Goal: Answer question/provide support: Share knowledge or assist other users

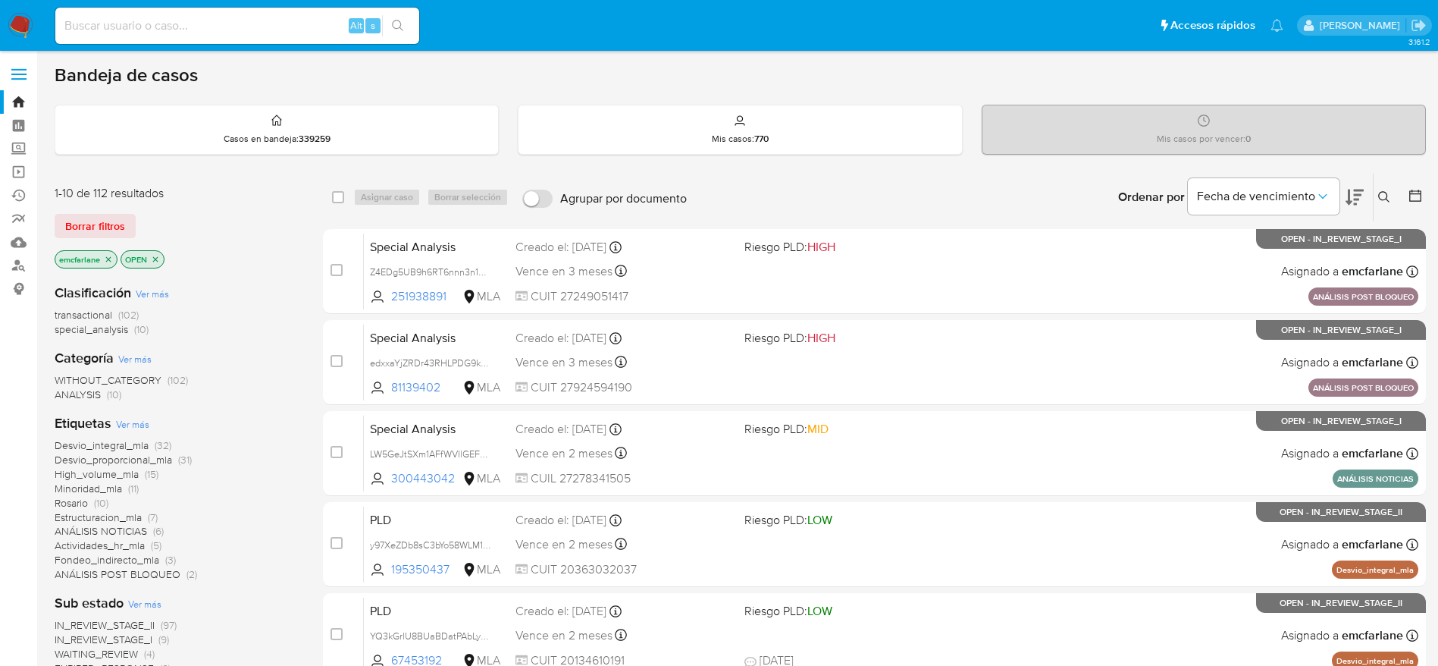
click at [212, 19] on input at bounding box center [237, 26] width 364 height 20
paste input "ARkew3WNHaigiBznnQtFcdtp"
type input "ARkew3WNHaigiBznnQtFcdtp"
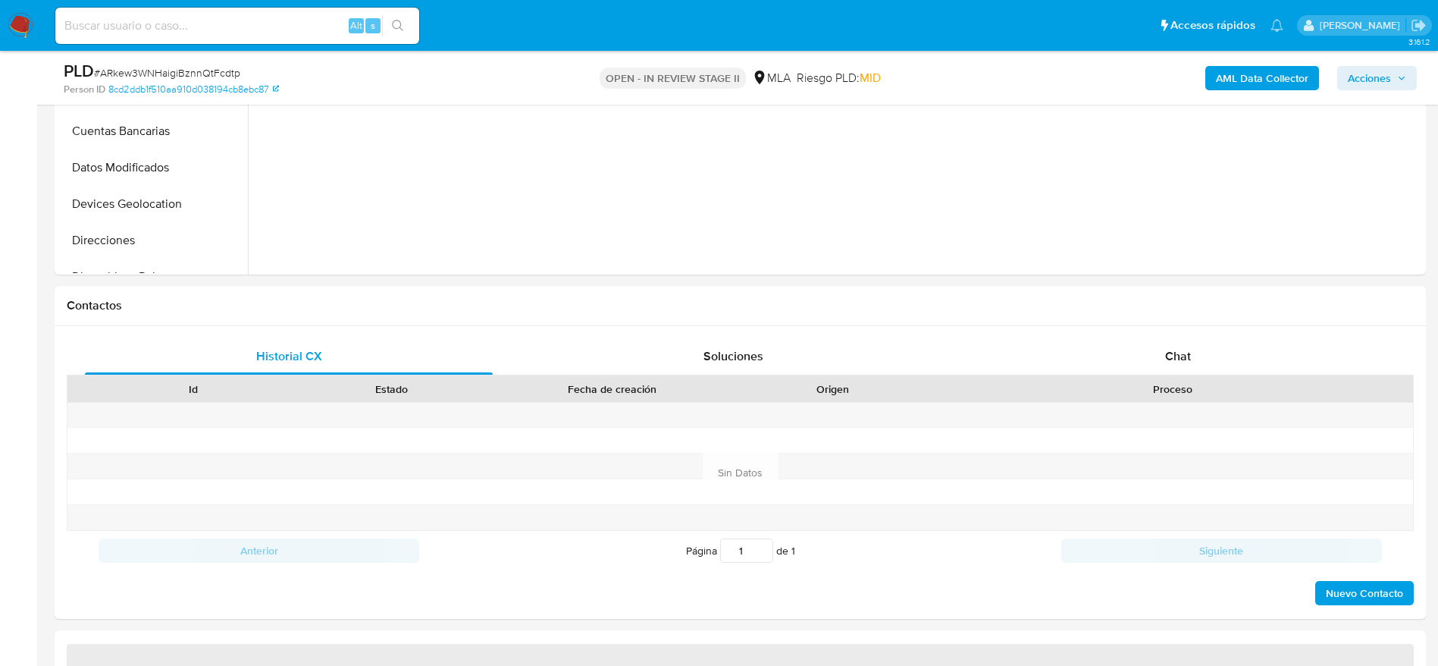
scroll to position [536, 0]
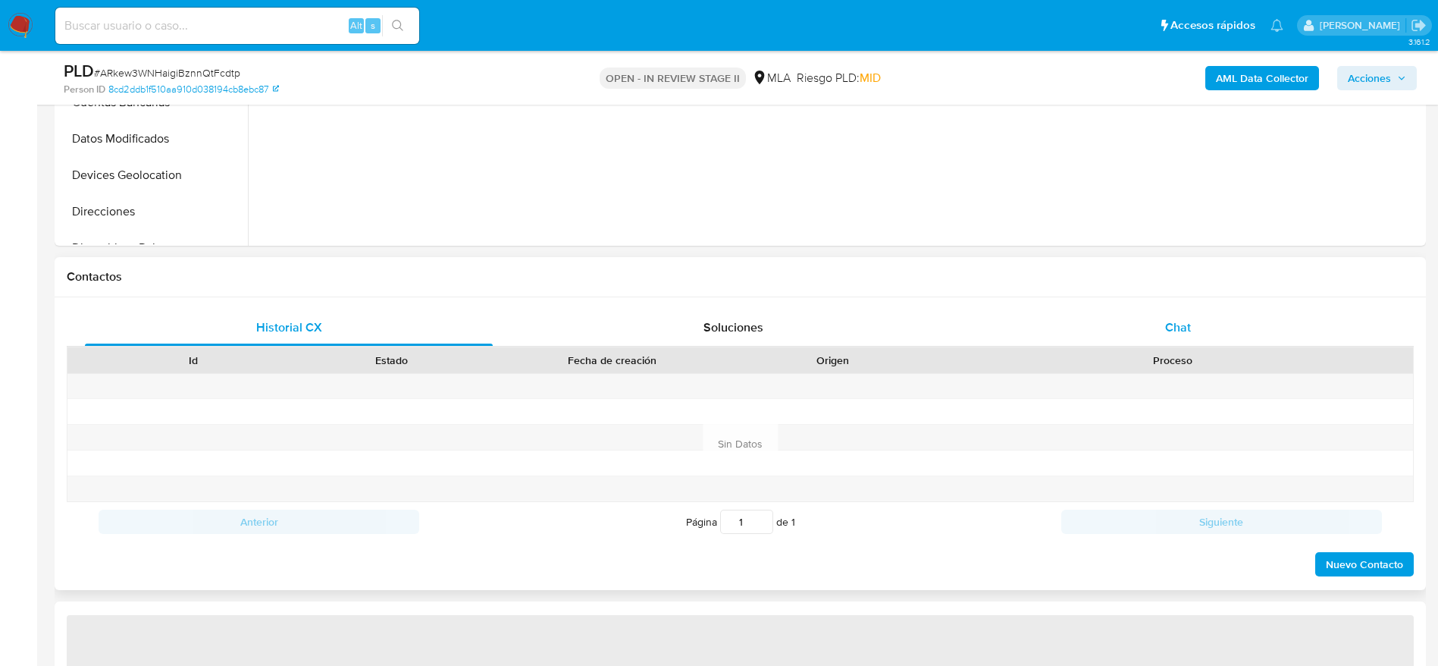
select select "10"
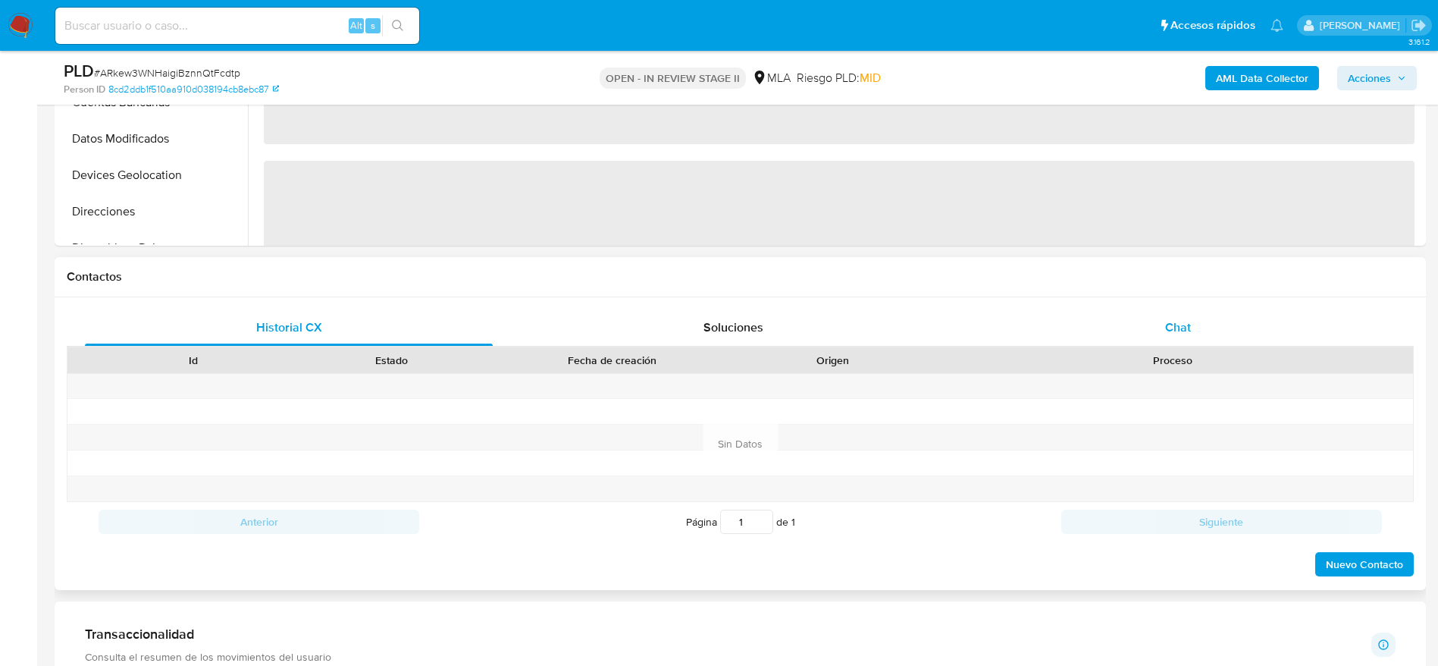
click at [1177, 310] on div "Chat" at bounding box center [1178, 327] width 408 height 36
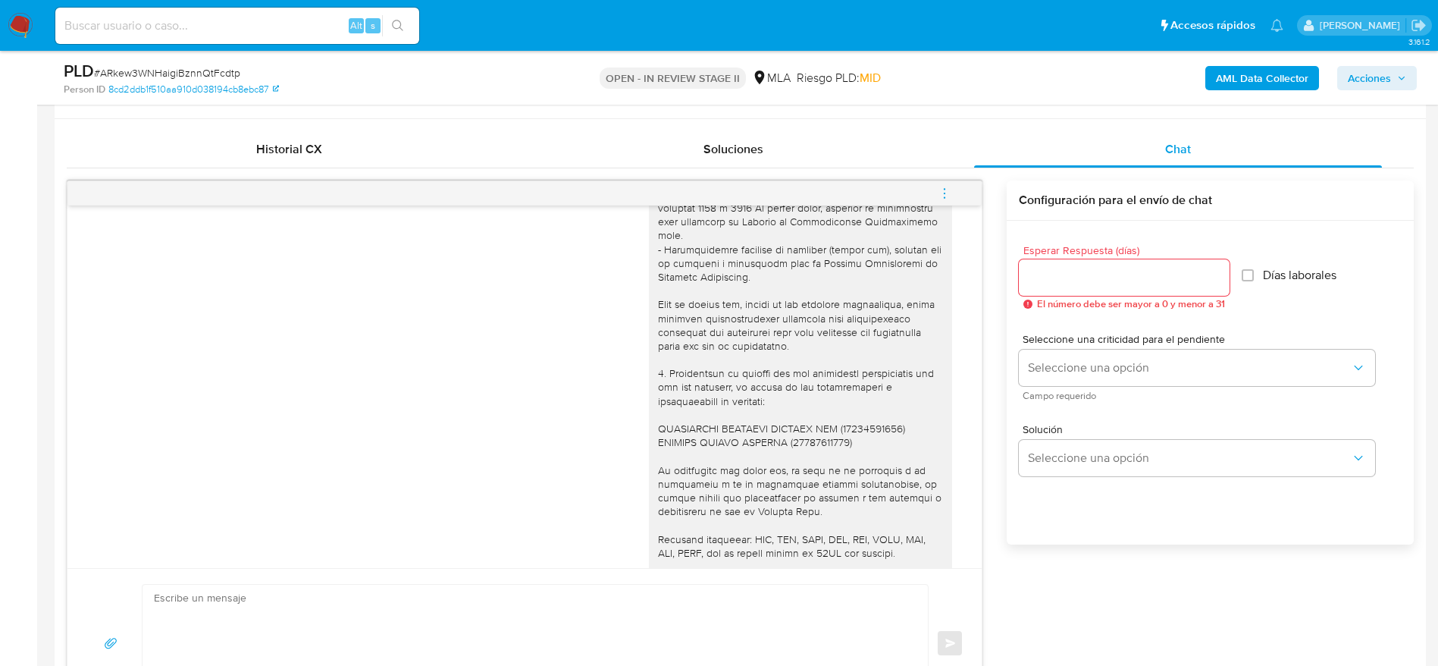
scroll to position [1285, 0]
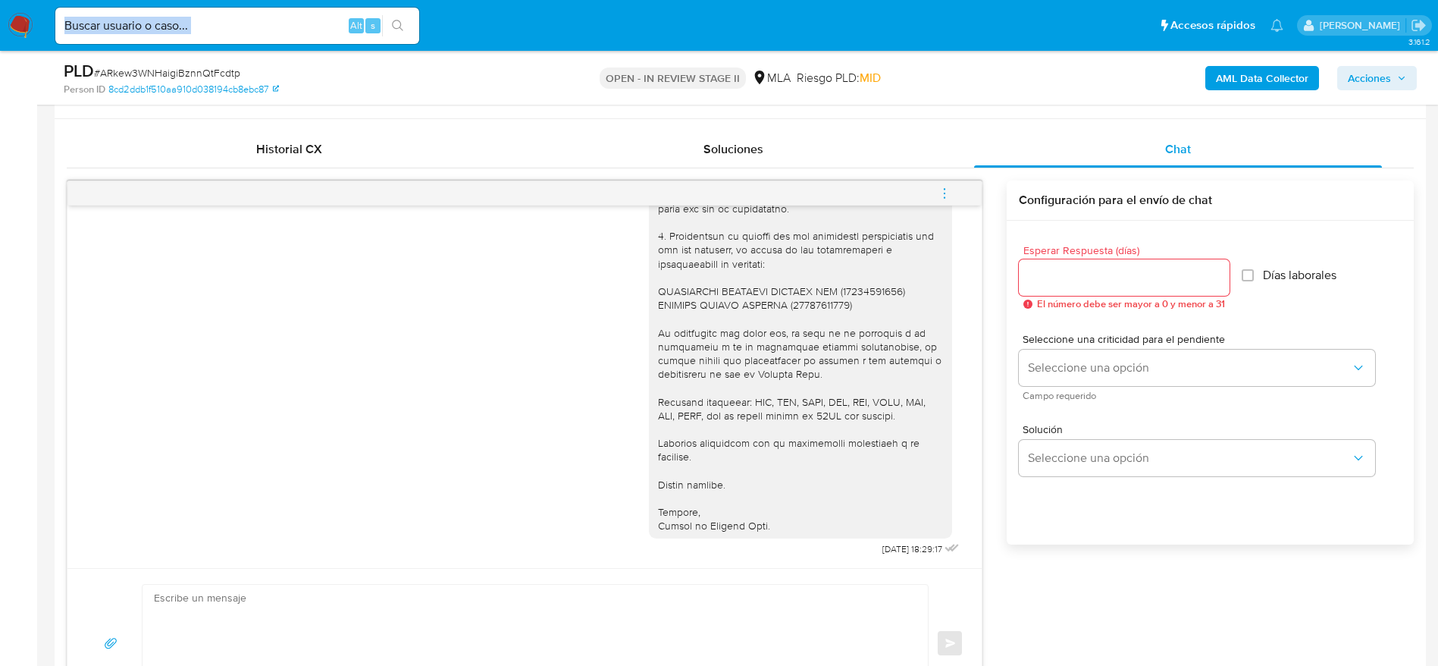
drag, startPoint x: 240, startPoint y: 42, endPoint x: 240, endPoint y: 25, distance: 16.7
click at [240, 25] on div "Alt s" at bounding box center [237, 26] width 364 height 36
click at [240, 25] on input at bounding box center [237, 26] width 364 height 20
paste input "ZtoZUm5nt3LmK0b16oWtDff3"
type input "ZtoZUm5nt3LmK0b16oWtDff3"
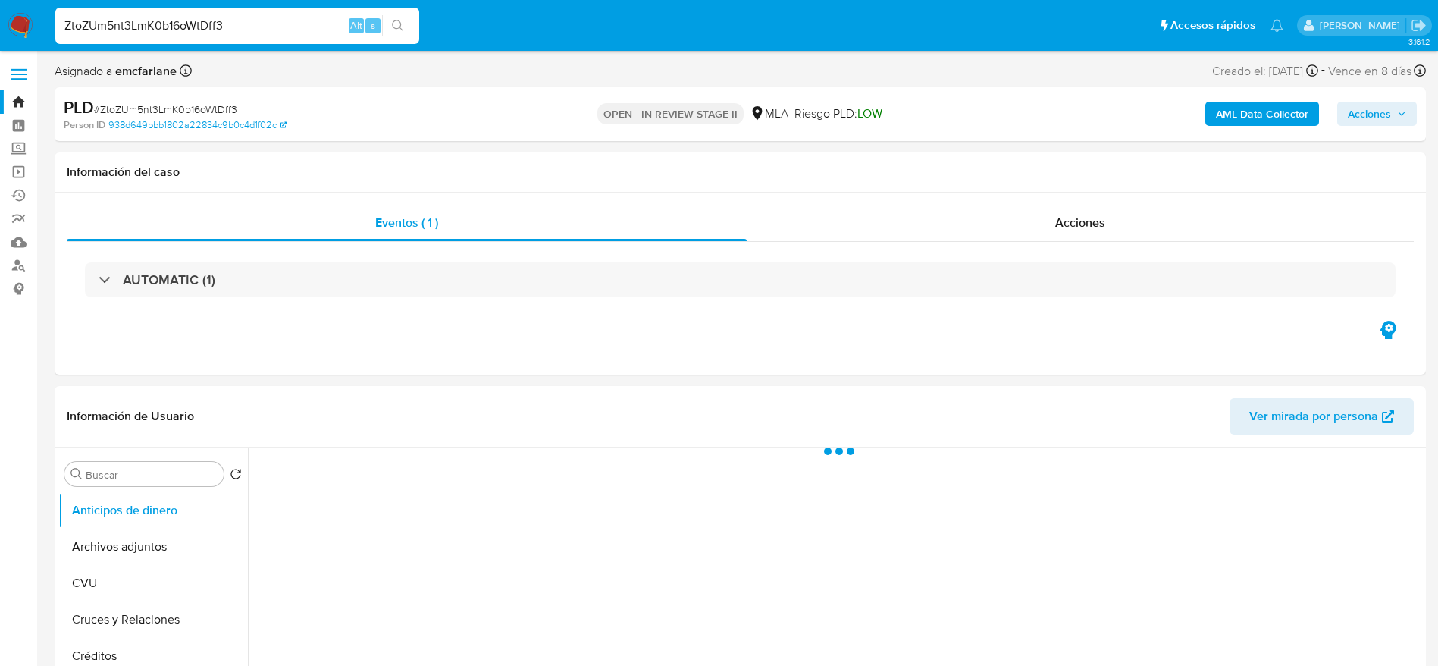
select select "10"
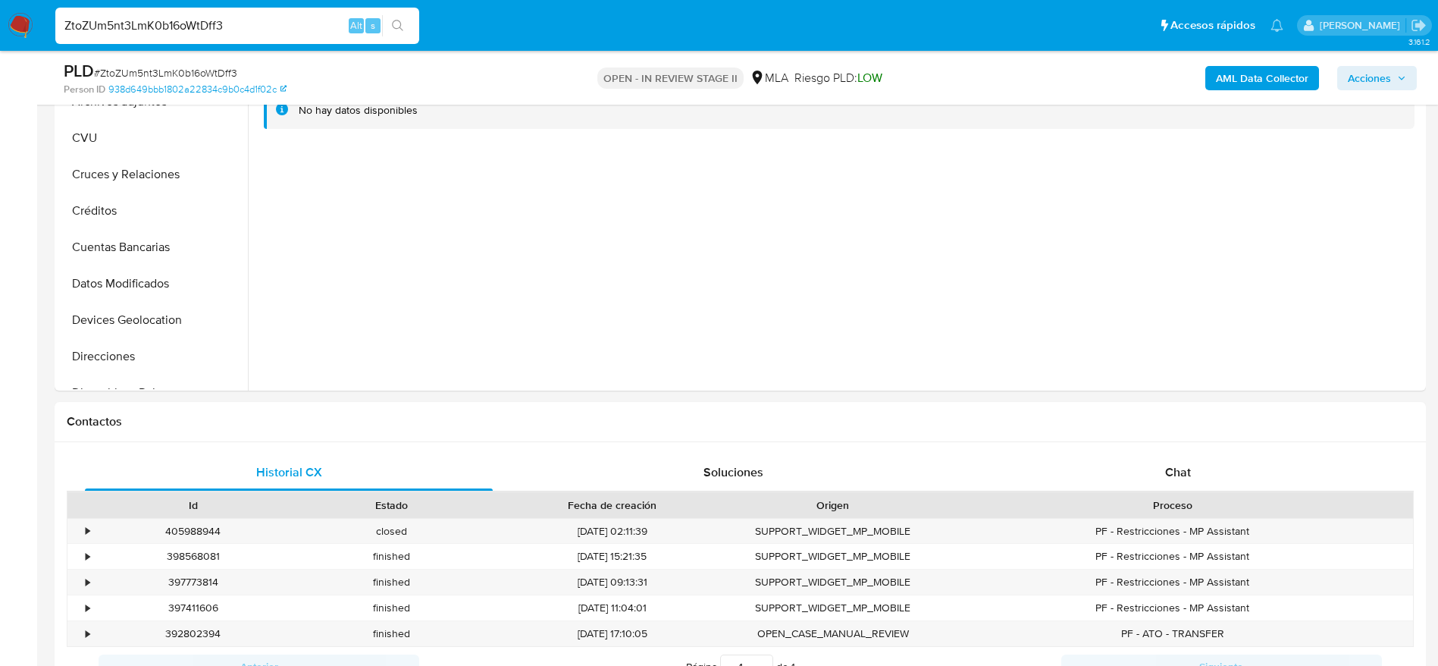
scroll to position [393, 0]
click at [1155, 467] on div "Chat" at bounding box center [1178, 471] width 408 height 36
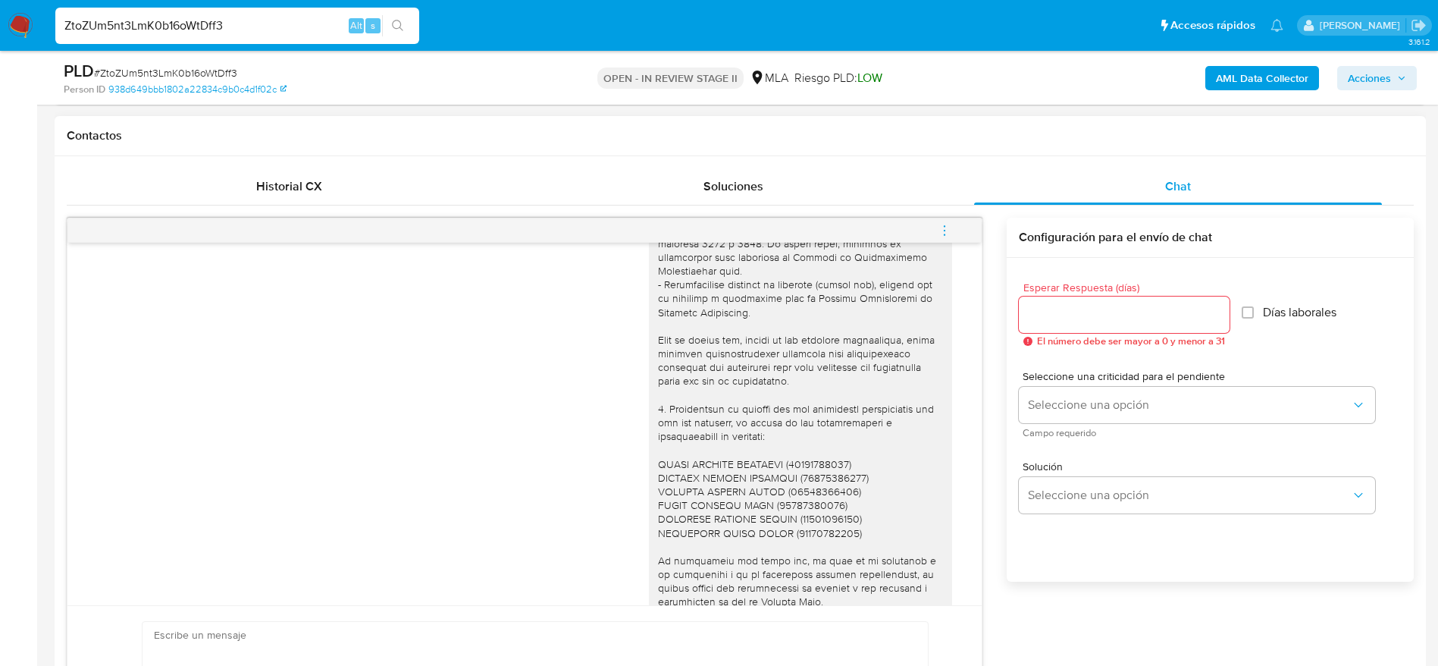
scroll to position [1452, 0]
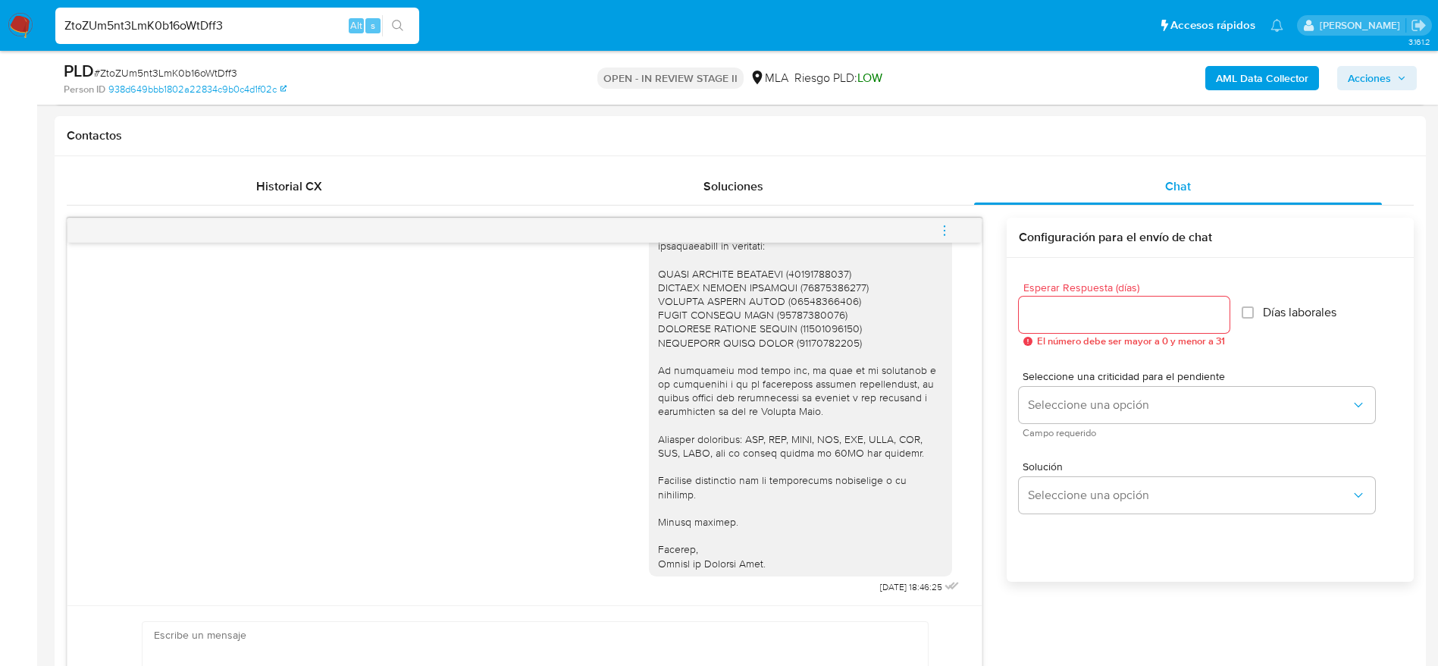
click at [280, 8] on div "ZtoZUm5nt3LmK0b16oWtDff3 Alt s" at bounding box center [237, 26] width 364 height 36
click at [276, 20] on input "ZtoZUm5nt3LmK0b16oWtDff3" at bounding box center [237, 26] width 364 height 20
paste input "uaseMQBPhcXPu8mUAOZOw7Ql"
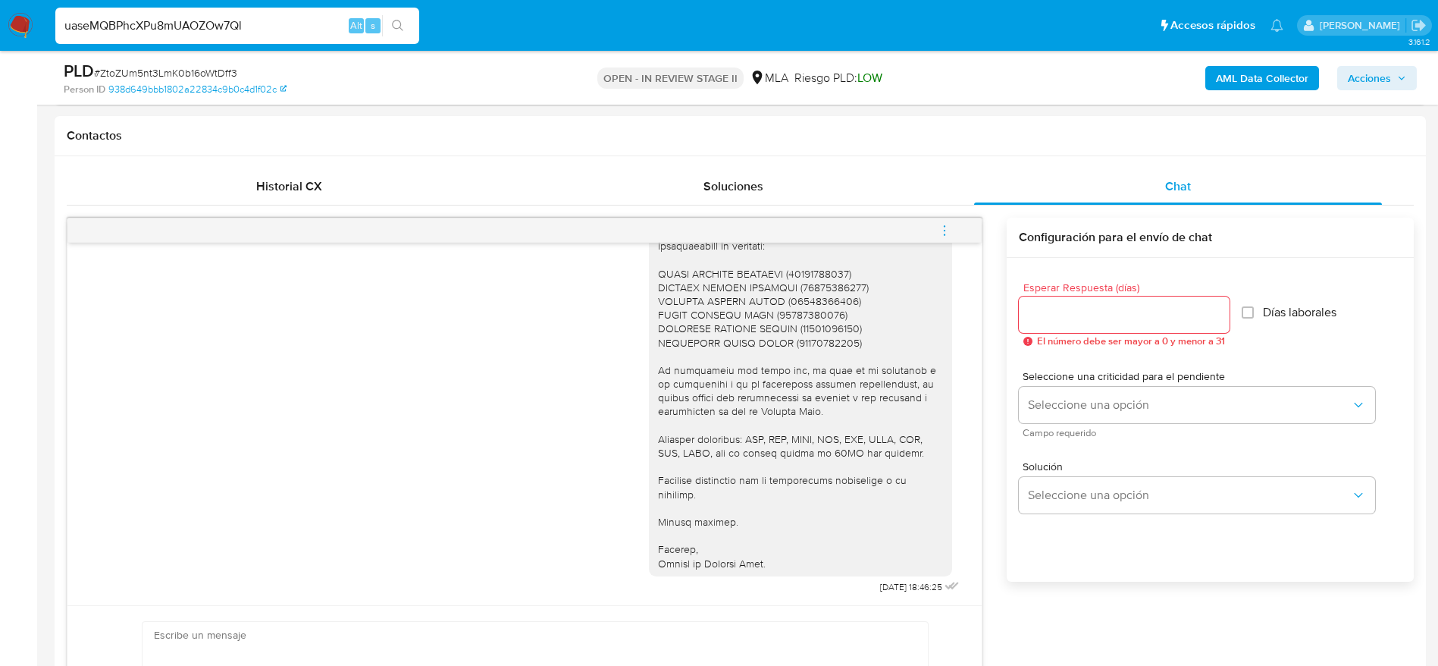
type input "uaseMQBPhcXPu8mUAOZOw7Ql"
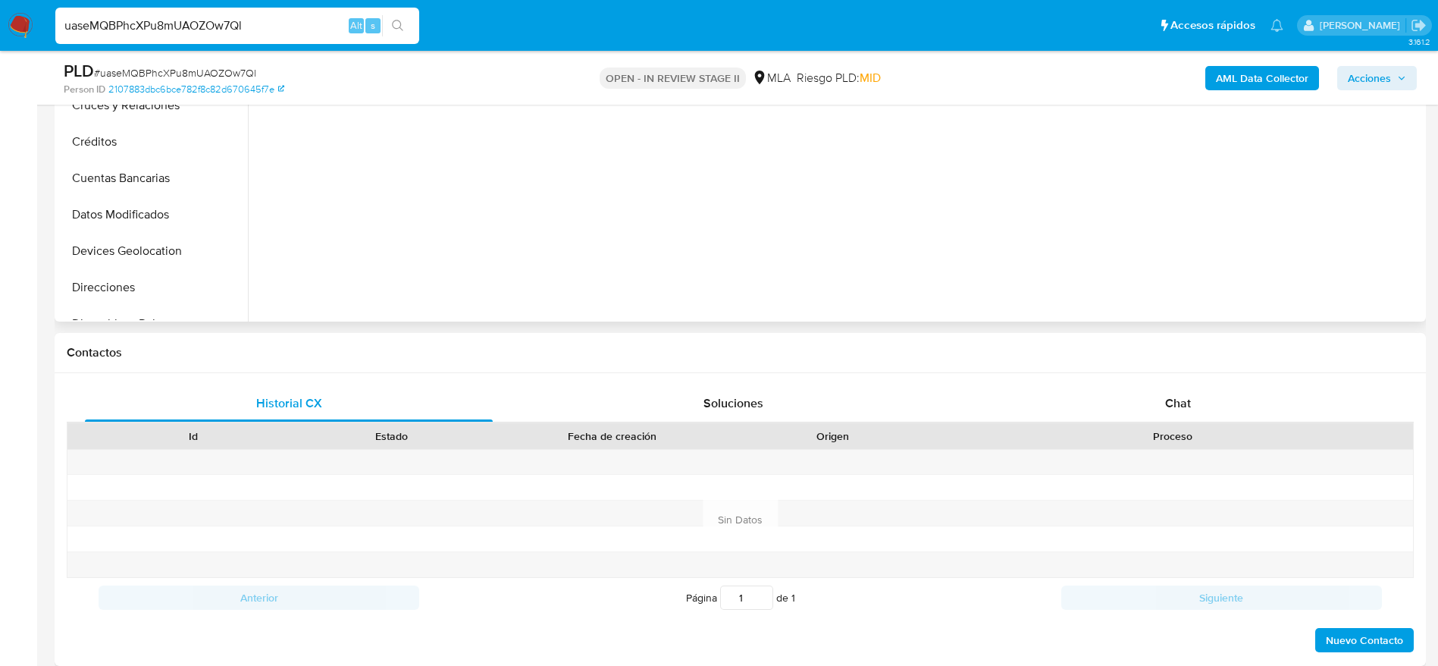
scroll to position [525, 0]
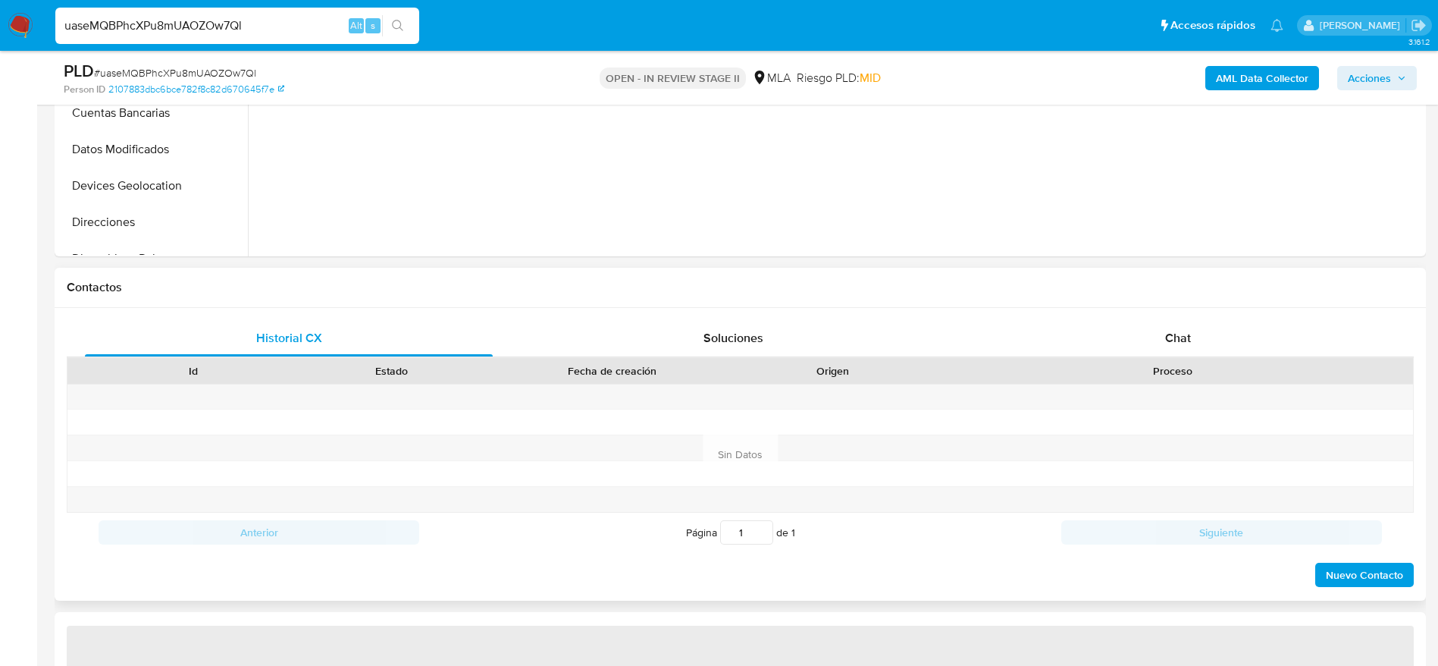
select select "10"
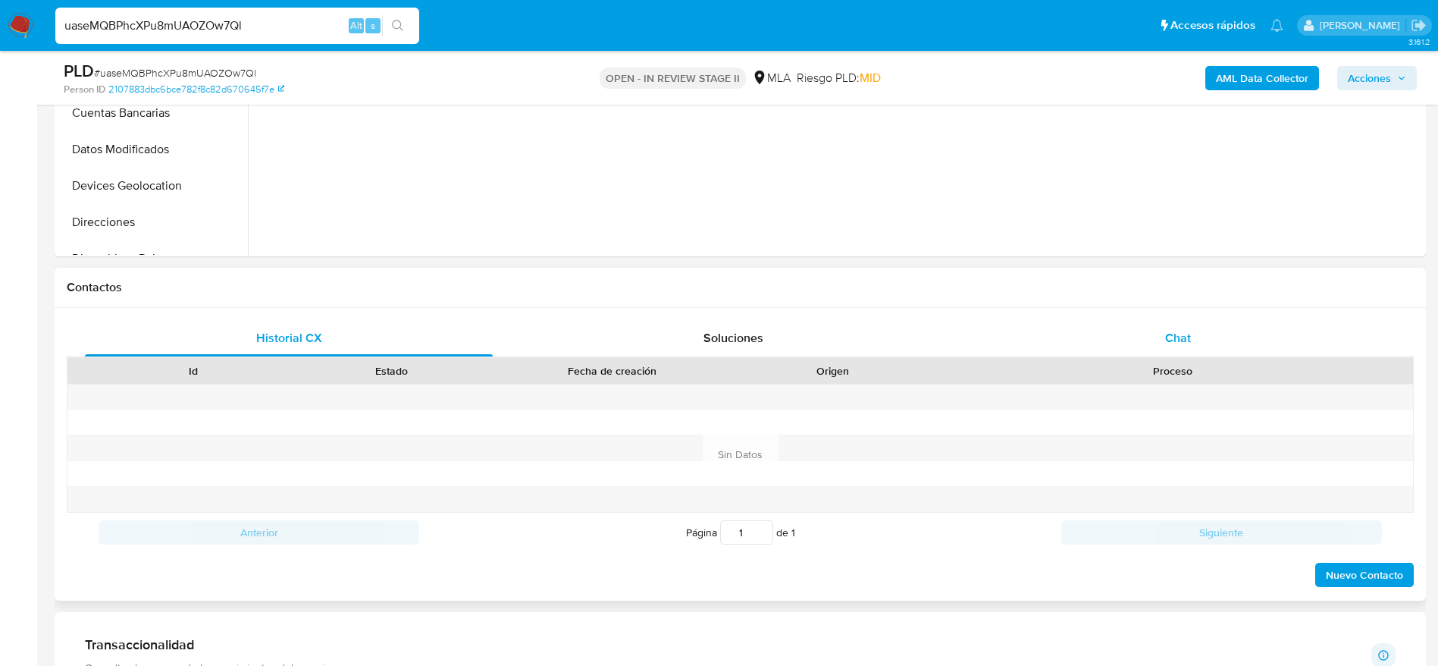
click at [1175, 321] on div "Chat" at bounding box center [1178, 338] width 408 height 36
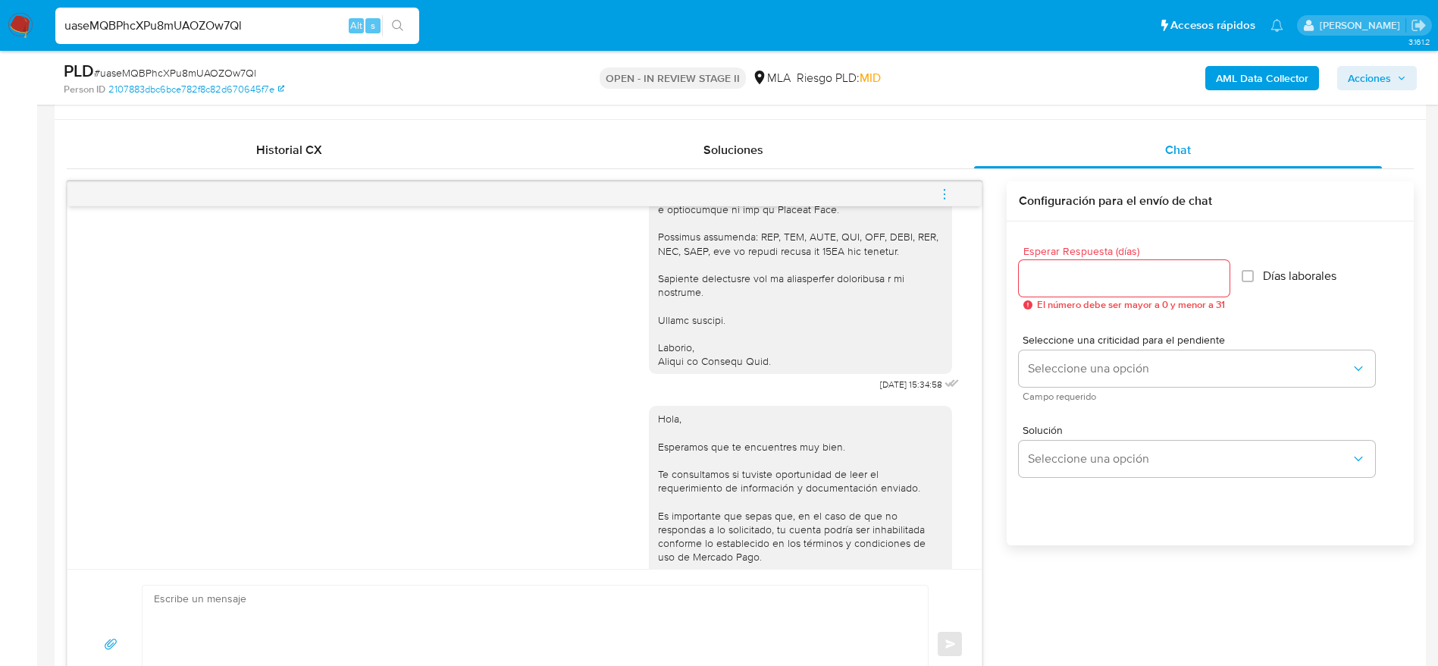
scroll to position [1640, 0]
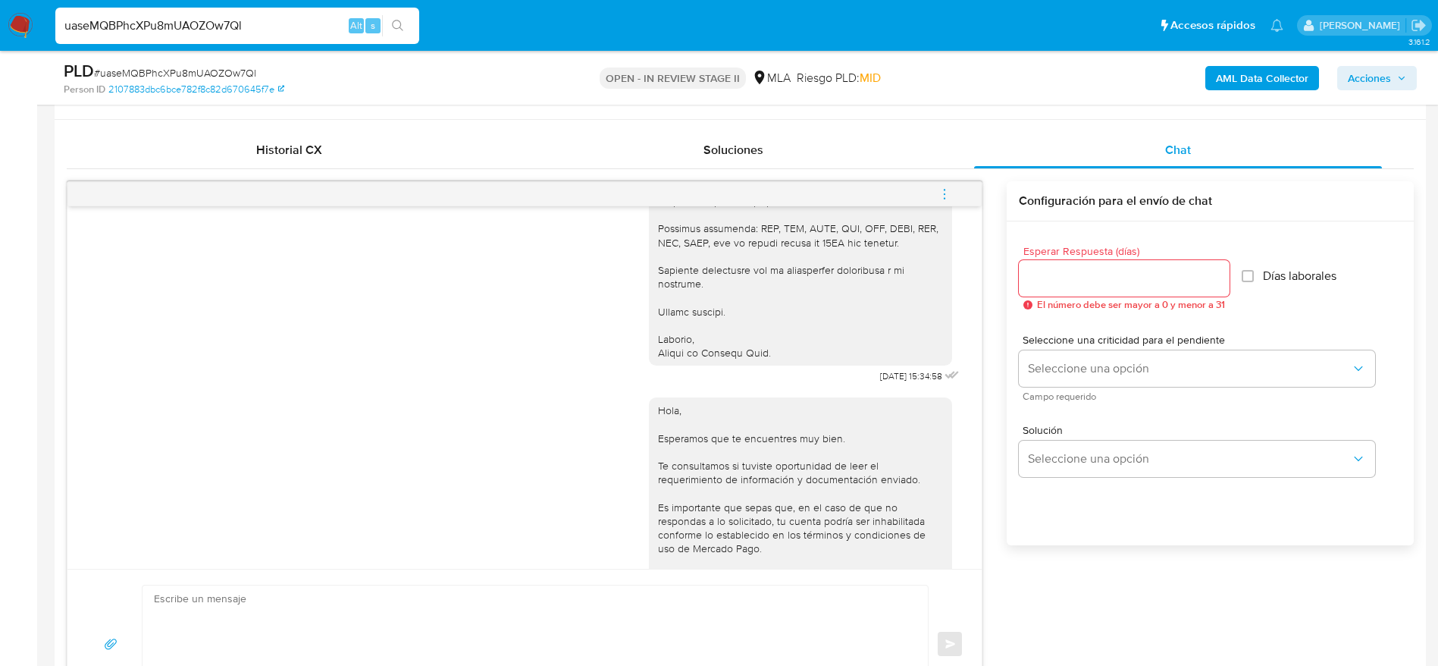
click at [268, 26] on input "uaseMQBPhcXPu8mUAOZOw7Ql" at bounding box center [237, 26] width 364 height 20
paste input "R9cCtXhTMMmVqD1kPDUTRYuj"
type input "R9cCtXhTMMmVqD1kPDUTRYuj"
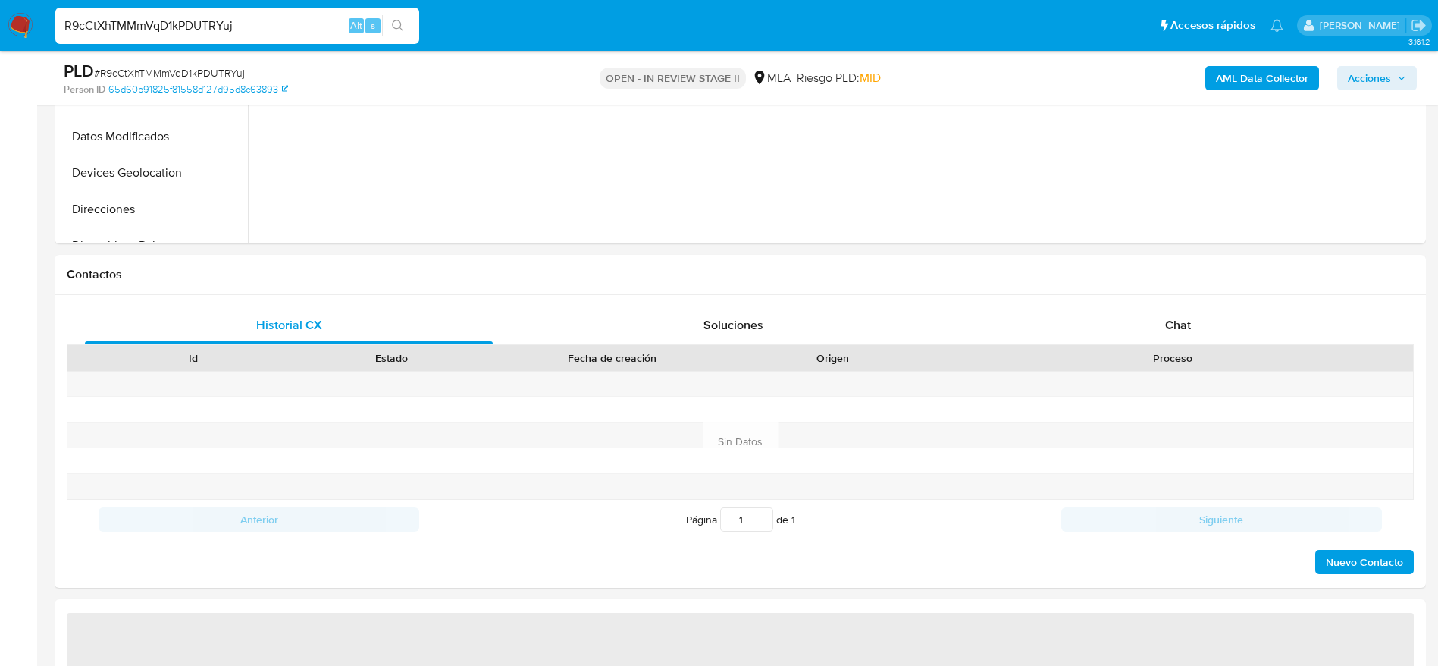
scroll to position [557, 0]
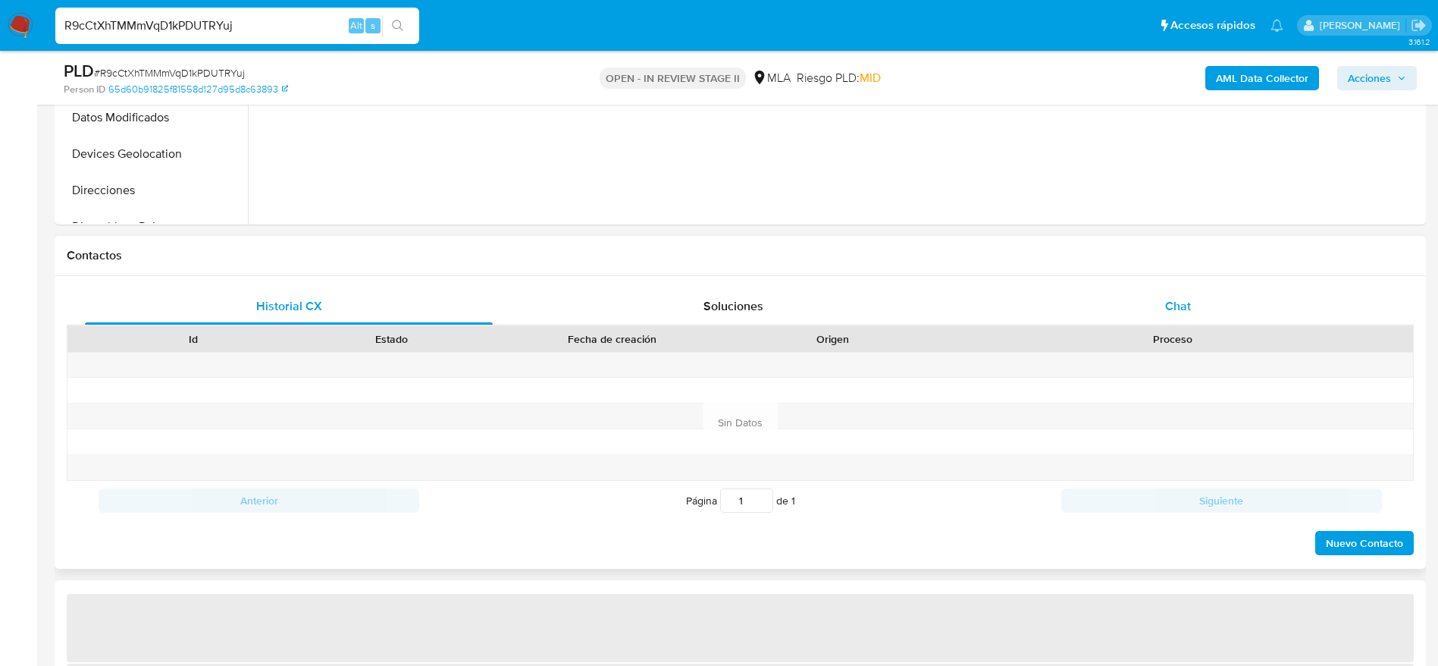
select select "10"
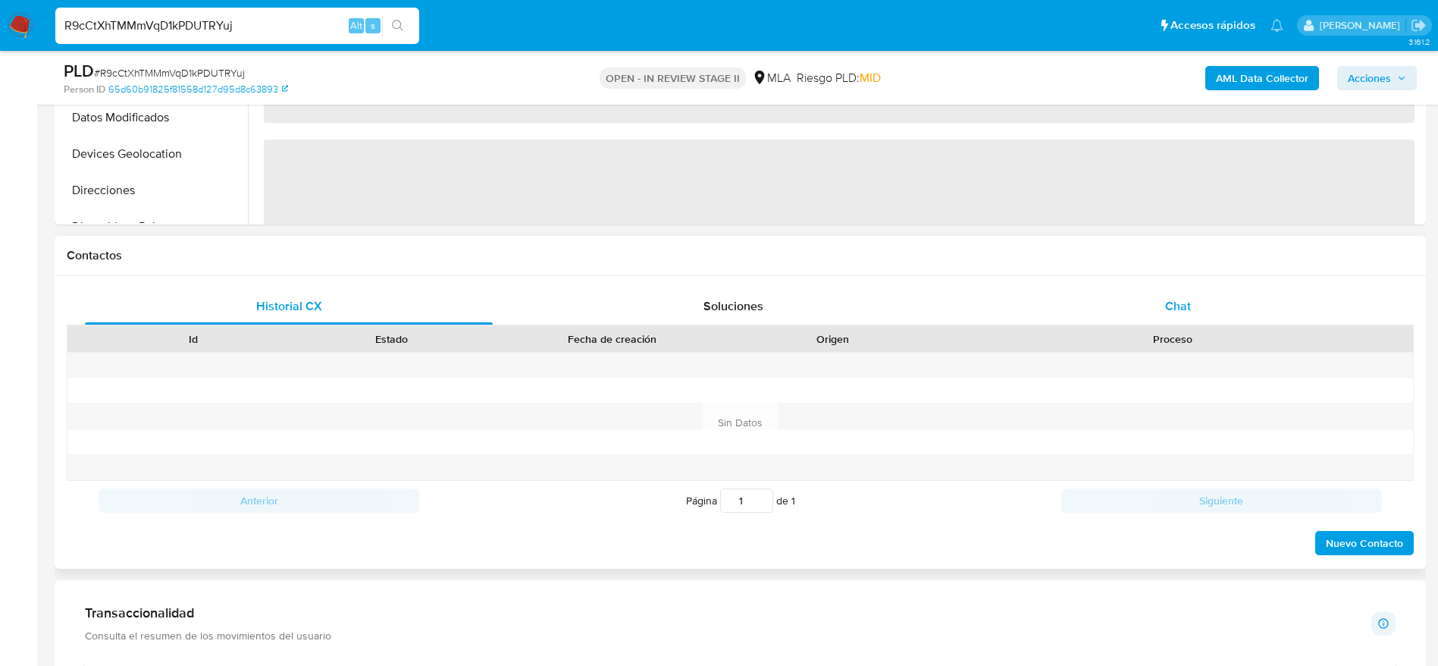
click at [1211, 308] on div "Chat" at bounding box center [1178, 306] width 408 height 36
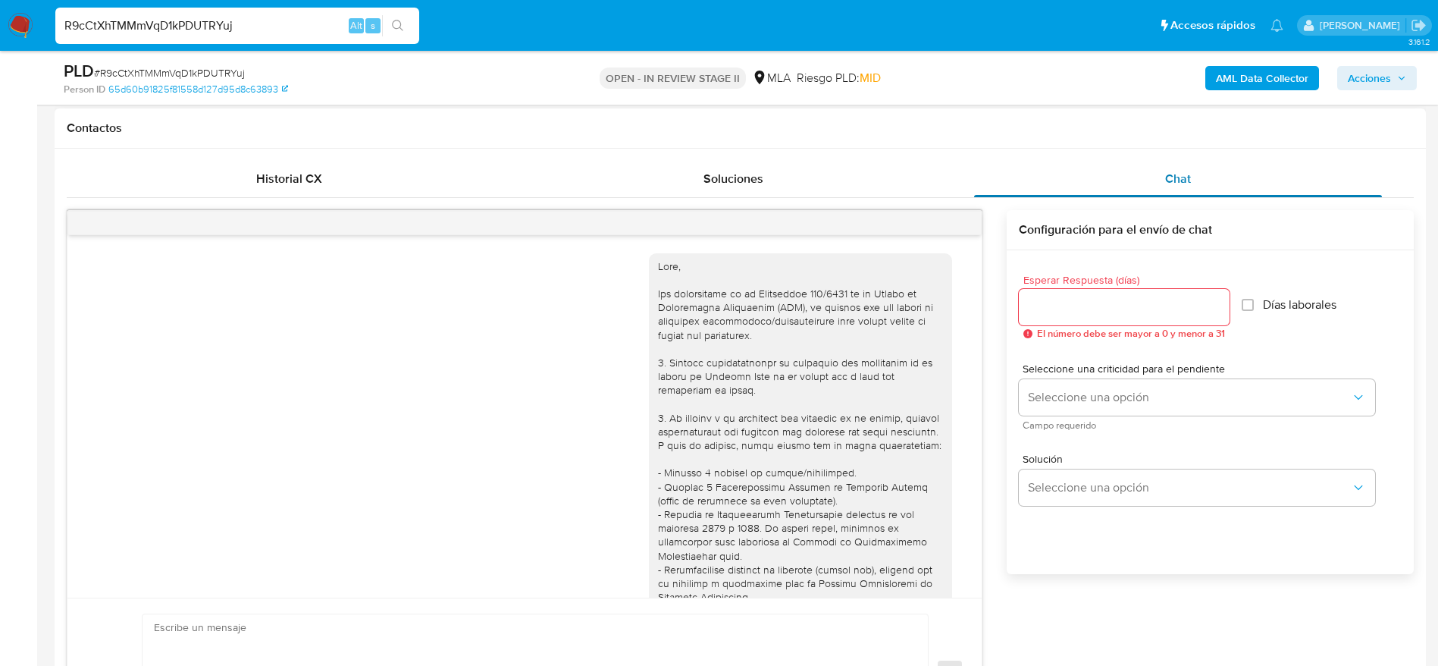
scroll to position [1285, 0]
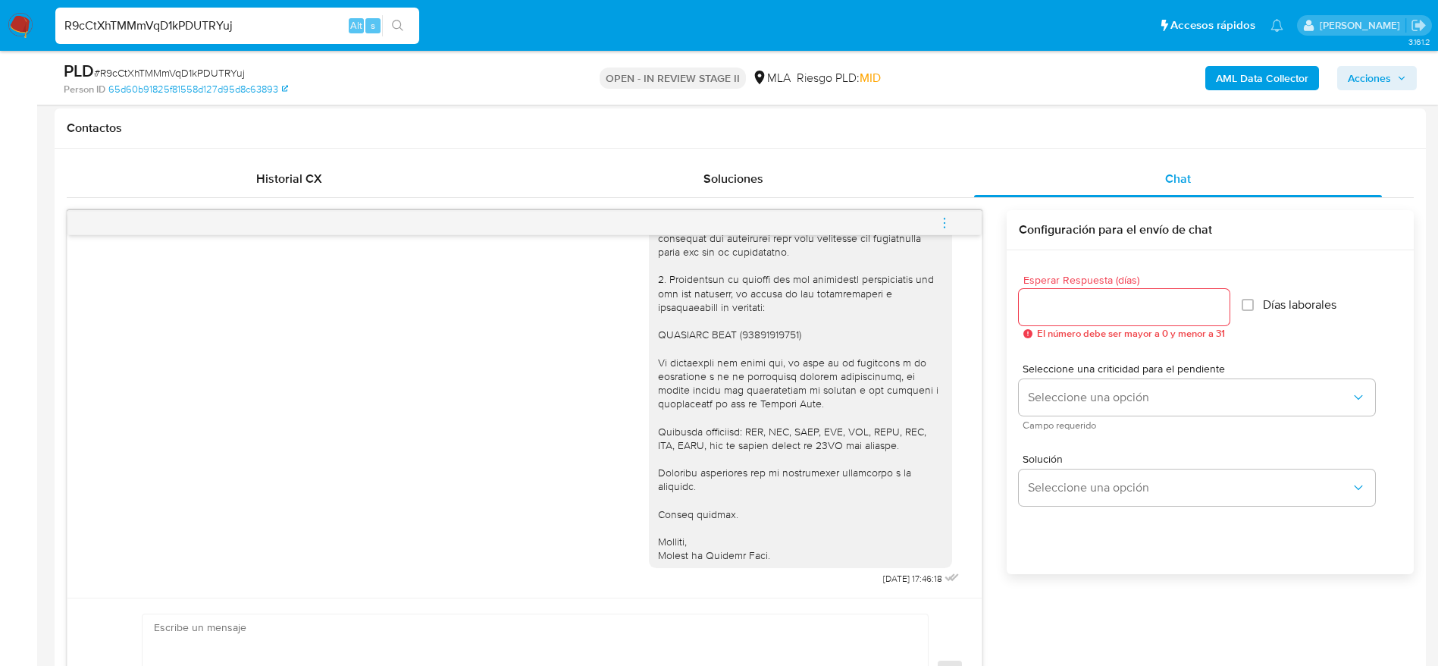
click at [20, 30] on img at bounding box center [21, 26] width 26 height 26
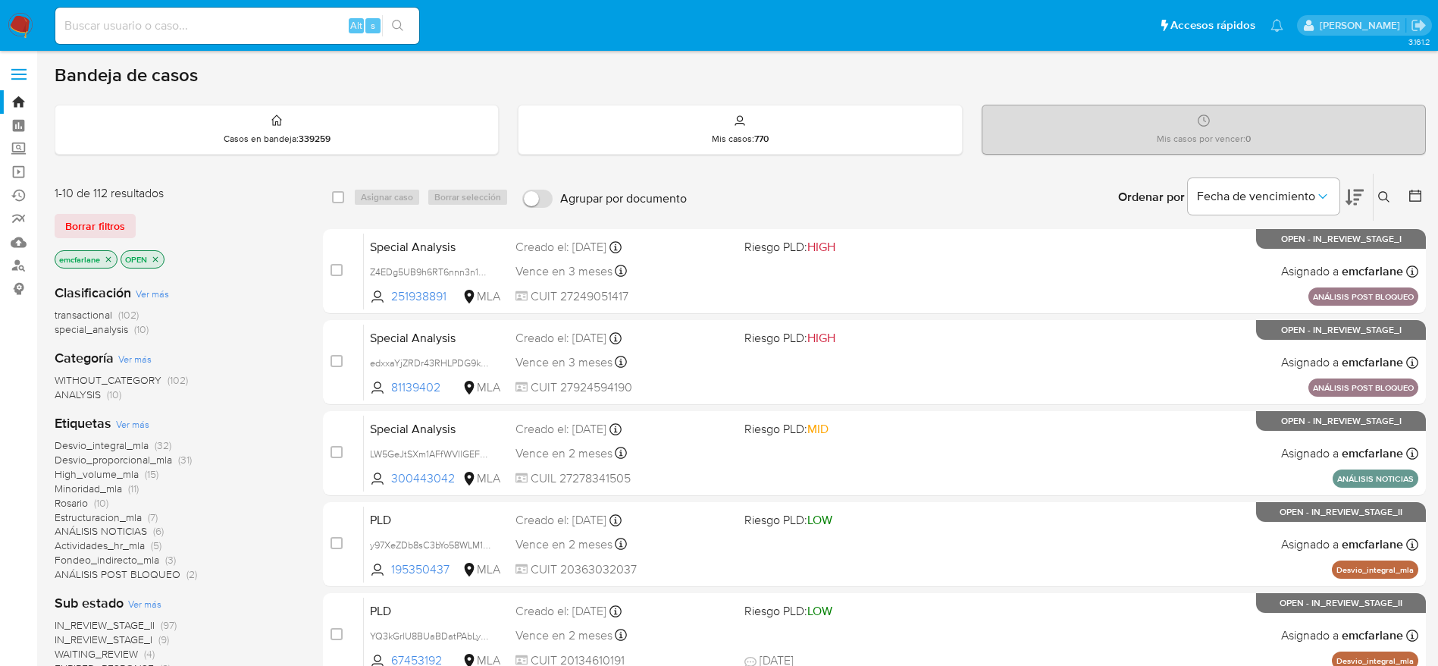
click at [260, 28] on input at bounding box center [237, 26] width 364 height 20
paste input "x7UsCY5mbgkMJxkzEaH96WWu"
type input "x7UsCY5mbgkMJxkzEaH96WWu"
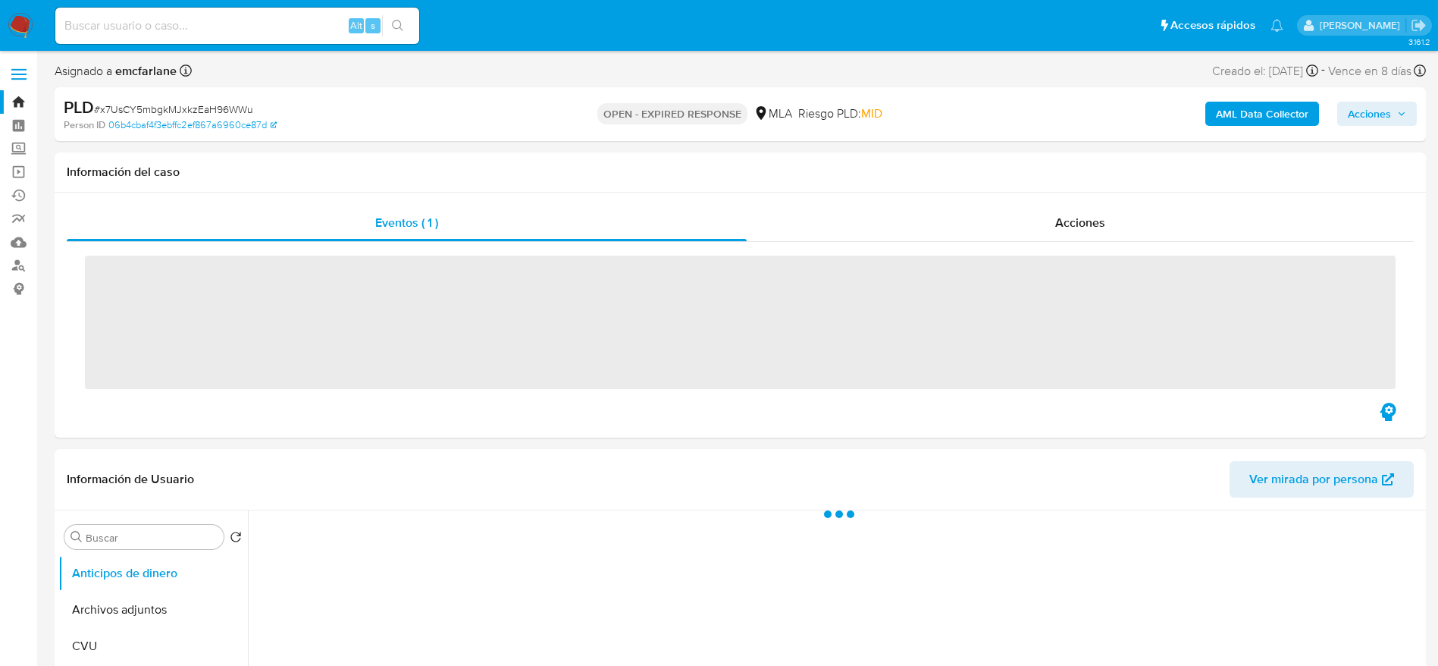
drag, startPoint x: 15, startPoint y: 20, endPoint x: 64, endPoint y: 26, distance: 48.8
click at [65, 25] on input at bounding box center [237, 26] width 364 height 20
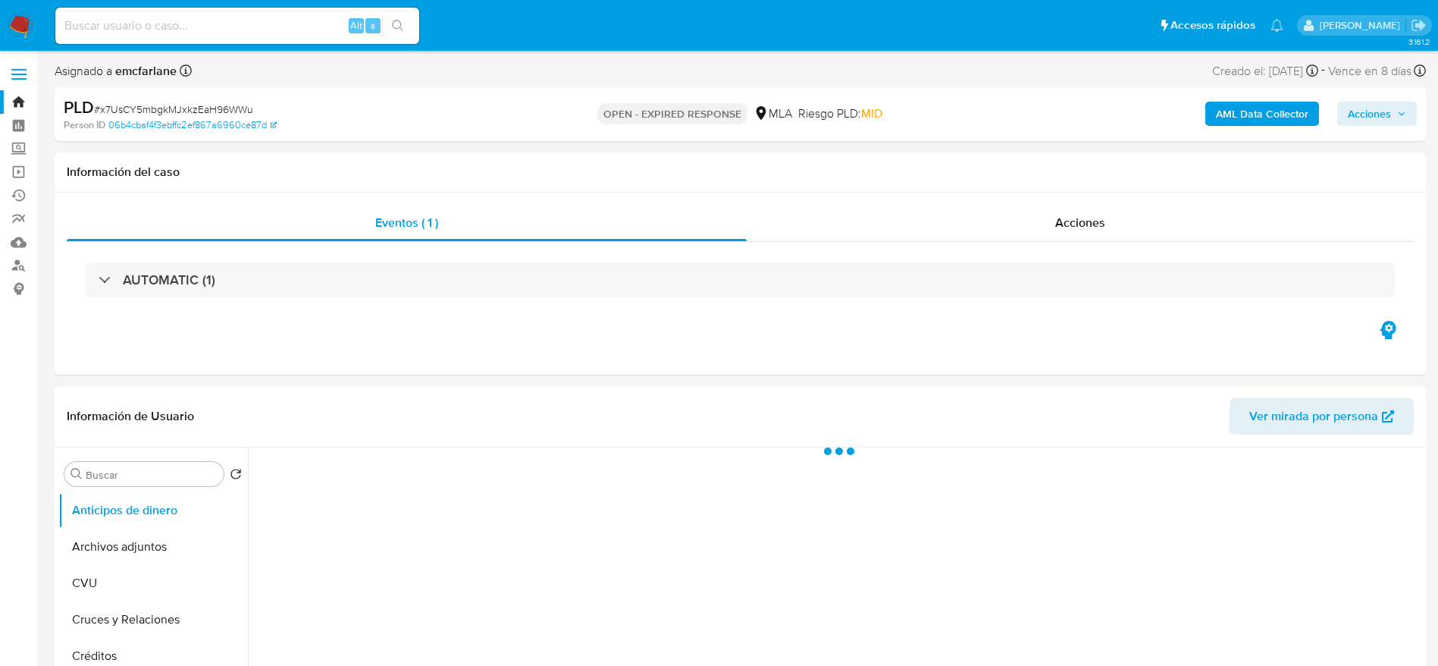
select select "10"
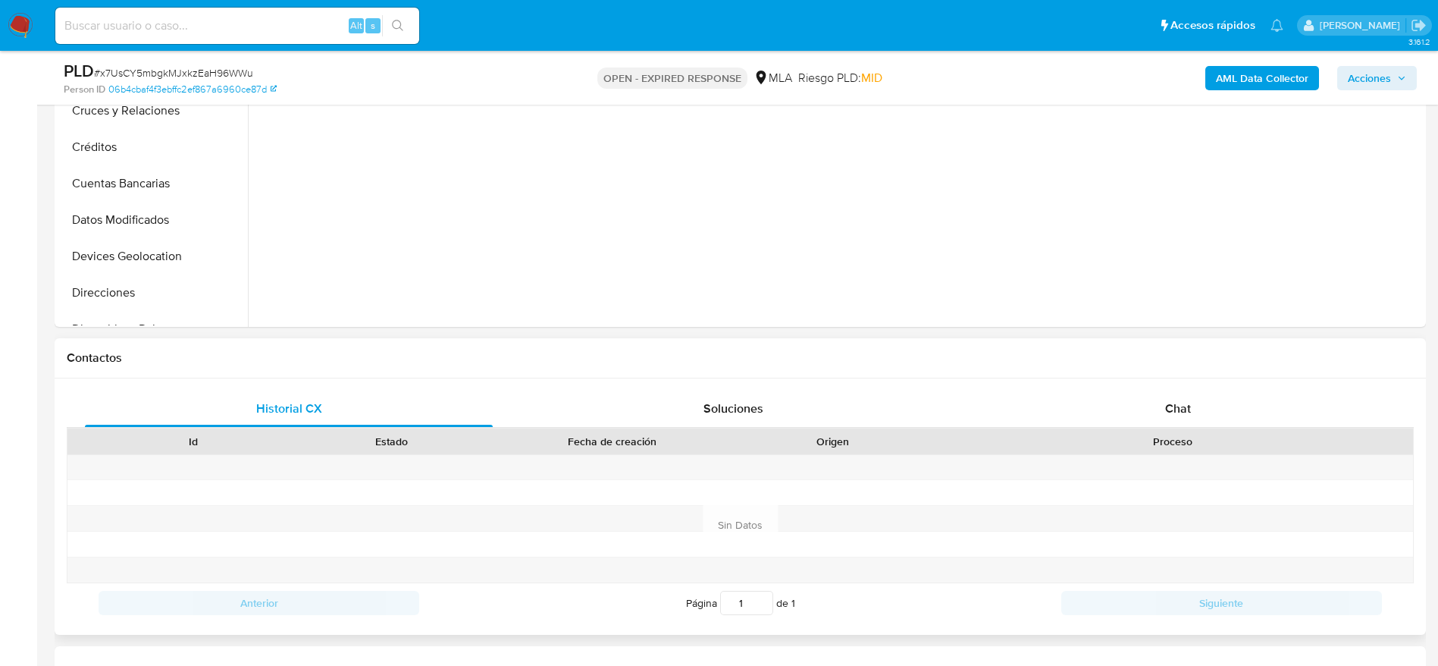
click at [1179, 403] on span "Chat" at bounding box center [1178, 408] width 26 height 17
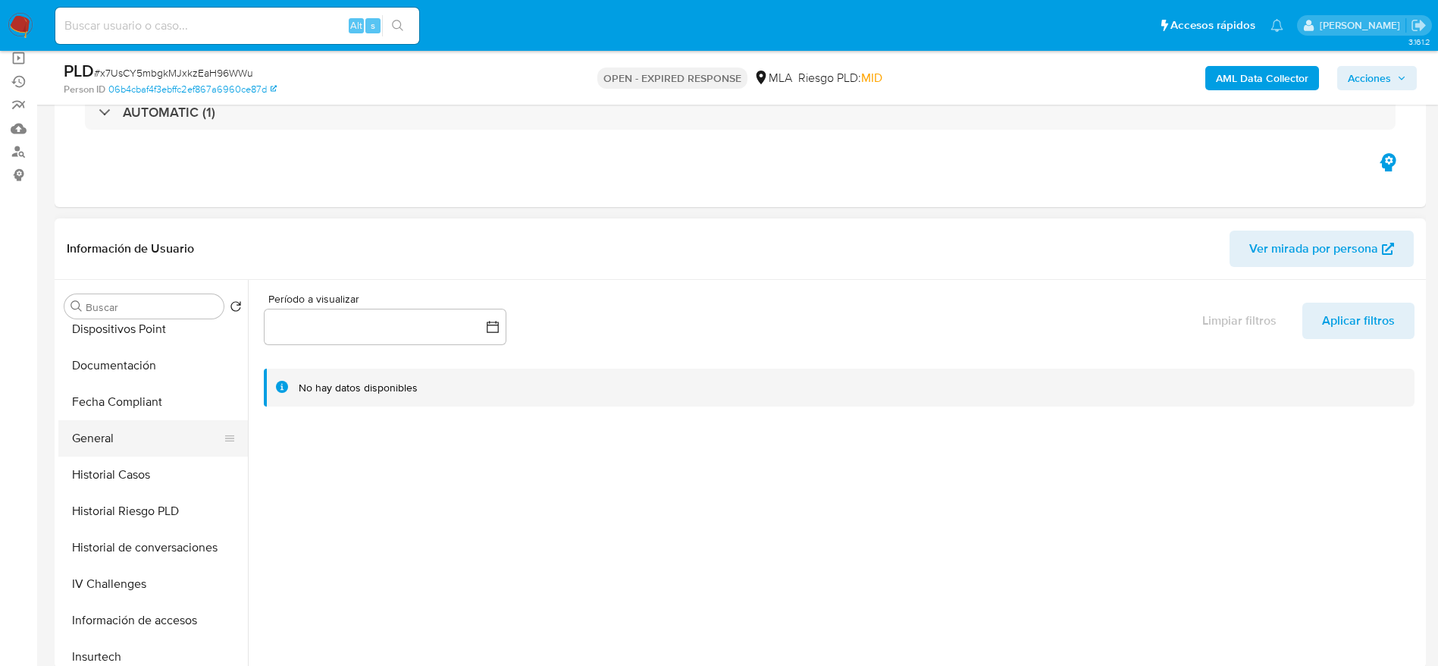
scroll to position [455, 0]
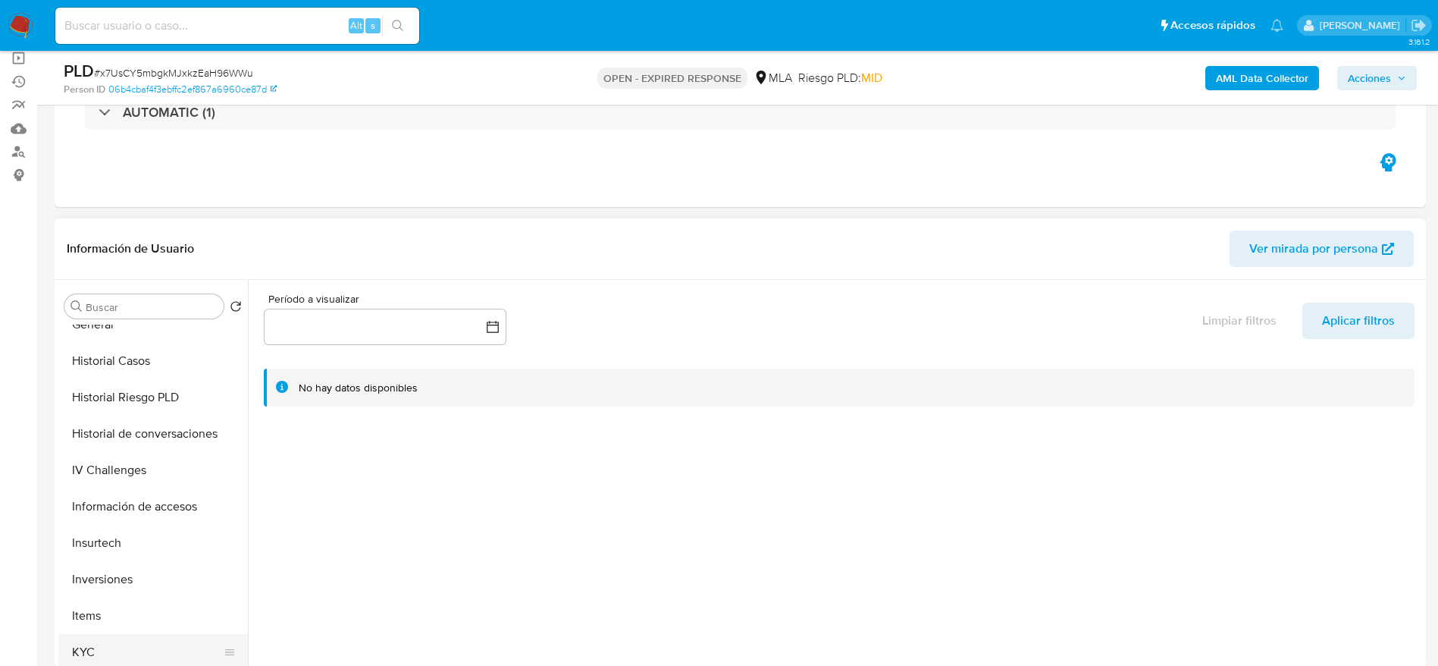
click at [108, 640] on button "KYC" at bounding box center [146, 652] width 177 height 36
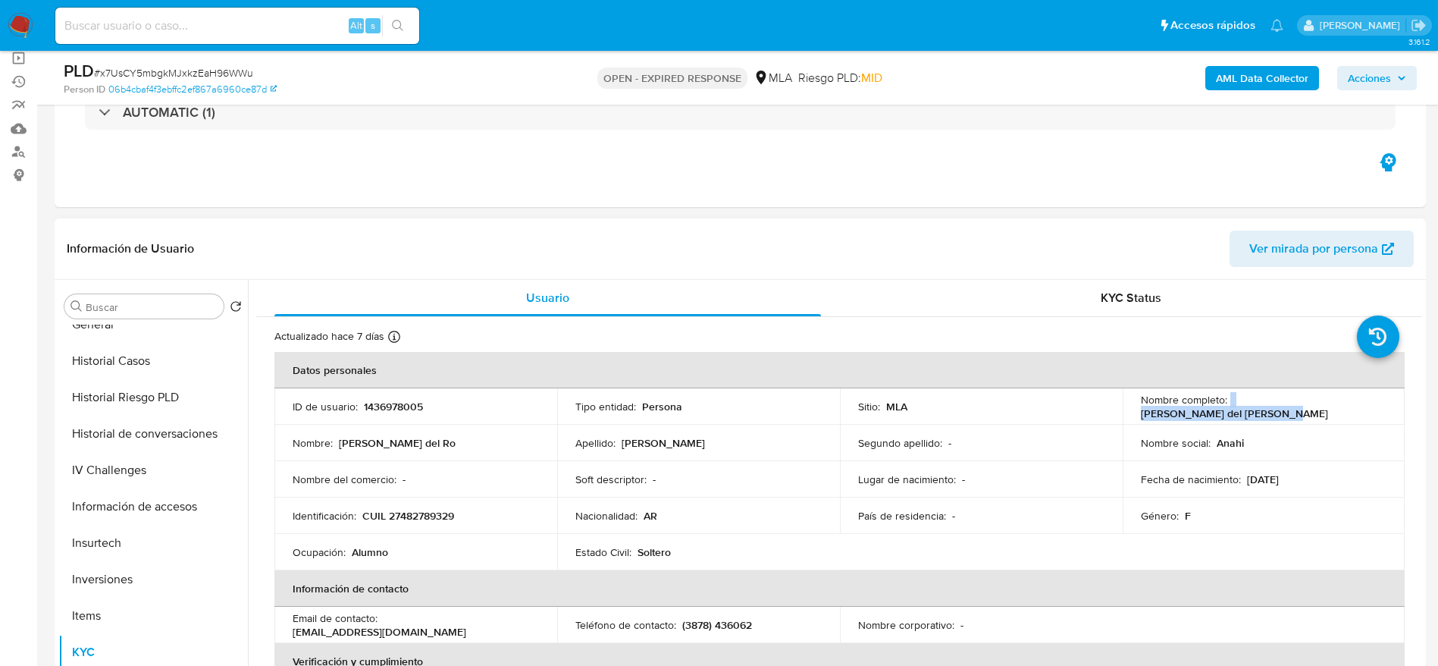
drag, startPoint x: 1274, startPoint y: 415, endPoint x: 1367, endPoint y: 404, distance: 93.9
click at [1367, 404] on div "Nombre completo : Anahi del Ro Sanchez Ibañez" at bounding box center [1264, 406] width 246 height 27
copy div "Anahi del [PERSON_NAME]"
click at [172, 67] on span "# x7UsCY5mbgkMJxkzEaH96WWu" at bounding box center [173, 72] width 159 height 15
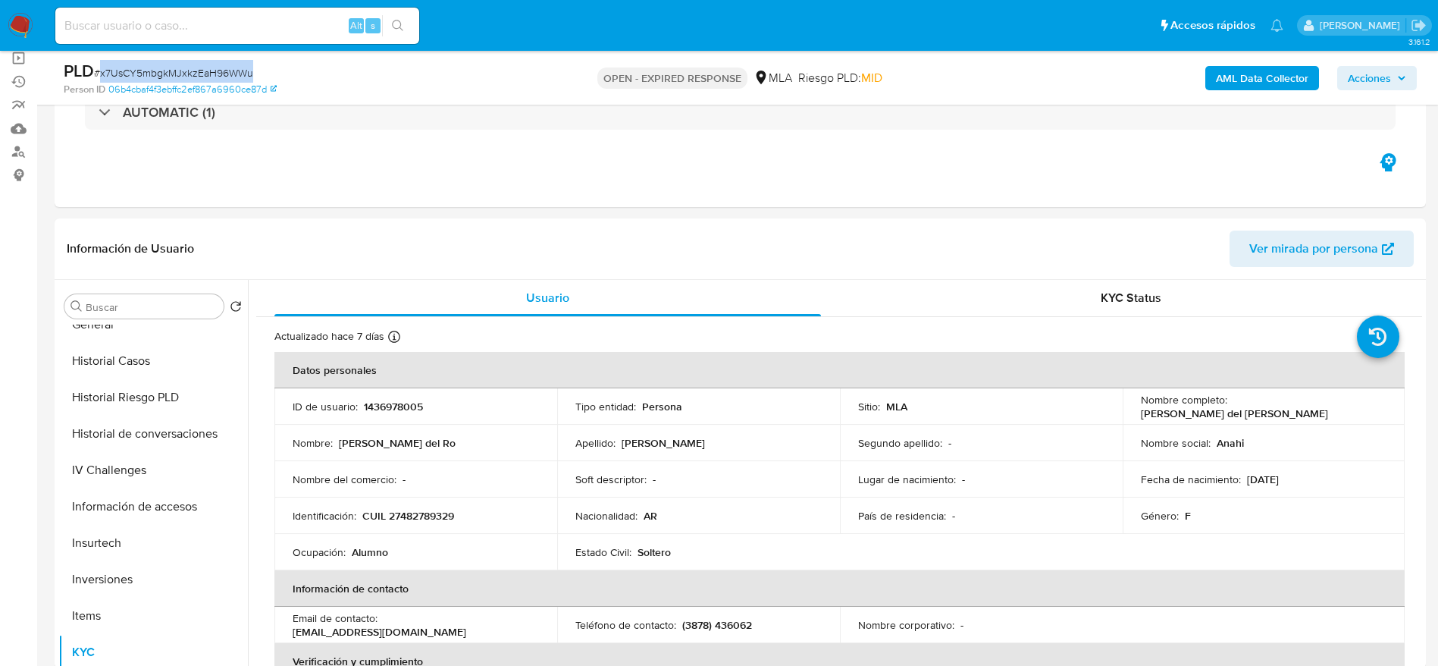
copy span "x7UsCY5mbgkMJxkzEaH96WWu"
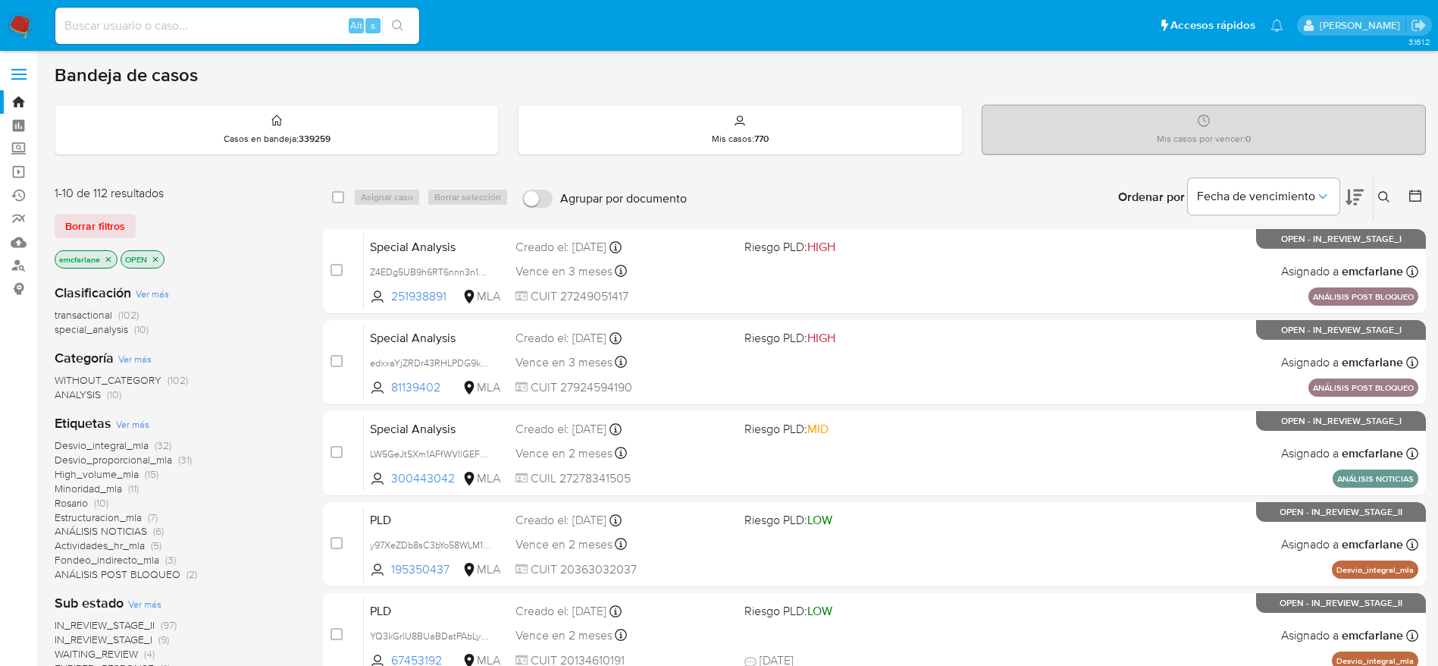
click at [231, 36] on div "Alt s" at bounding box center [237, 26] width 364 height 36
click at [218, 30] on input at bounding box center [237, 26] width 364 height 20
paste input "CT7EPHVCl1G37xdcdVFlAEnK"
type input "CT7EPHVCl1G37xdcdVFlAEnK"
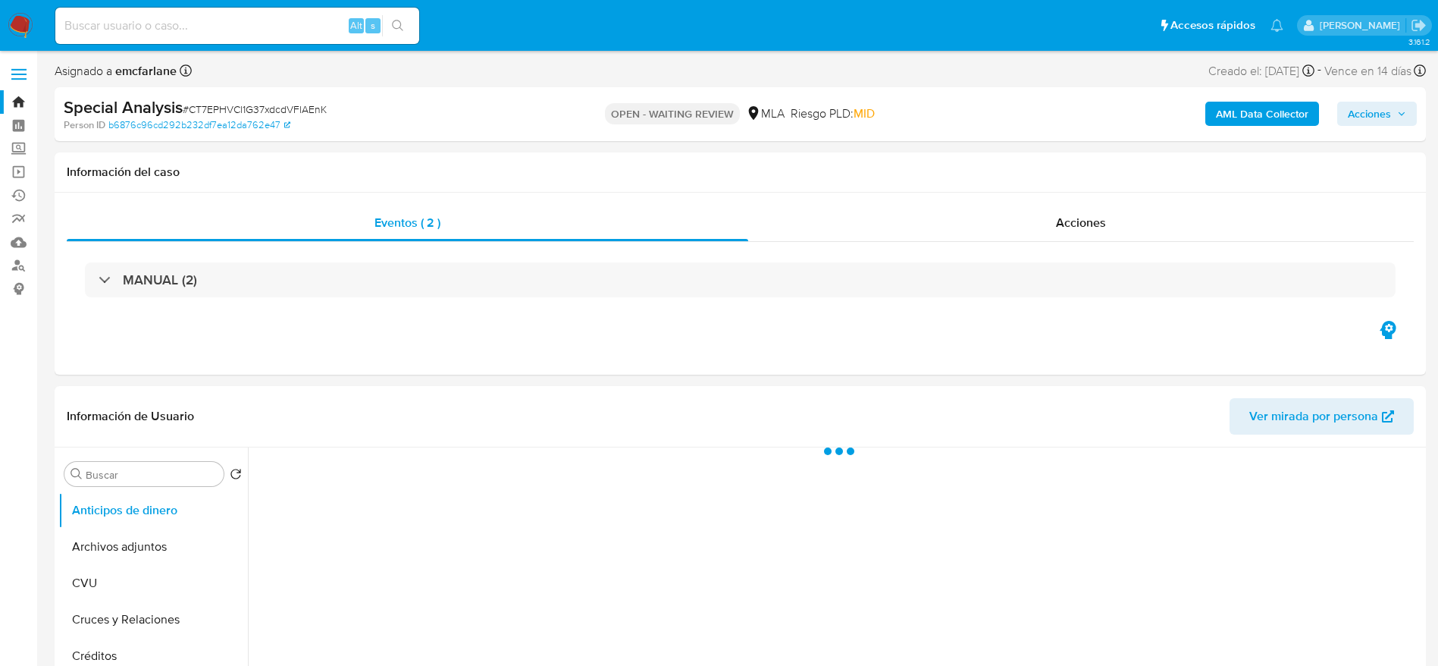
select select "10"
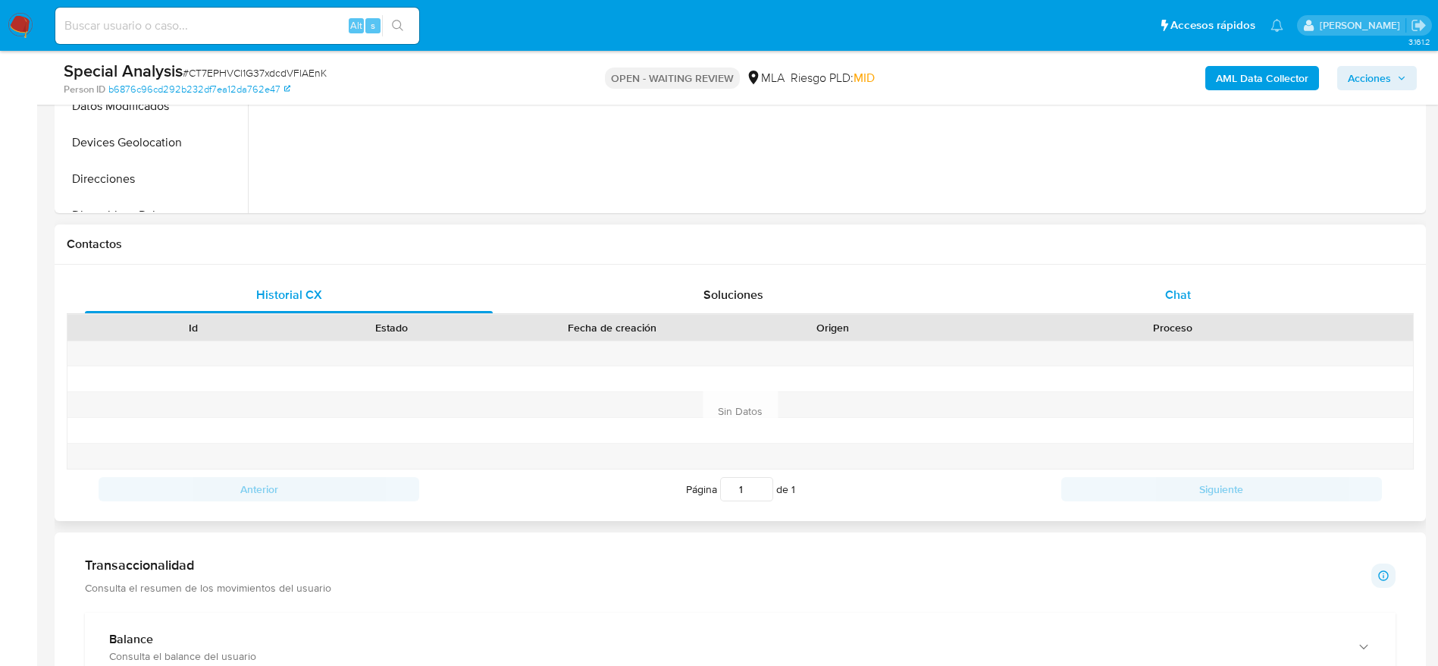
click at [1173, 303] on div "Chat" at bounding box center [1178, 295] width 408 height 36
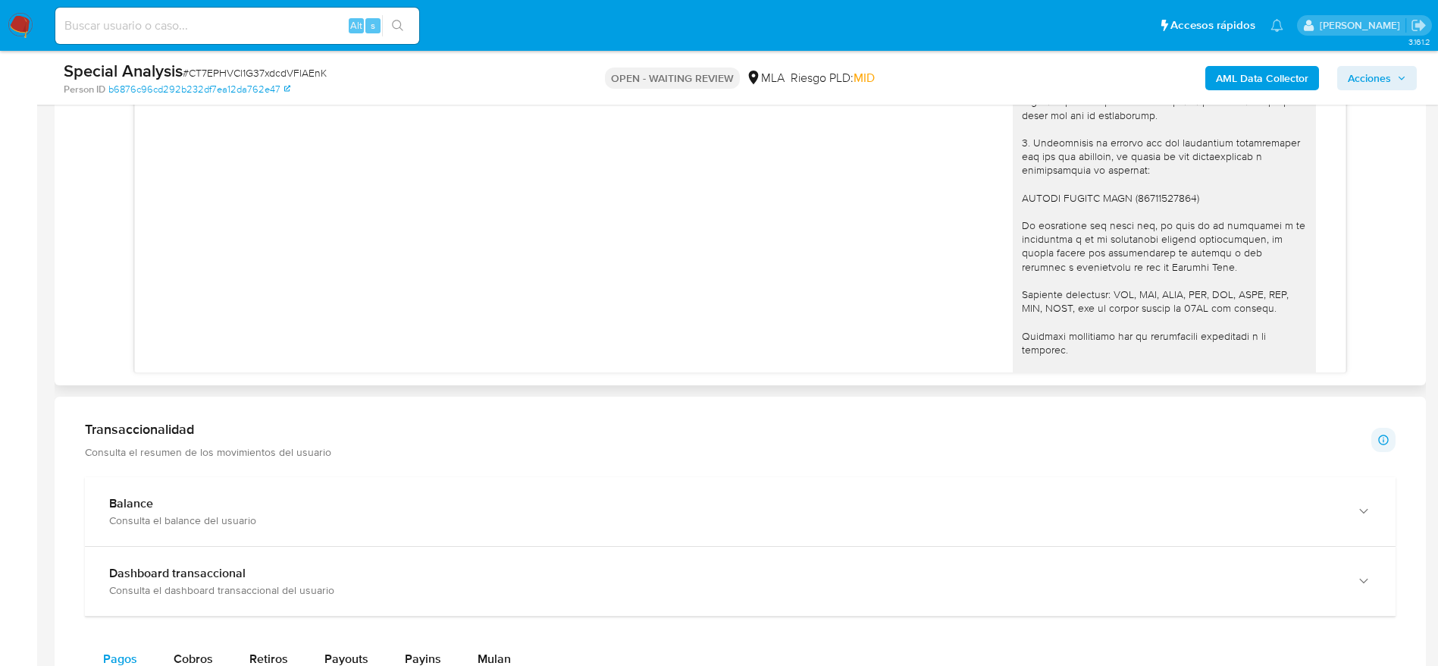
scroll to position [1594, 0]
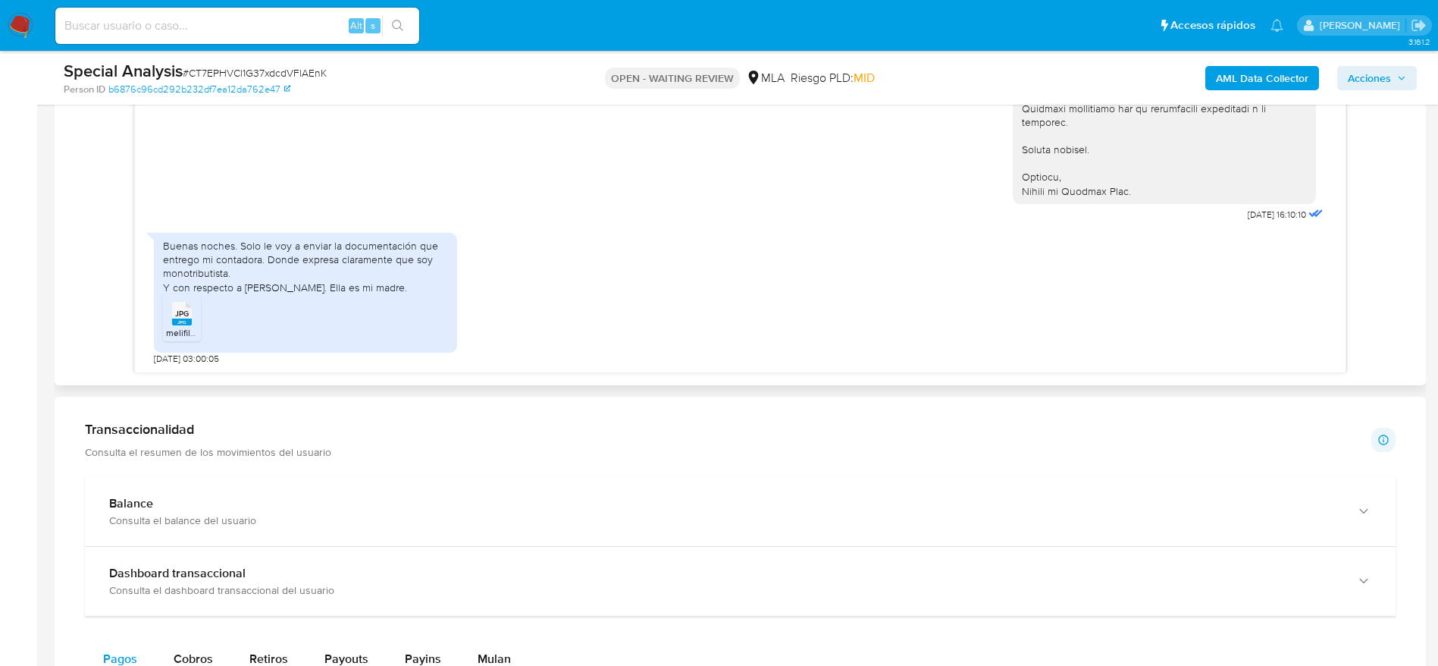
click at [174, 321] on rect at bounding box center [182, 321] width 20 height 7
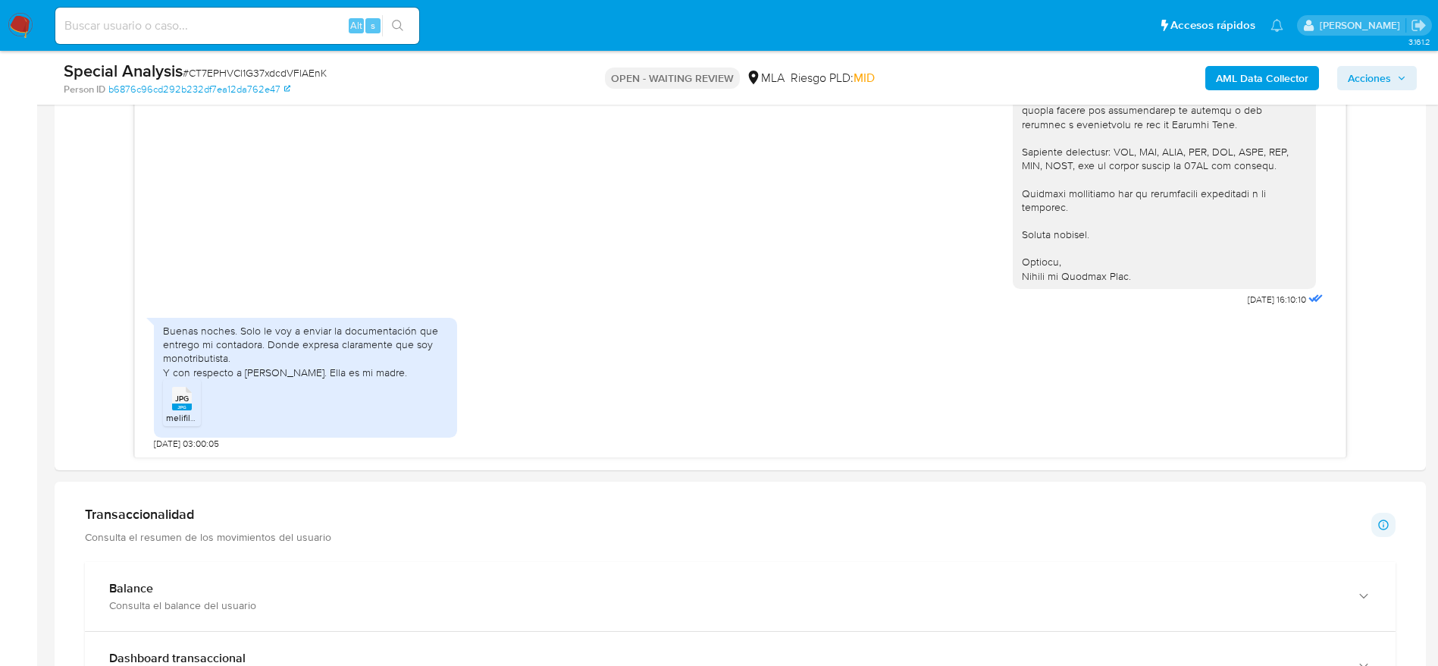
scroll to position [796, 0]
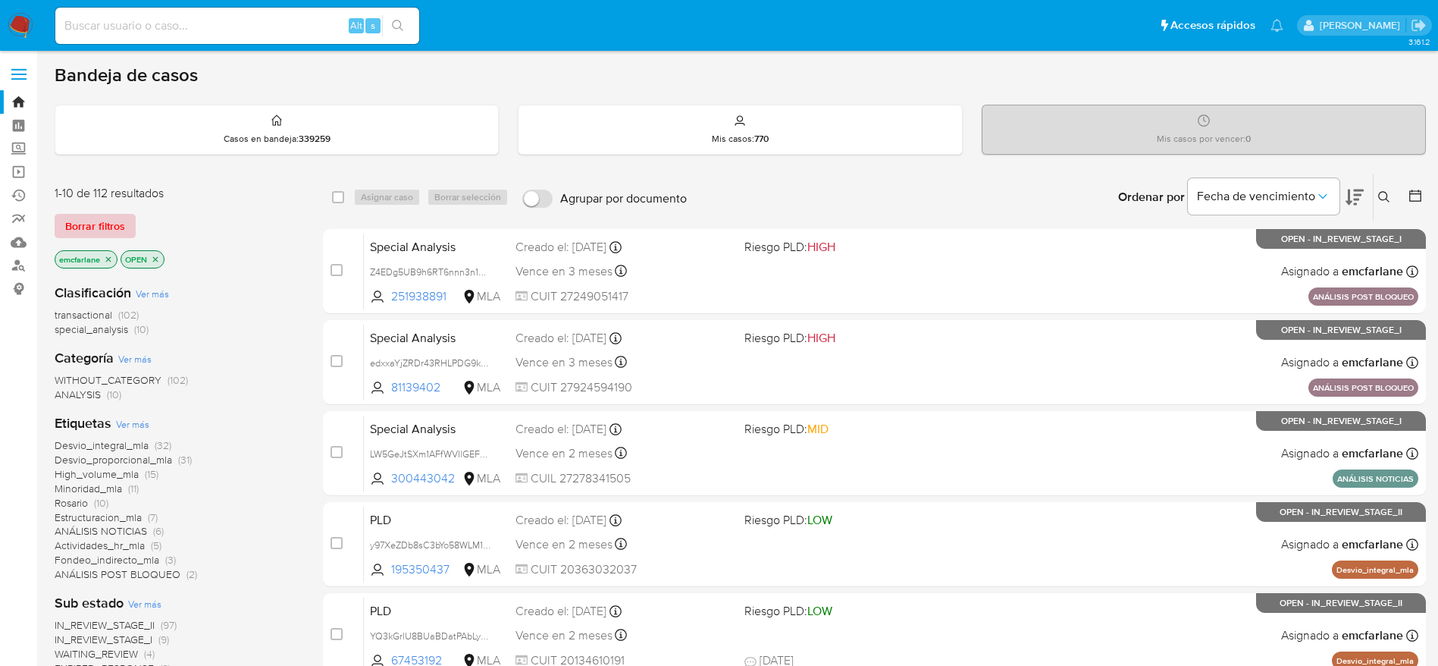
click at [86, 234] on span "Borrar filtros" at bounding box center [95, 225] width 60 height 21
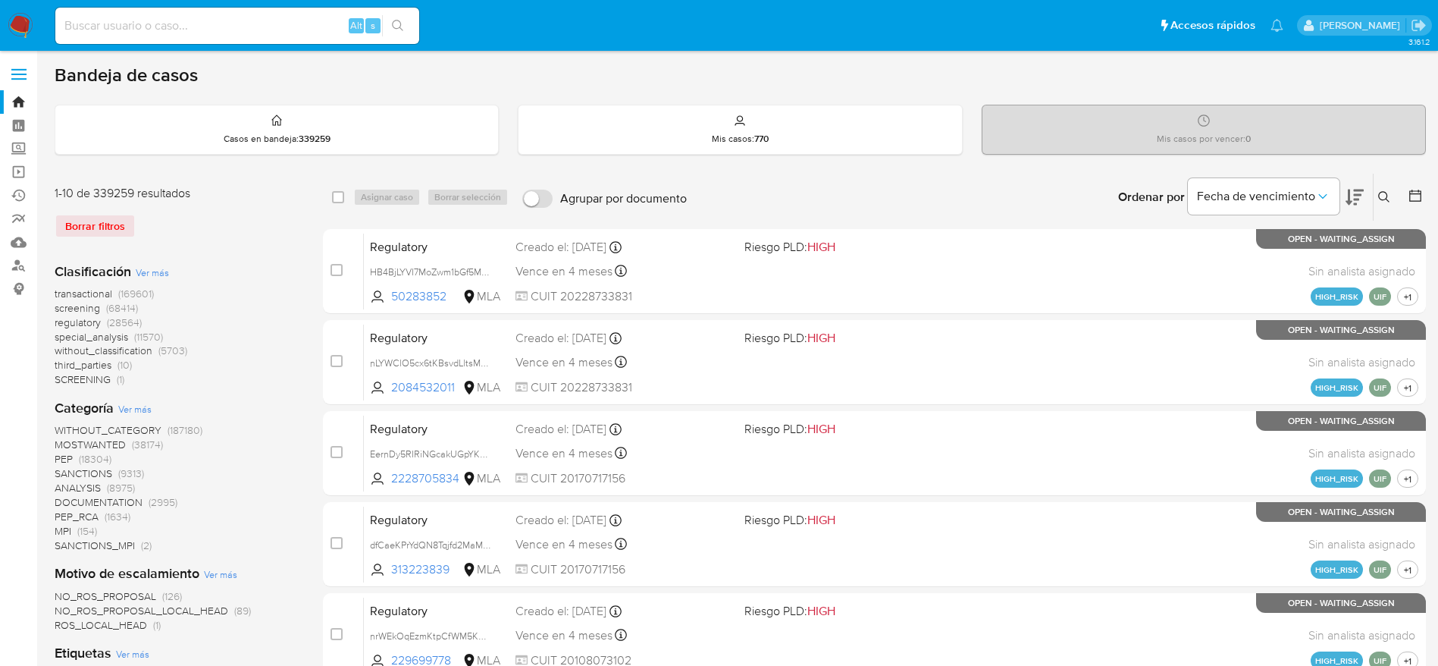
click at [1387, 196] on icon at bounding box center [1384, 197] width 12 height 12
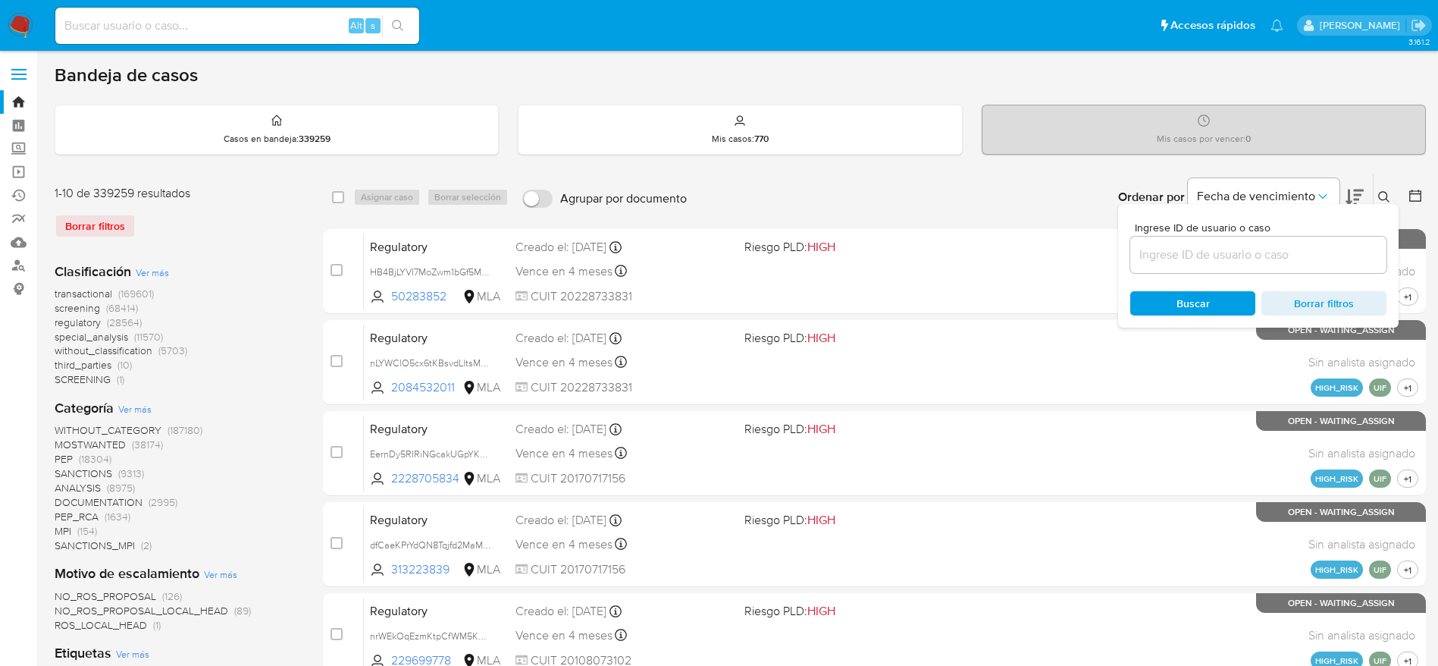
click at [1281, 250] on input at bounding box center [1258, 255] width 256 height 20
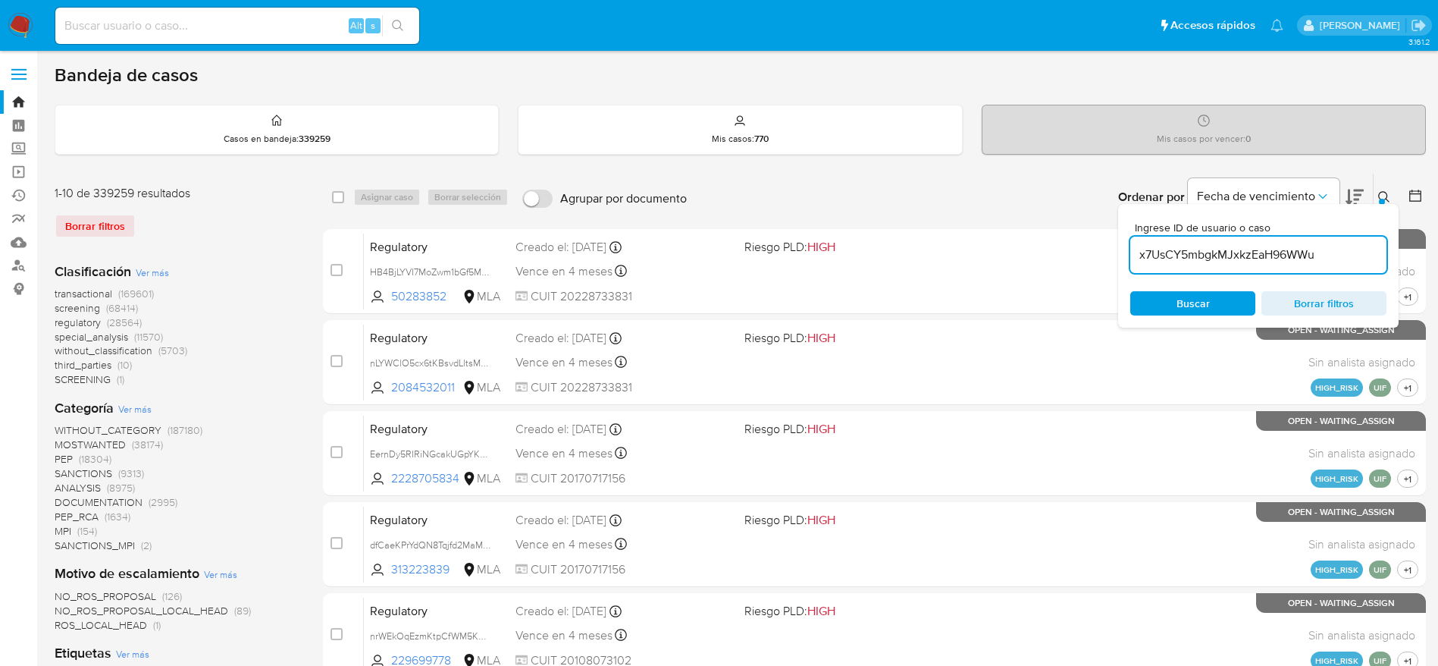
type input "x7UsCY5mbgkMJxkzEaH96WWu"
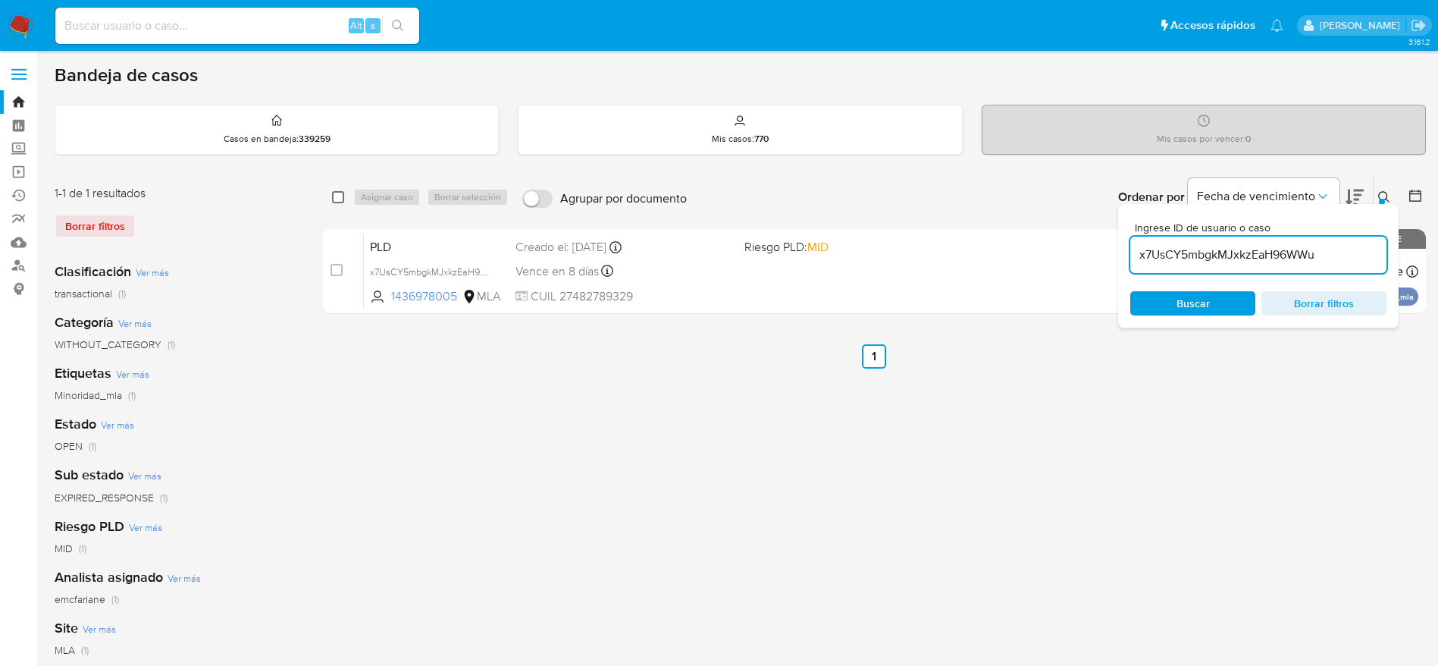
click at [336, 199] on input "checkbox" at bounding box center [338, 197] width 12 height 12
checkbox input "true"
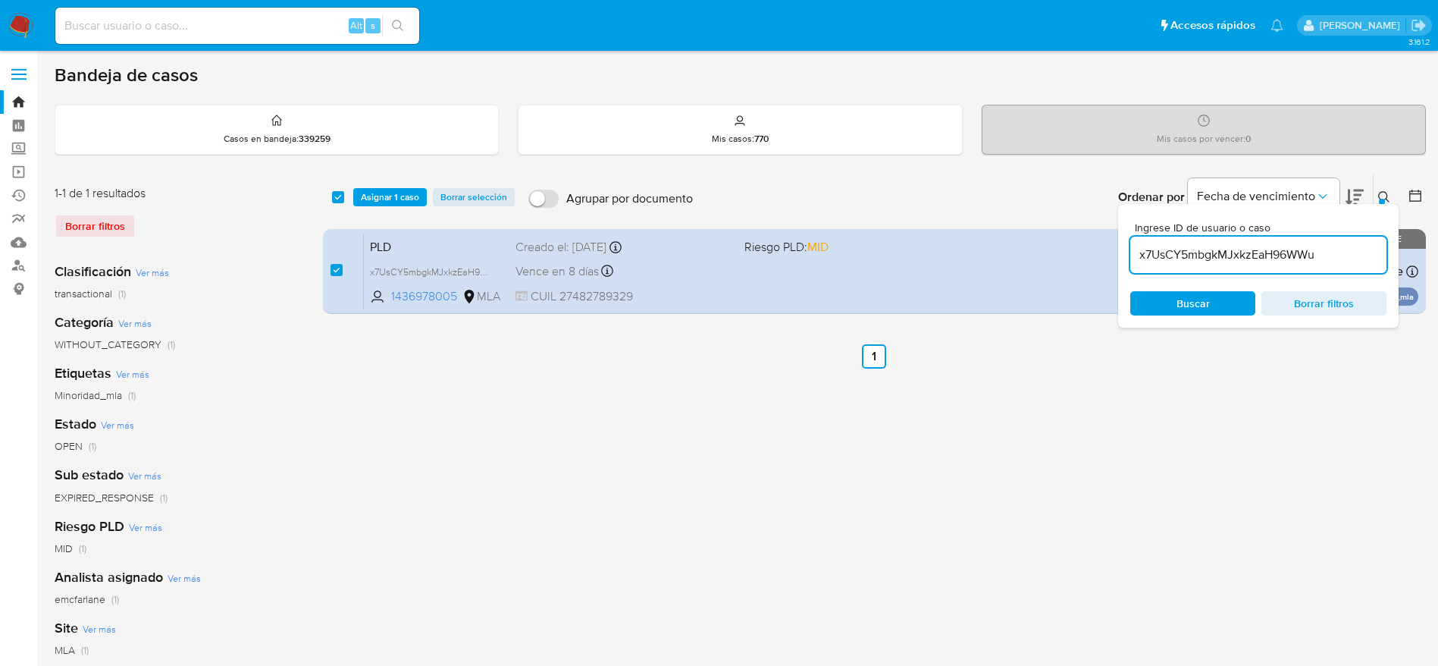
click at [399, 187] on div "select-all-cases-checkbox Asignar 1 caso Borrar selección Agrupar por documento…" at bounding box center [874, 197] width 1103 height 47
click at [392, 198] on span "Asignar 1 caso" at bounding box center [390, 197] width 58 height 15
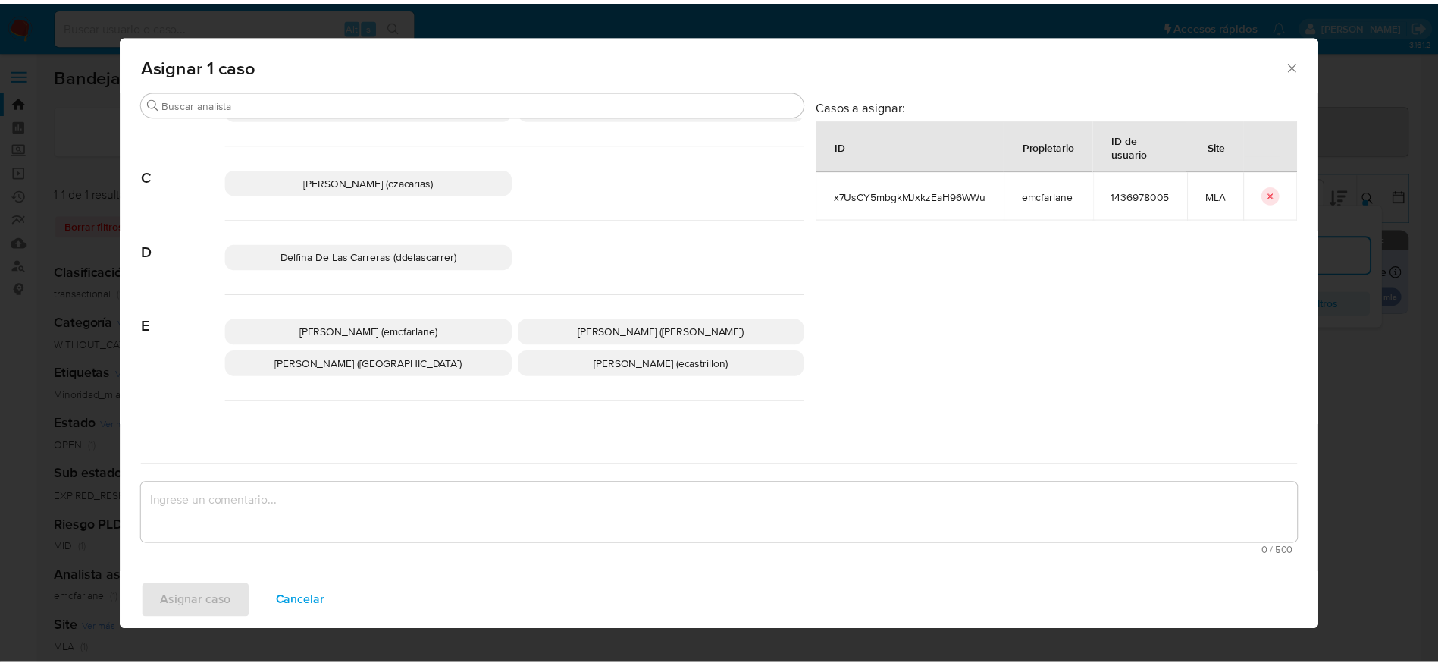
scroll to position [114, 0]
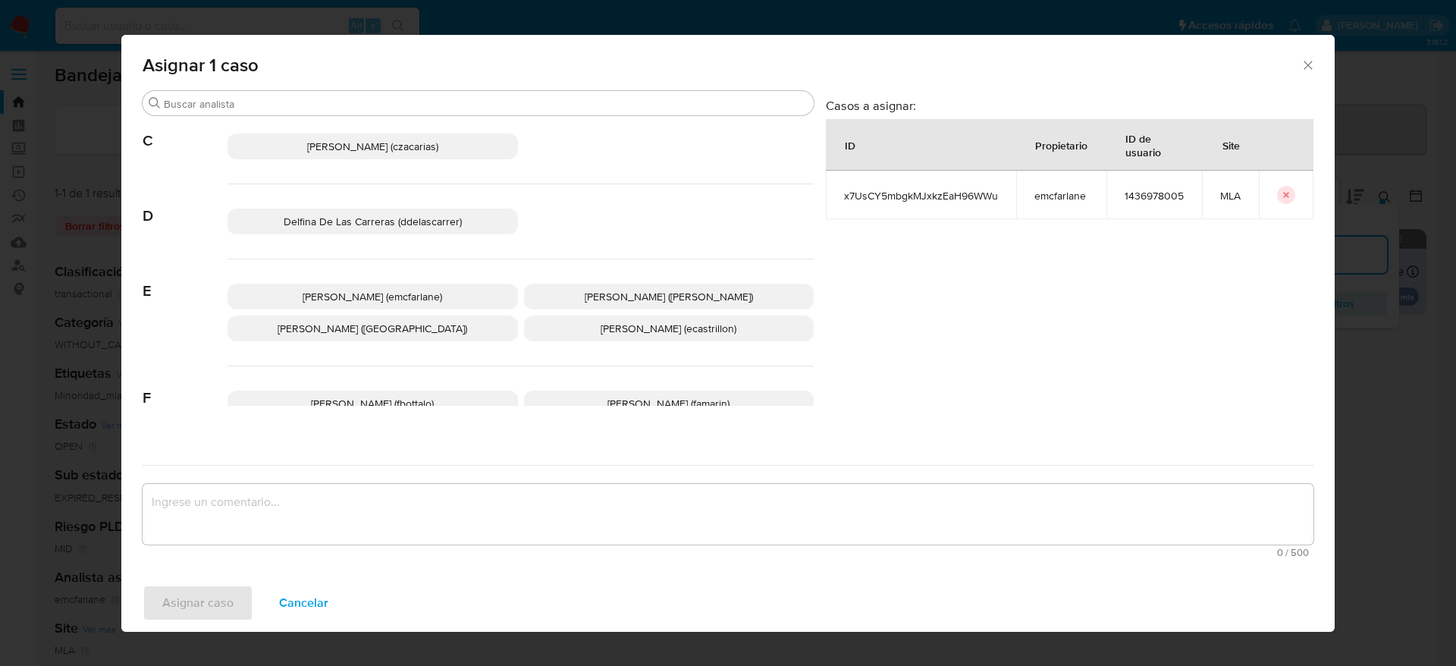
click at [372, 306] on div "Elaine Mc Farlane (emcfarlane) Eliana Guerrero (eliguerrero) Emmanuel Hernan Vi…" at bounding box center [520, 312] width 586 height 107
click at [368, 299] on span "Elaine Mc Farlane (emcfarlane)" at bounding box center [371, 296] width 139 height 15
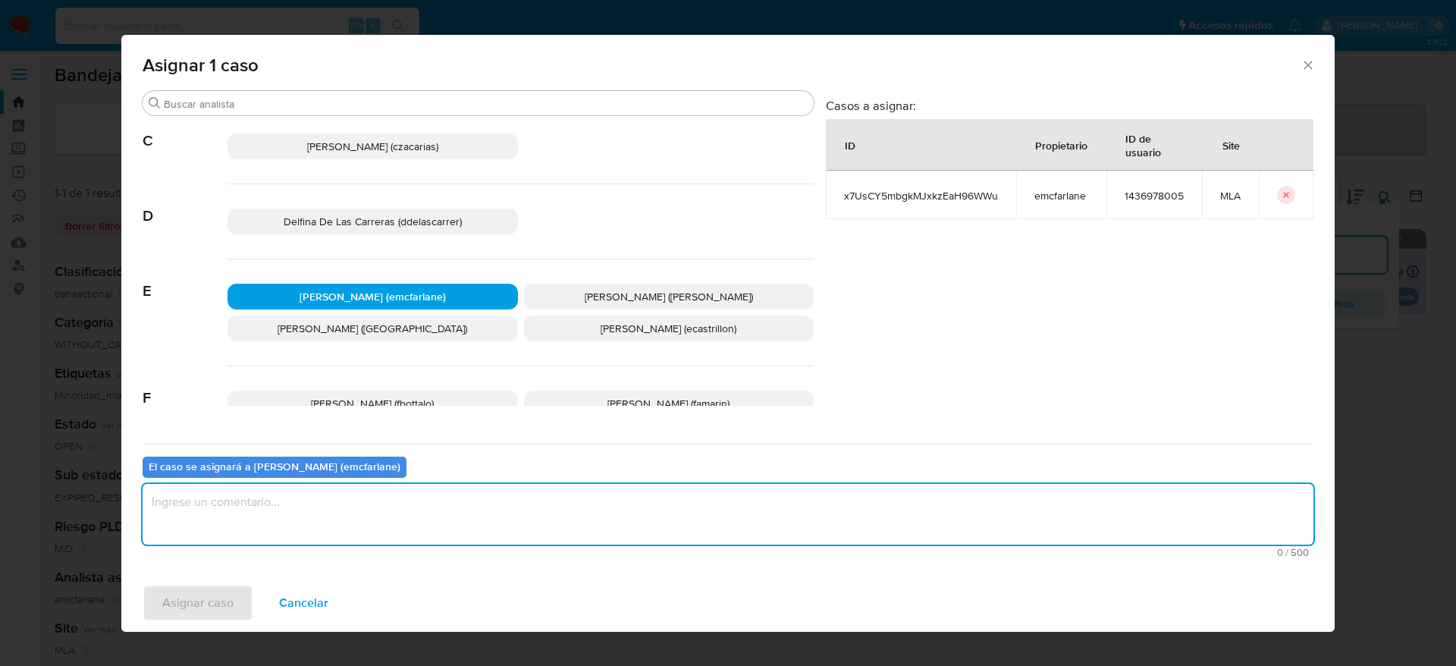
click at [270, 538] on textarea "assign-modal" at bounding box center [728, 514] width 1171 height 61
click at [196, 621] on div "Asignar caso Cancelar" at bounding box center [727, 603] width 1213 height 58
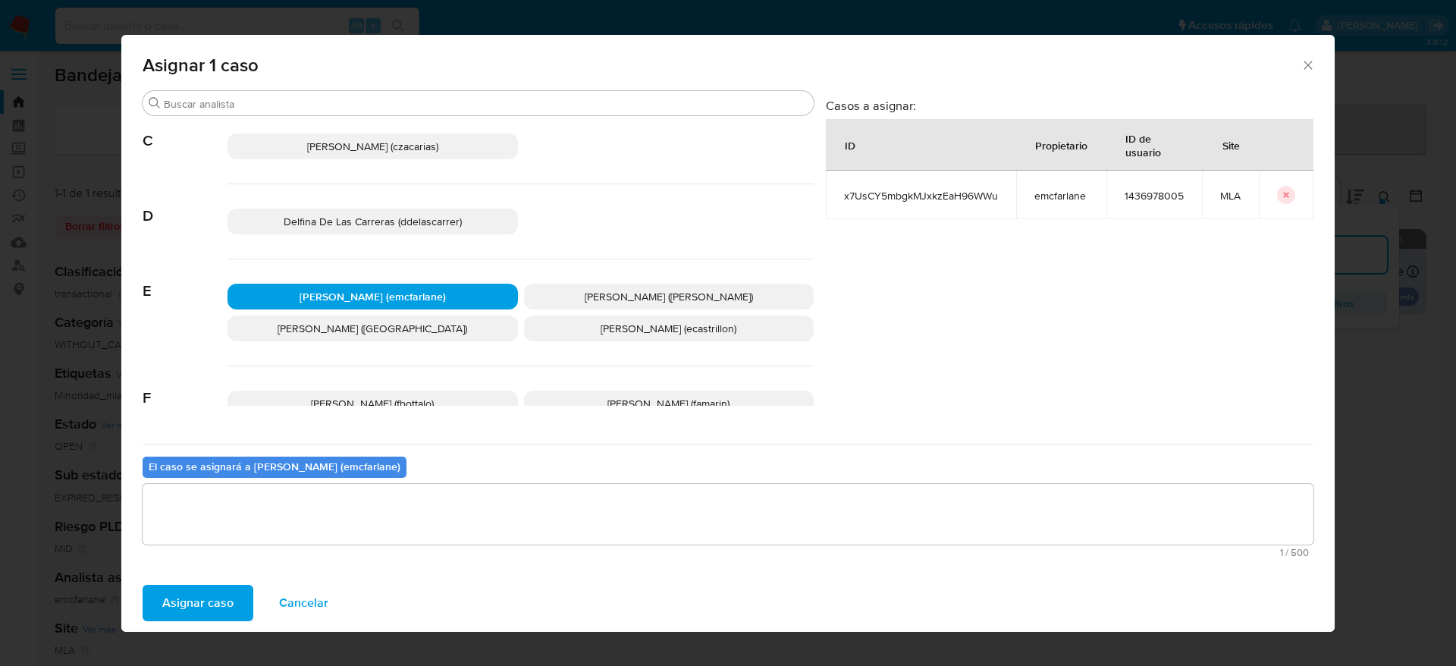
click at [174, 610] on span "Asignar caso" at bounding box center [197, 602] width 71 height 33
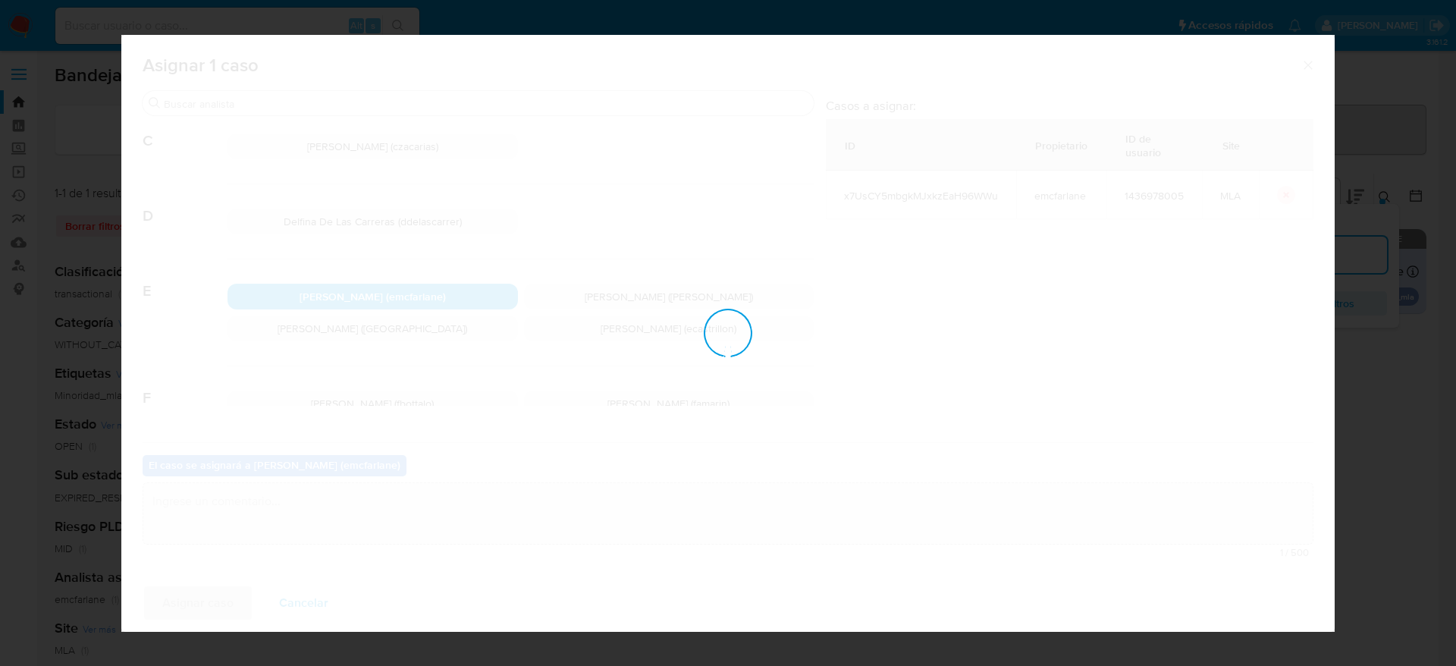
checkbox input "false"
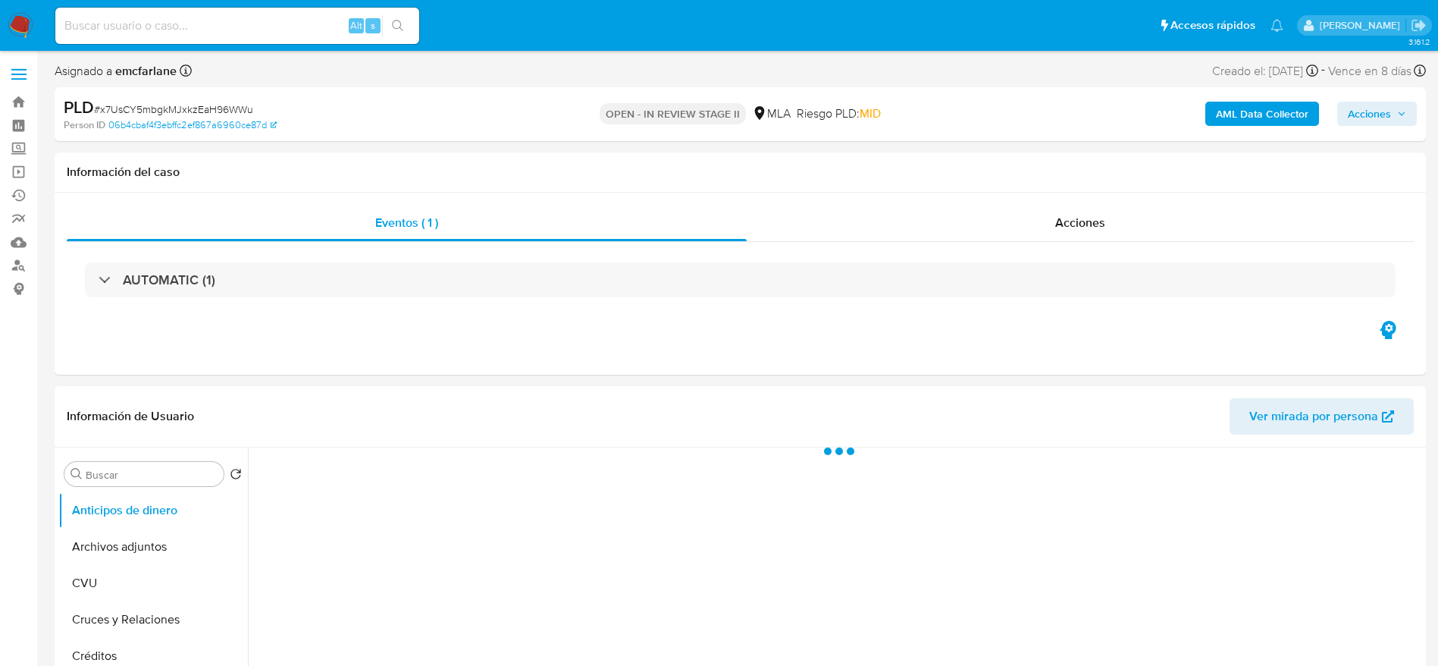
click at [1393, 110] on span "Acciones" at bounding box center [1377, 113] width 58 height 21
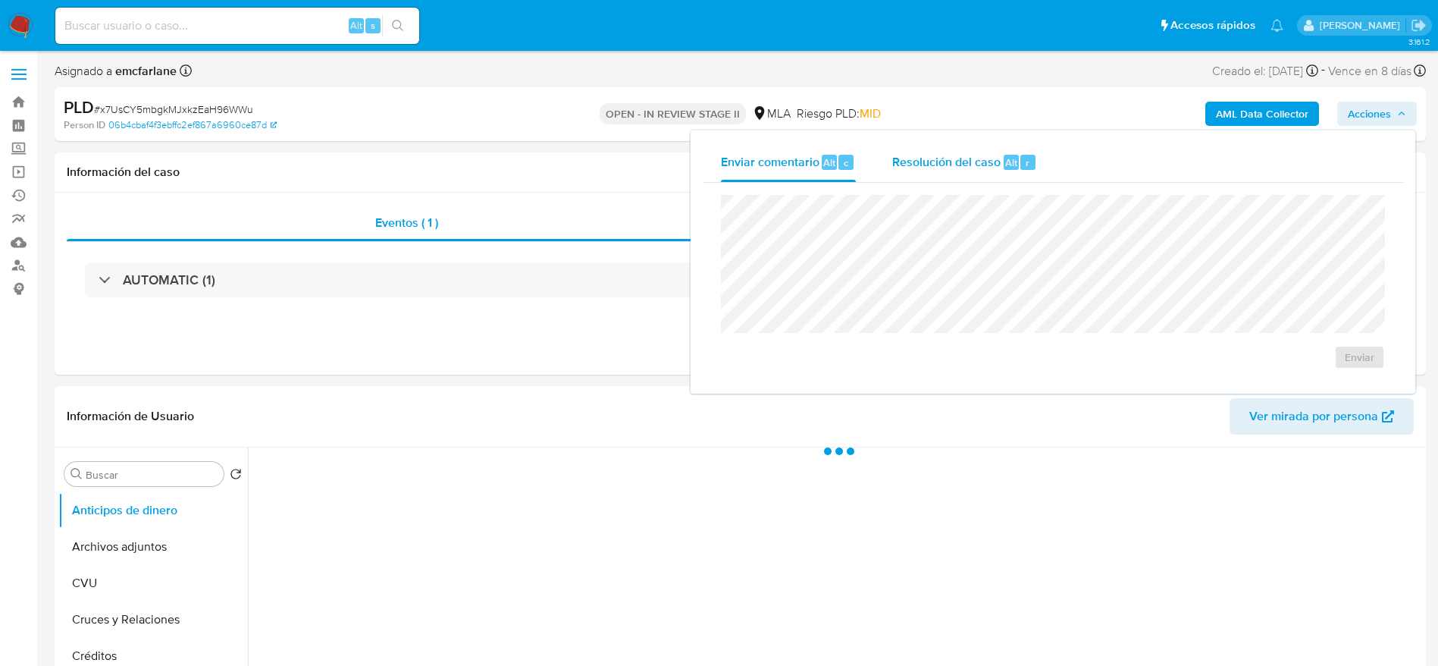
select select "10"
click at [1027, 166] on span "r" at bounding box center [1028, 162] width 4 height 14
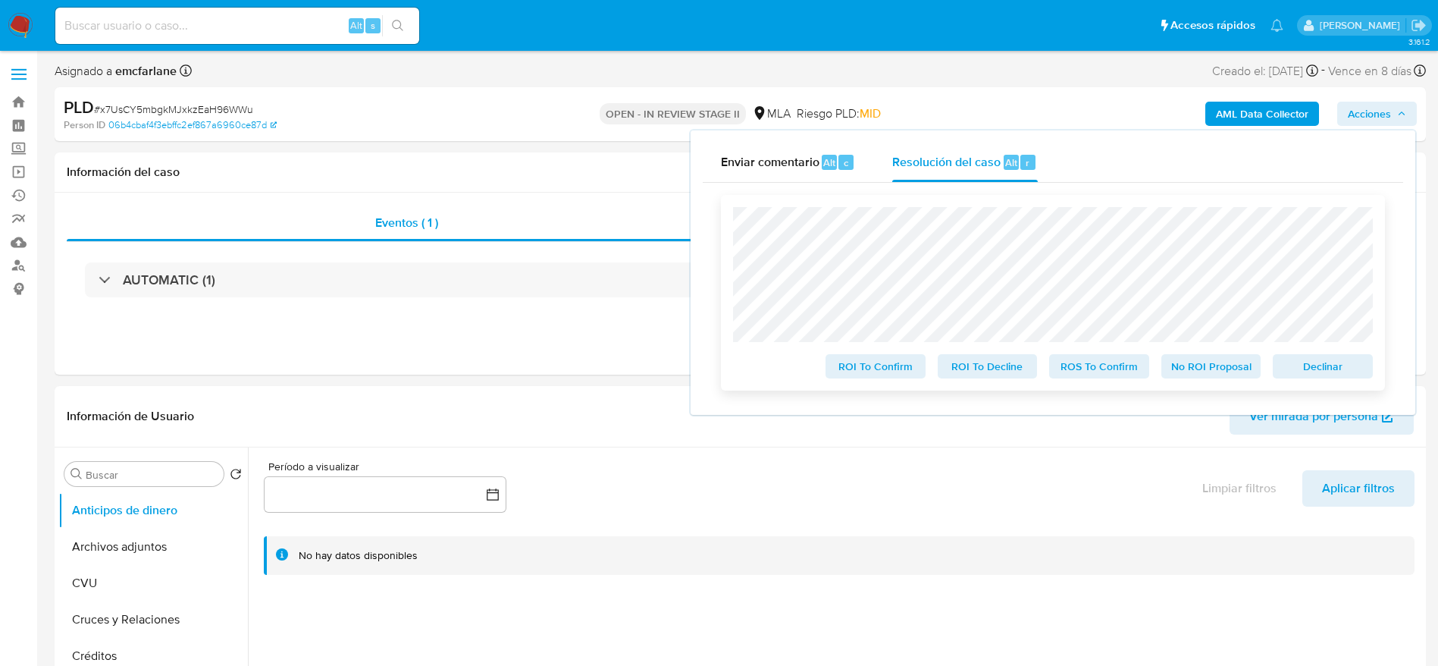
click at [1337, 371] on span "Declinar" at bounding box center [1323, 366] width 79 height 21
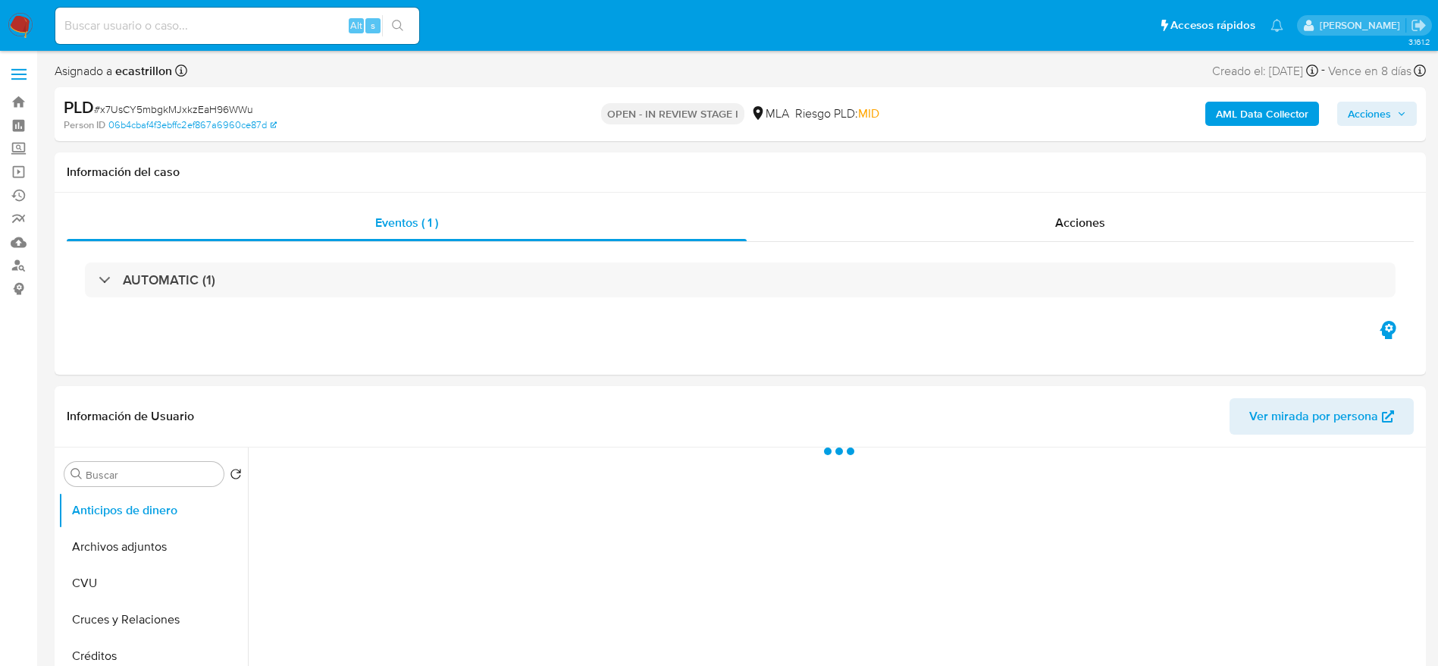
select select "10"
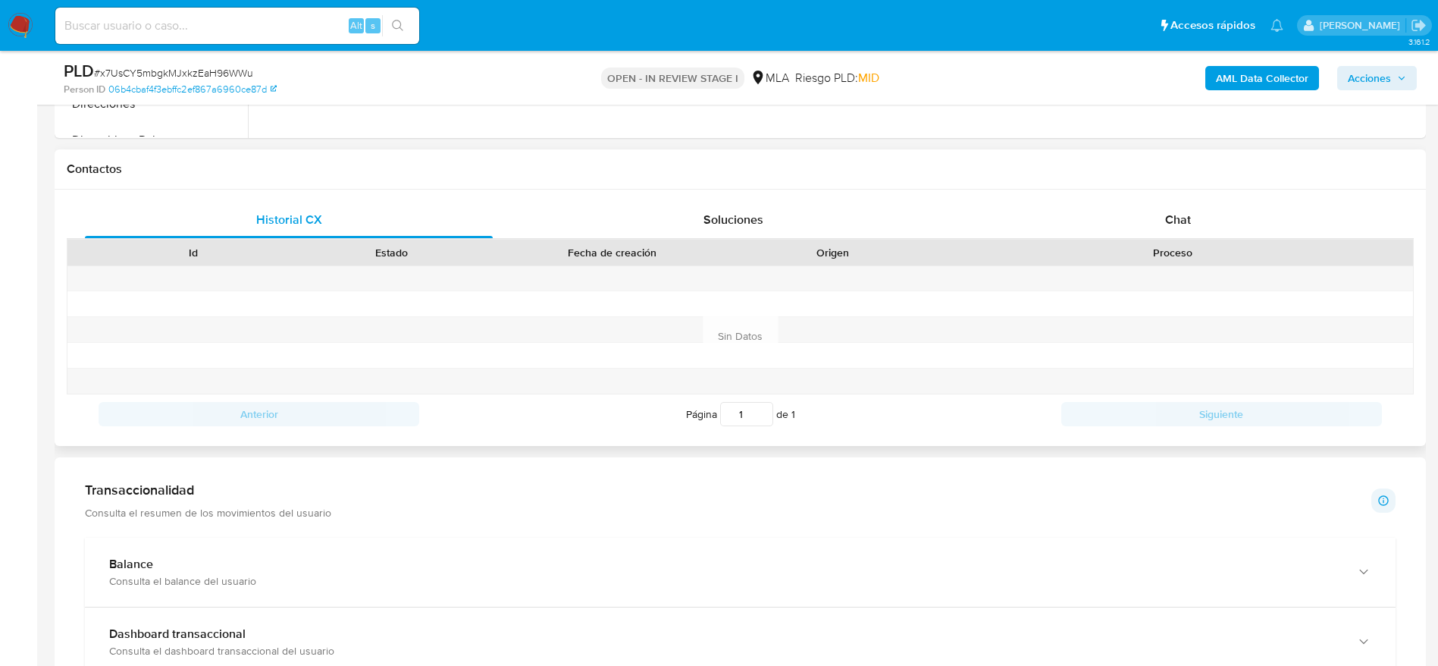
scroll to position [682, 0]
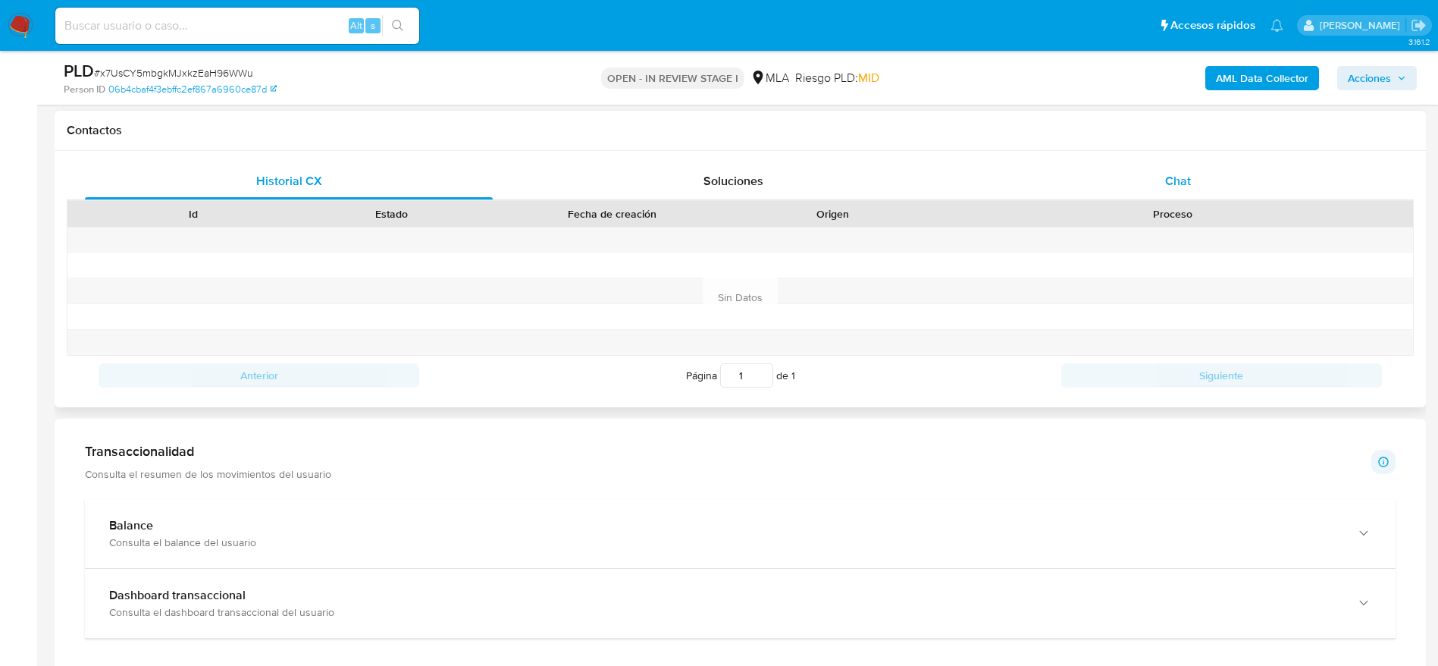
click at [1177, 188] on span "Chat" at bounding box center [1178, 180] width 26 height 17
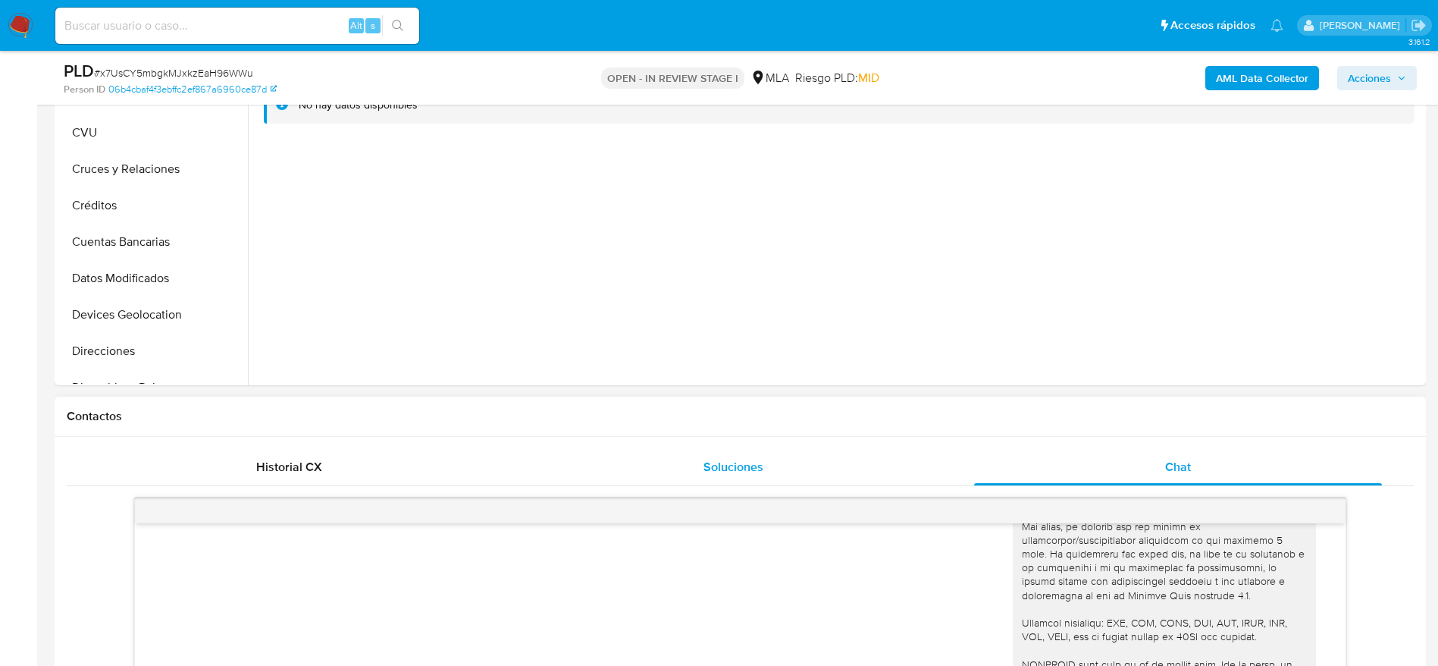
scroll to position [0, 0]
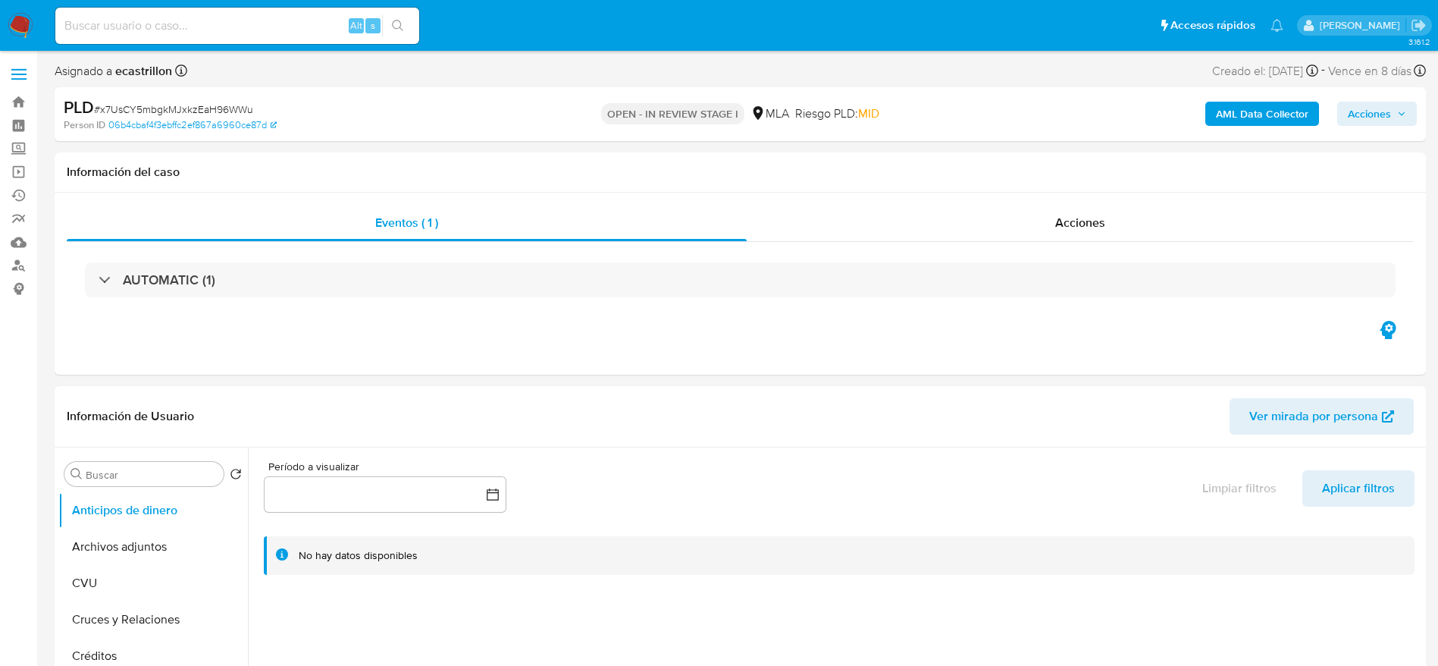
click at [215, 109] on span "# x7UsCY5mbgkMJxkzEaH96WWu" at bounding box center [173, 109] width 159 height 15
copy span "x7UsCY5mbgkMJxkzEaH96WWu"
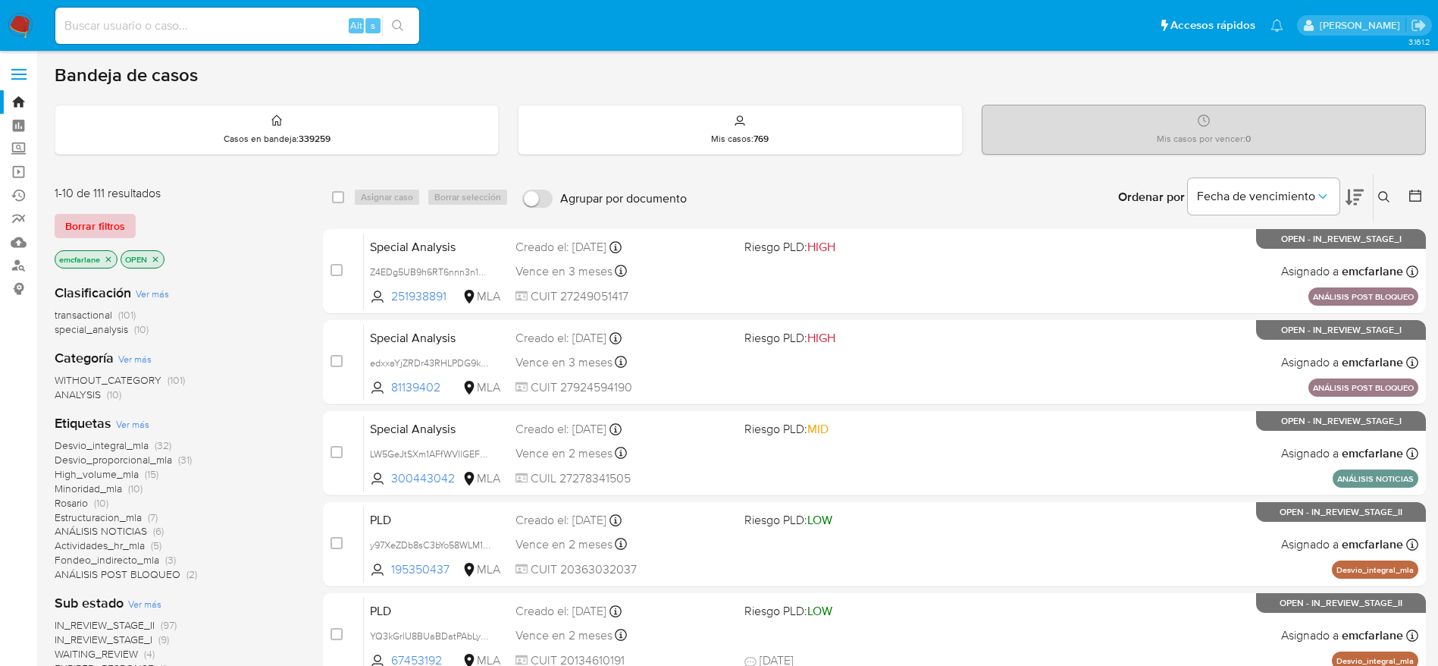
click at [79, 227] on span "Borrar filtros" at bounding box center [95, 225] width 60 height 21
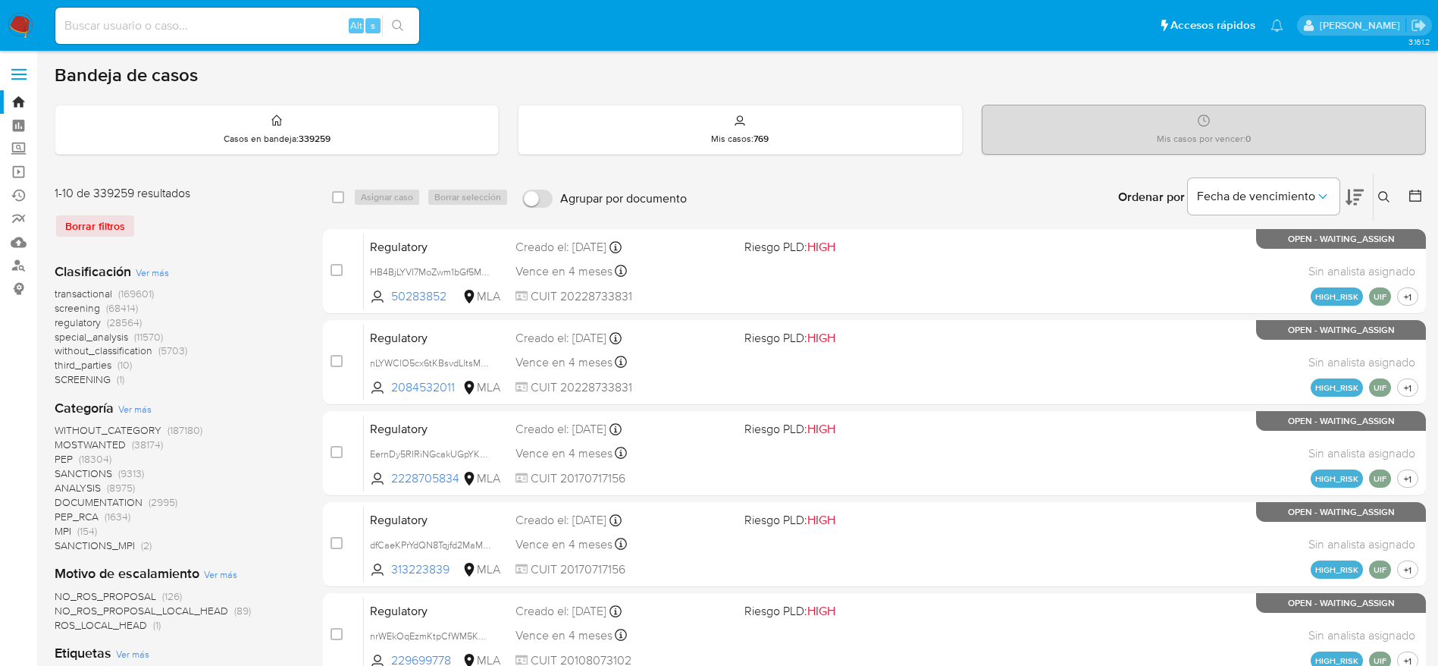
click at [1384, 198] on icon at bounding box center [1384, 197] width 12 height 12
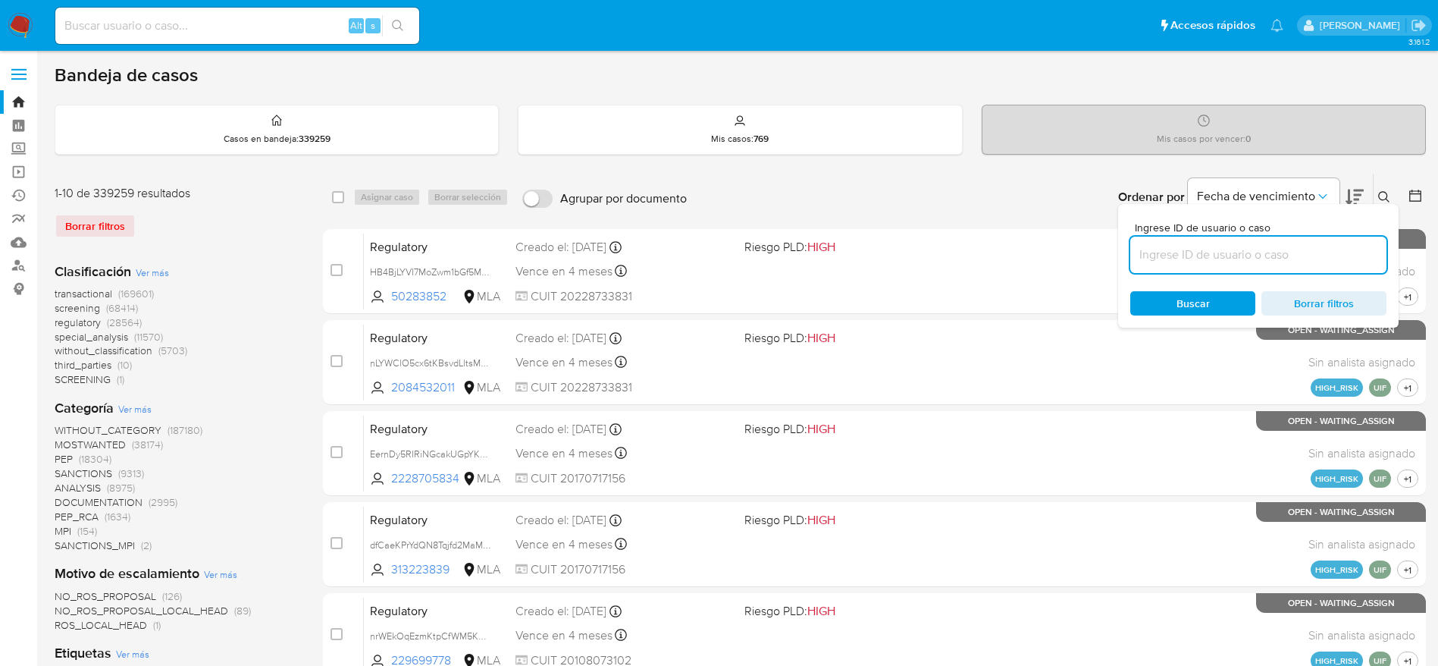
click at [1266, 262] on input at bounding box center [1258, 255] width 256 height 20
type input "x7UsCY5mbgkMJxkzEaH96WWu"
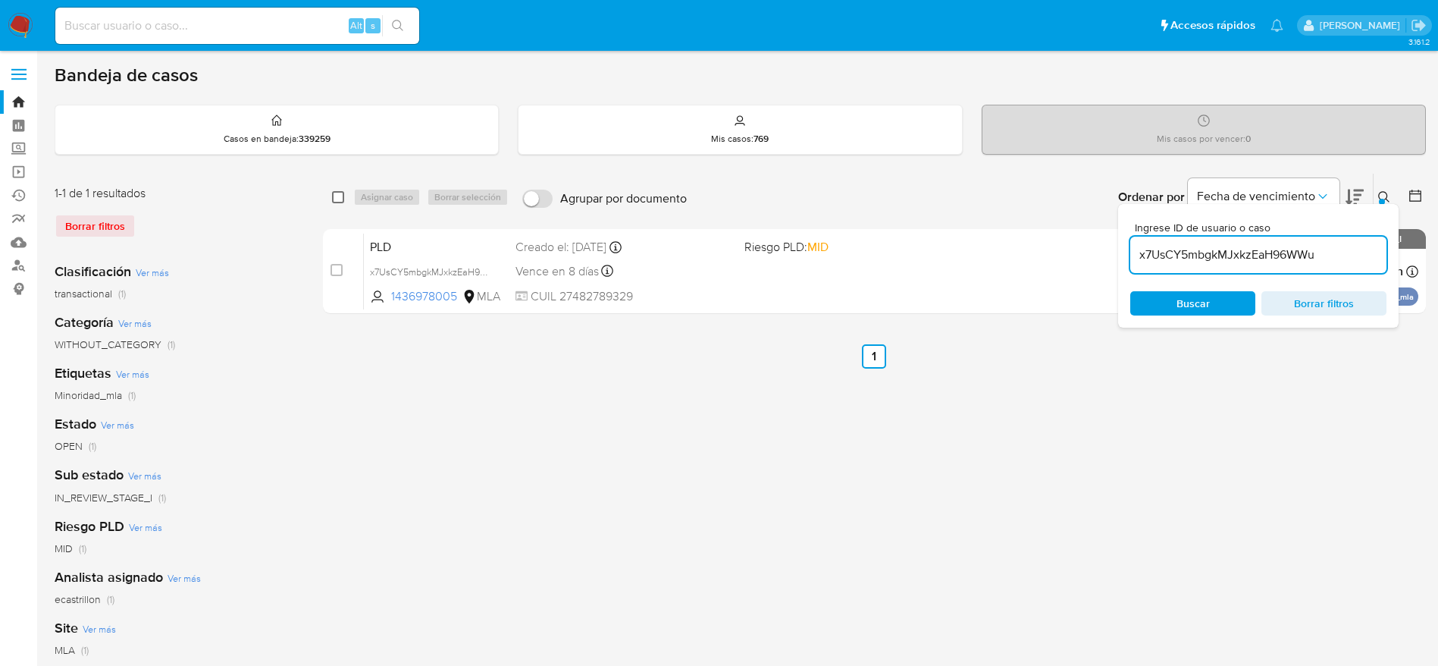
click at [342, 200] on input "checkbox" at bounding box center [338, 197] width 12 height 12
checkbox input "true"
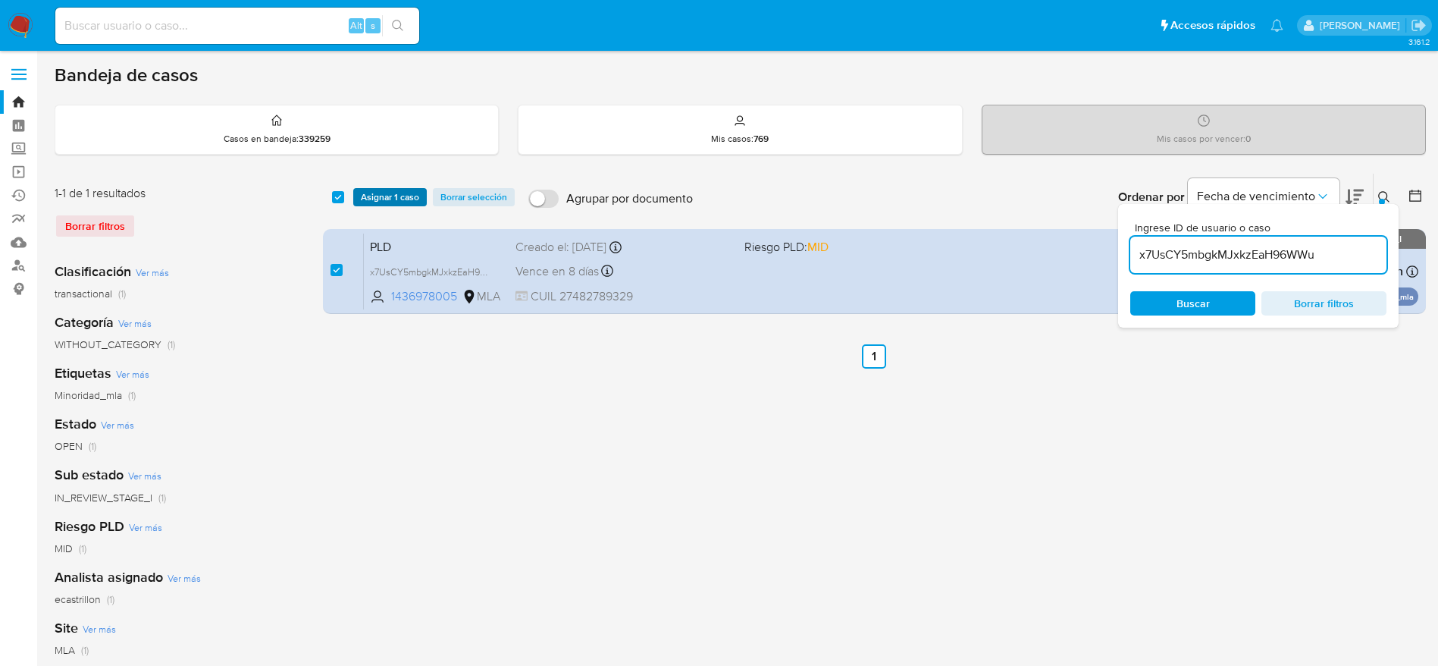
click at [376, 201] on span "Asignar 1 caso" at bounding box center [390, 197] width 58 height 15
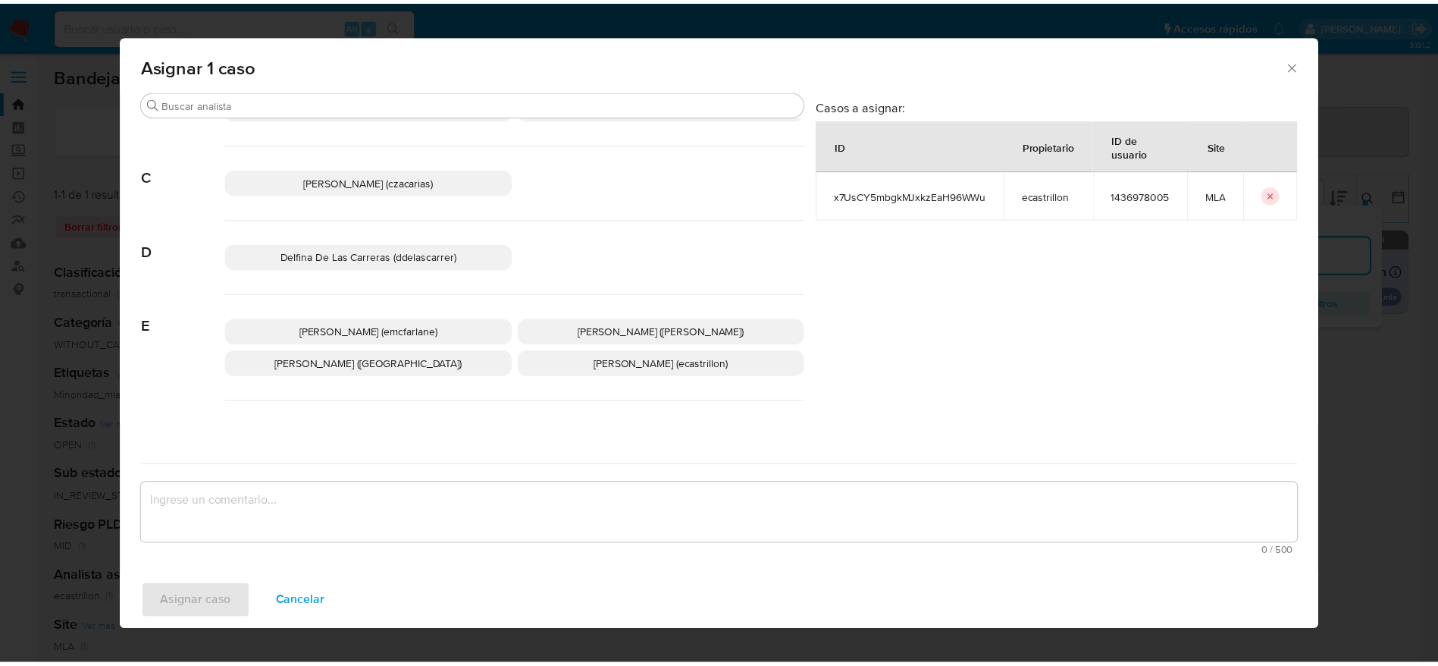
scroll to position [114, 0]
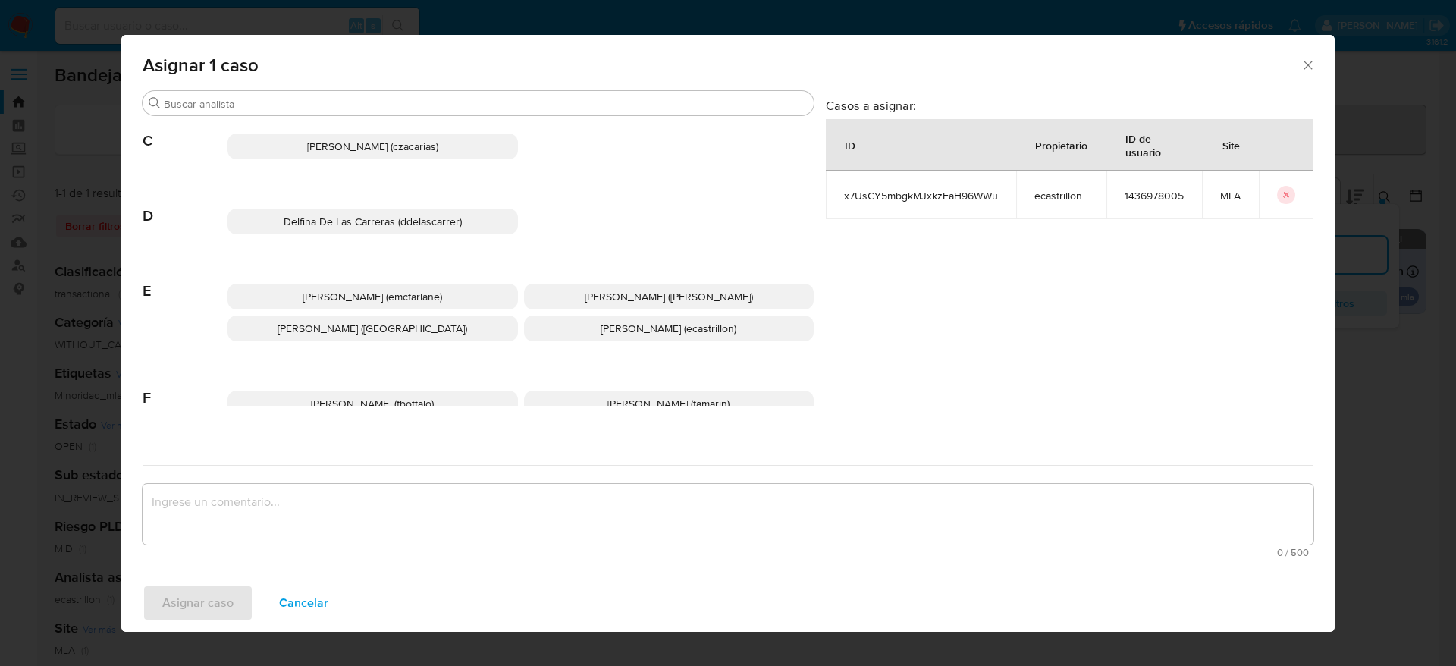
click at [456, 281] on div "Elaine Mc Farlane (emcfarlane) Eliana Guerrero (eliguerrero) Emmanuel Hernan Vi…" at bounding box center [520, 312] width 586 height 107
click at [453, 290] on p "Elaine Mc Farlane (emcfarlane)" at bounding box center [372, 297] width 290 height 26
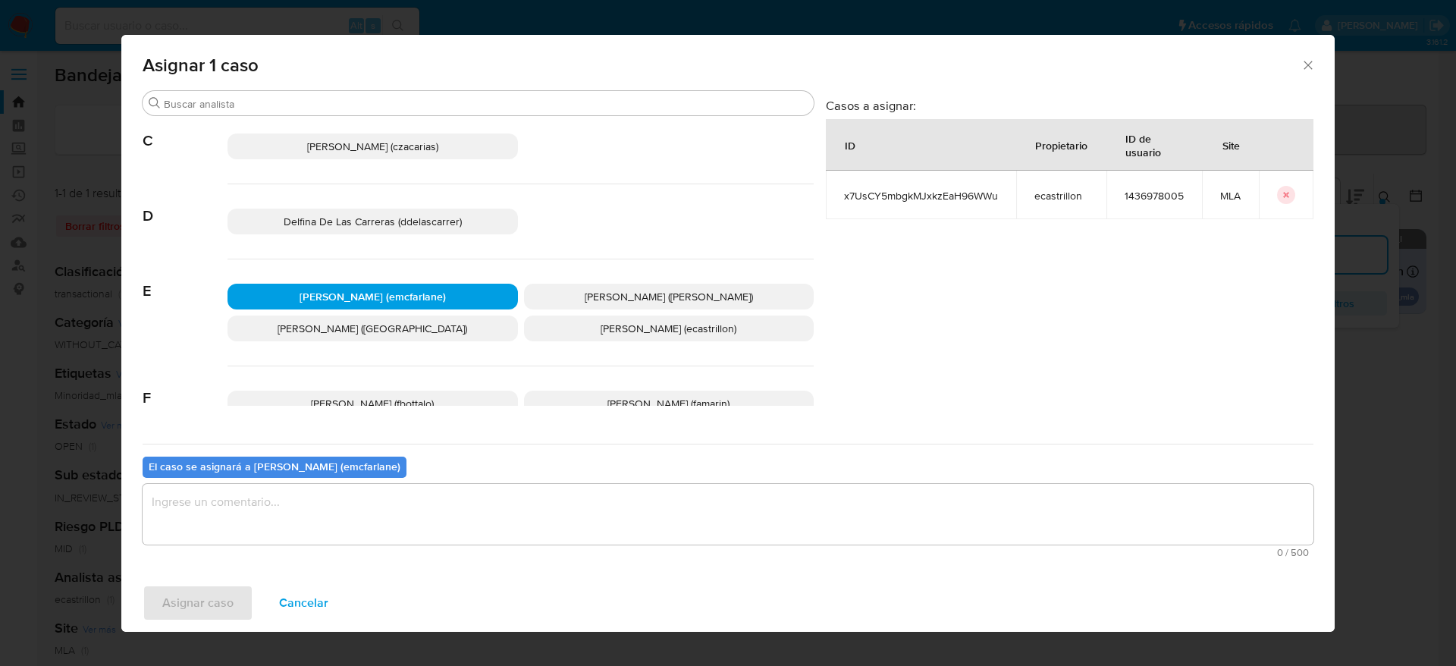
click at [356, 491] on textarea "assign-modal" at bounding box center [728, 514] width 1171 height 61
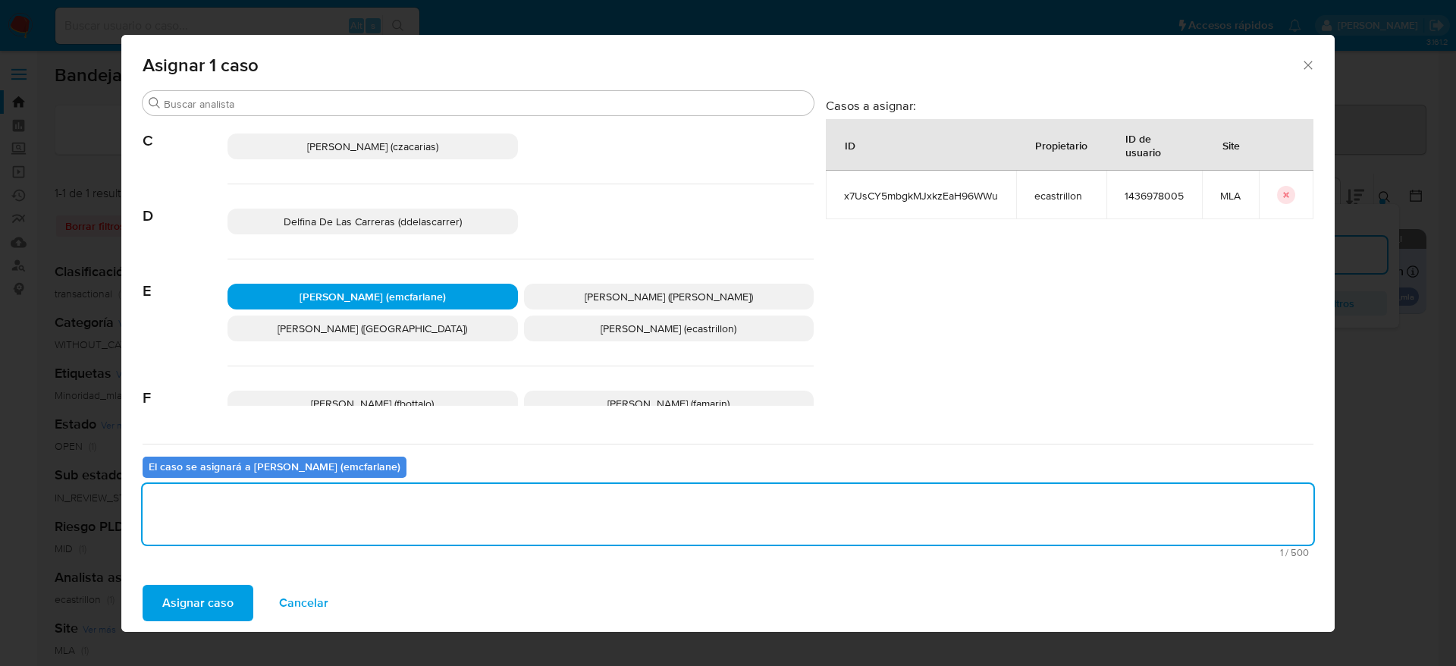
click at [223, 597] on span "Asignar caso" at bounding box center [197, 602] width 71 height 33
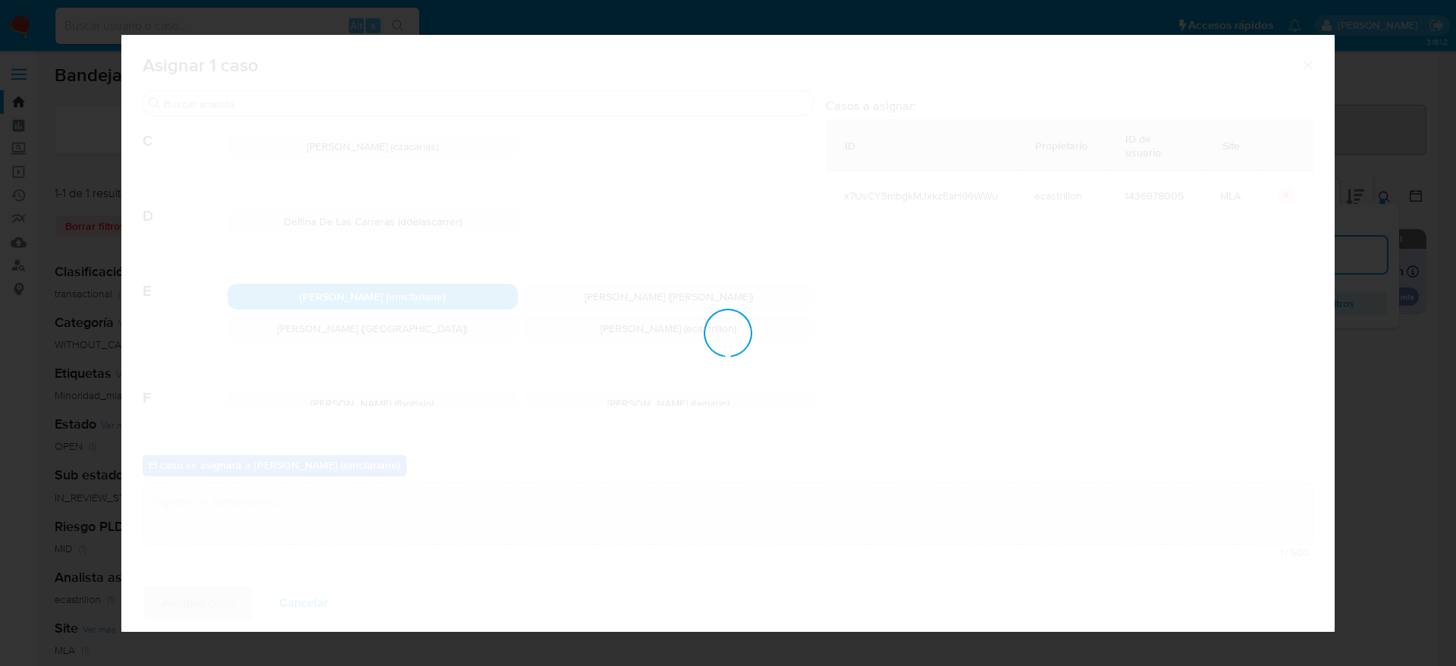
checkbox input "false"
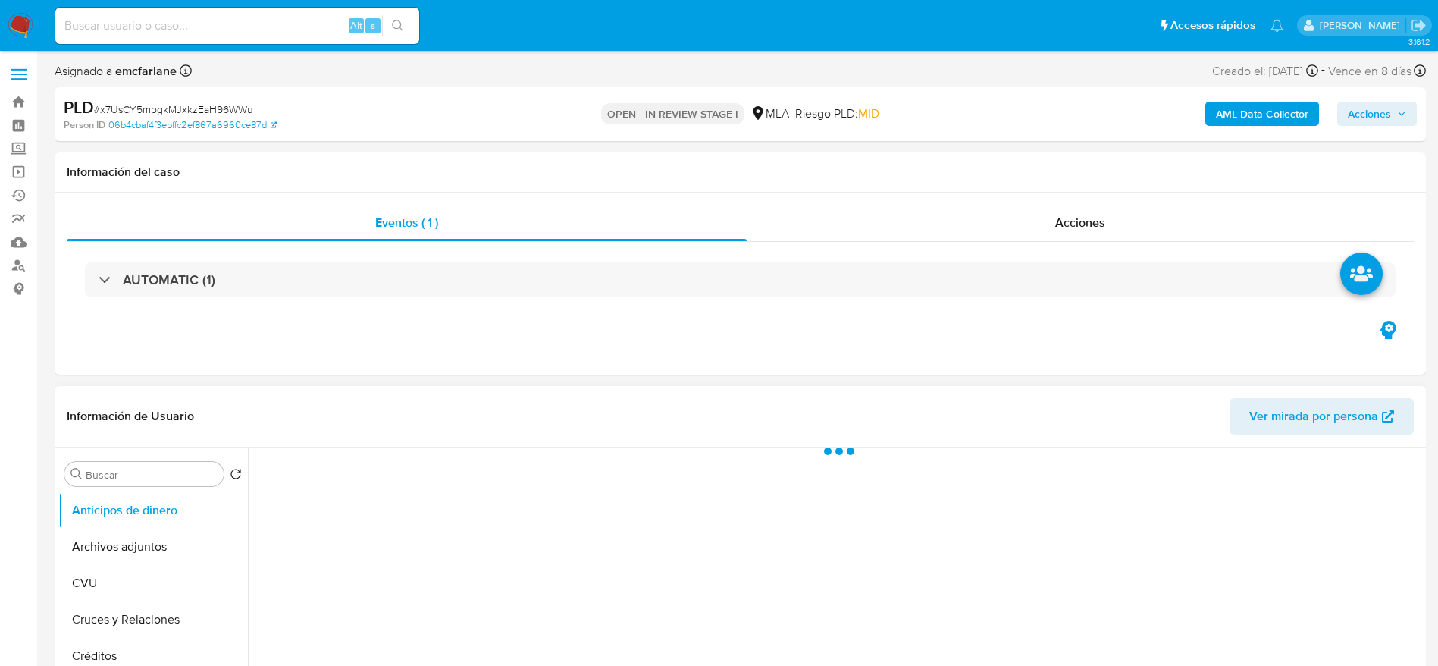
select select "10"
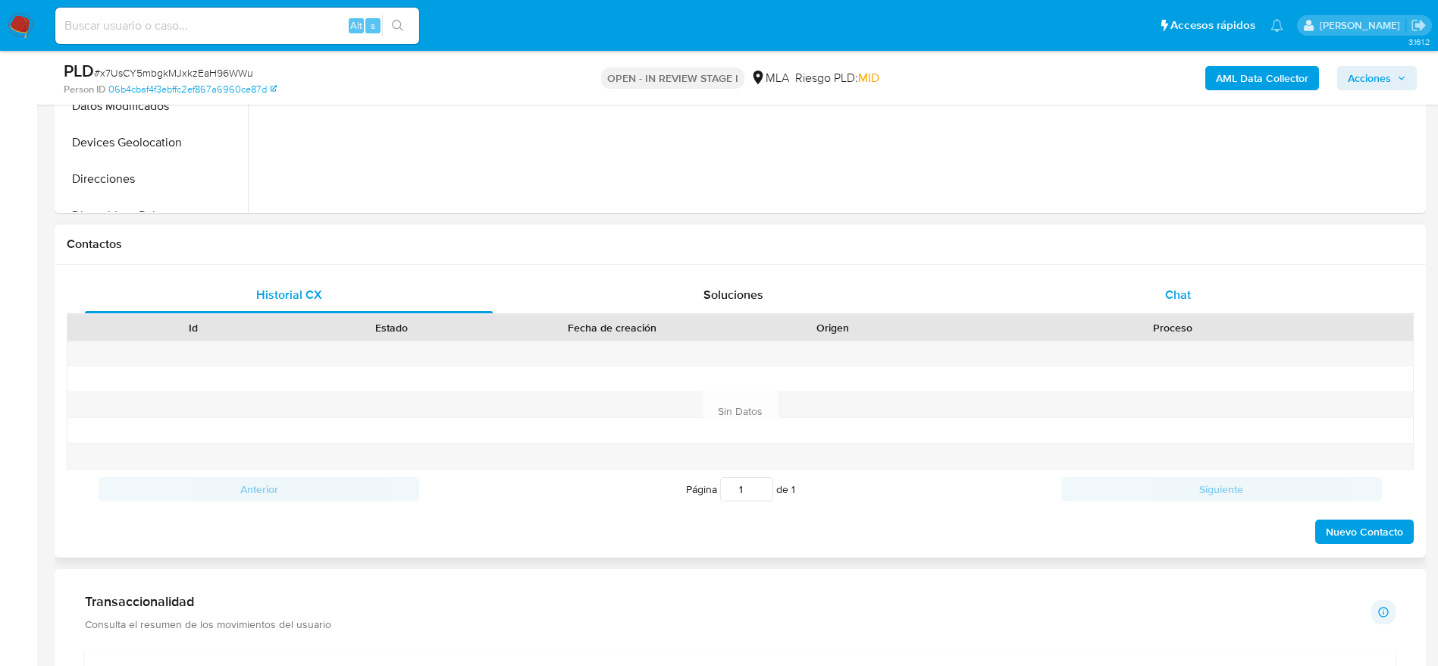
click at [1121, 311] on div "Chat" at bounding box center [1178, 295] width 408 height 36
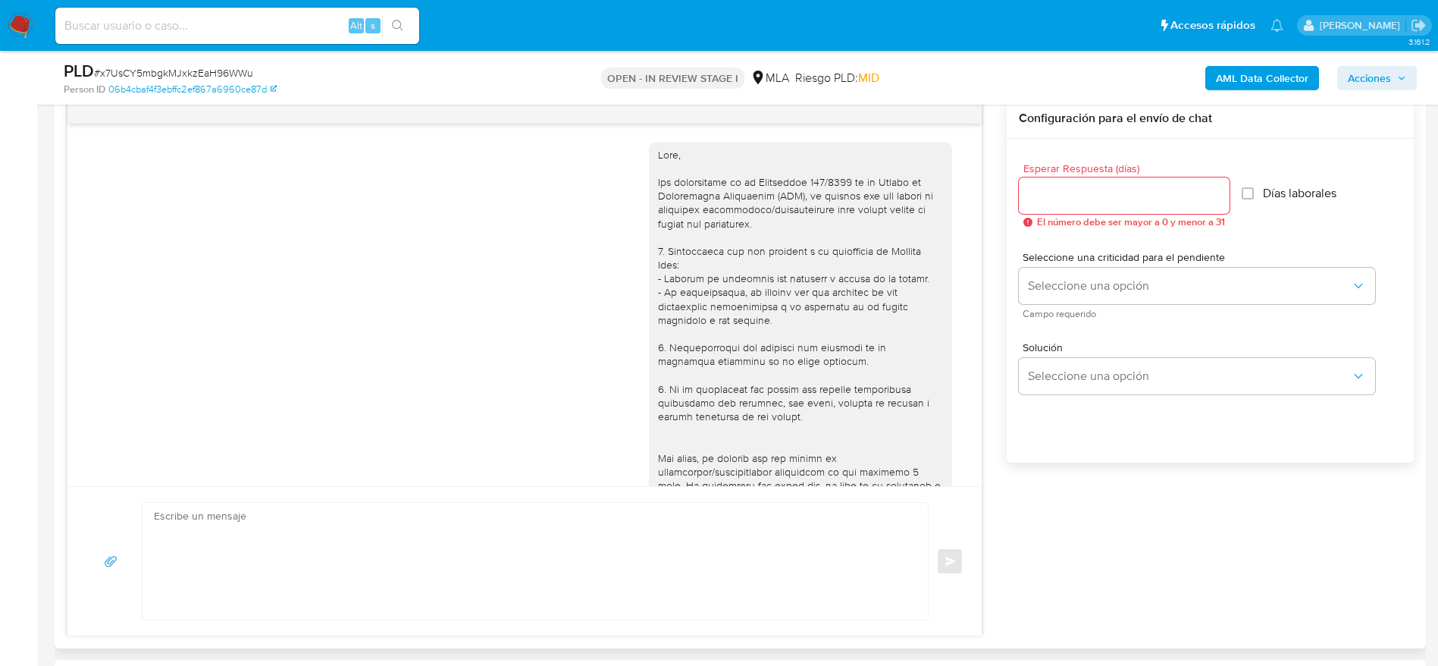
scroll to position [345, 0]
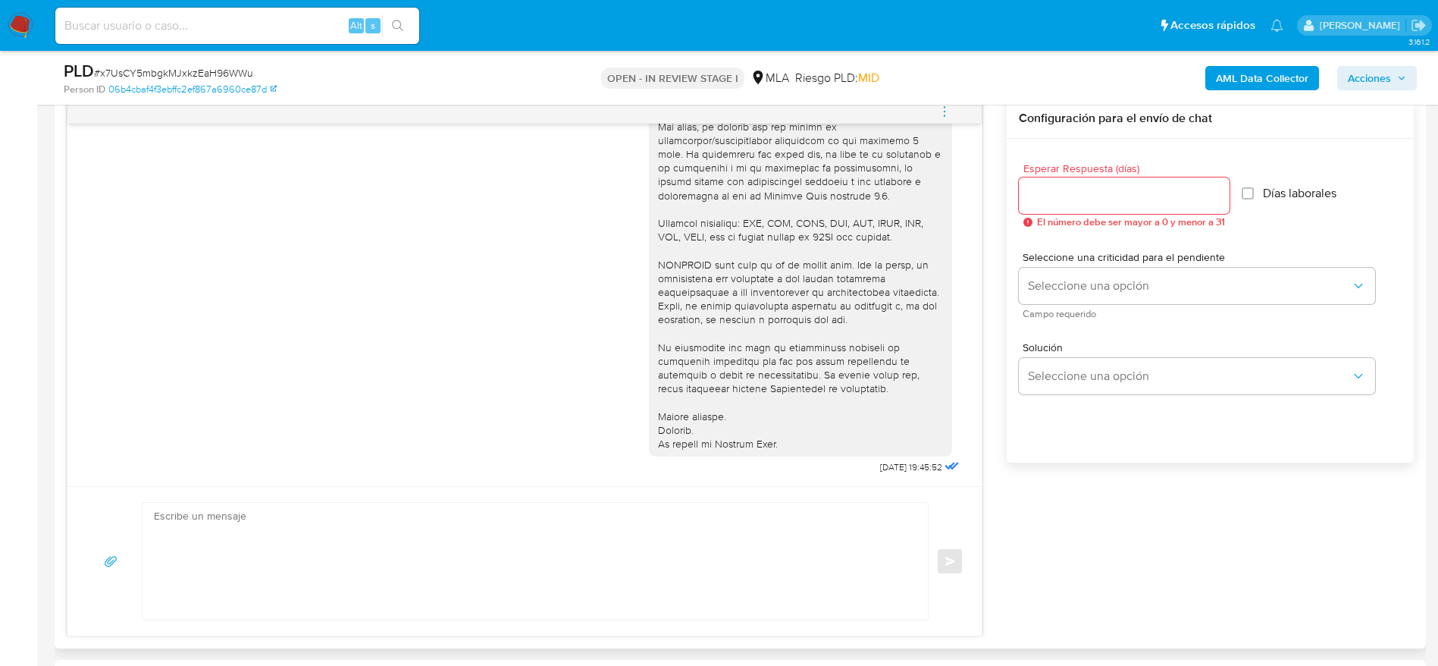
click at [290, 510] on textarea at bounding box center [531, 561] width 755 height 117
paste textarea "Lore Ipsum dol Si Ametcon Adipis, El seddoei te inc utlaboreetd magnaaliqua en …"
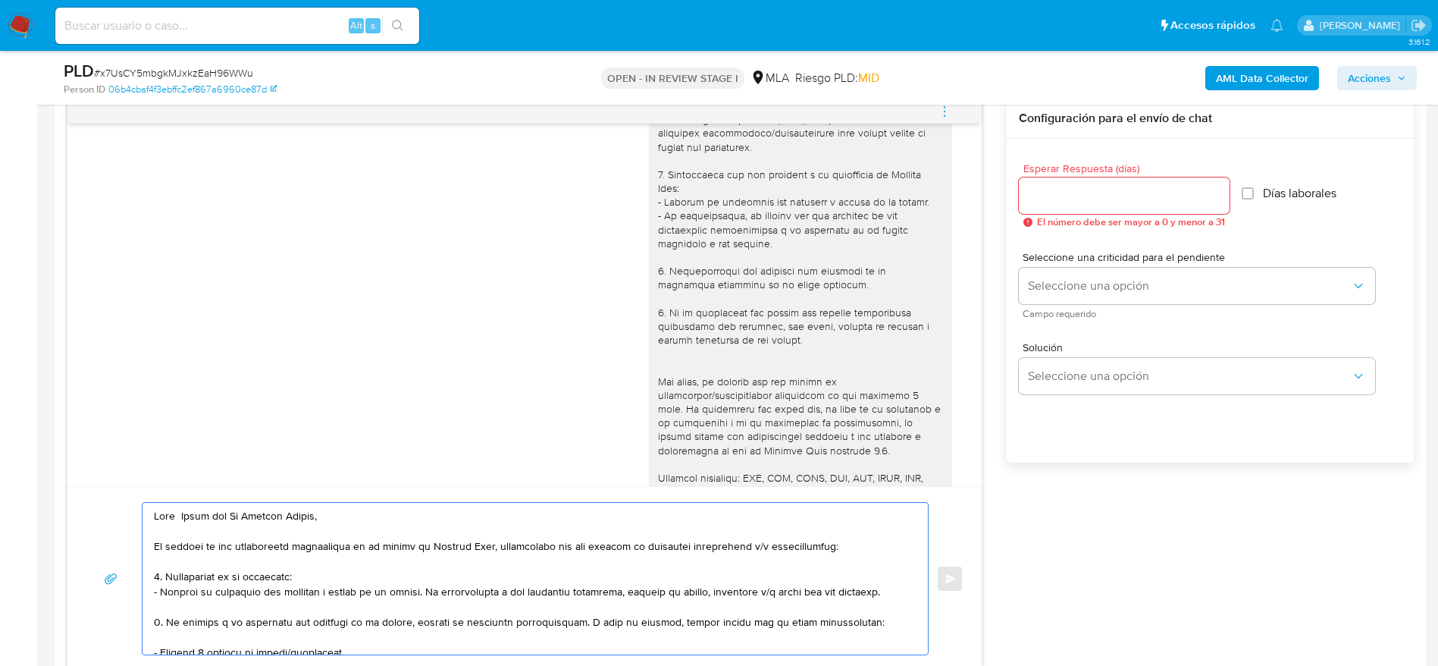
scroll to position [0, 0]
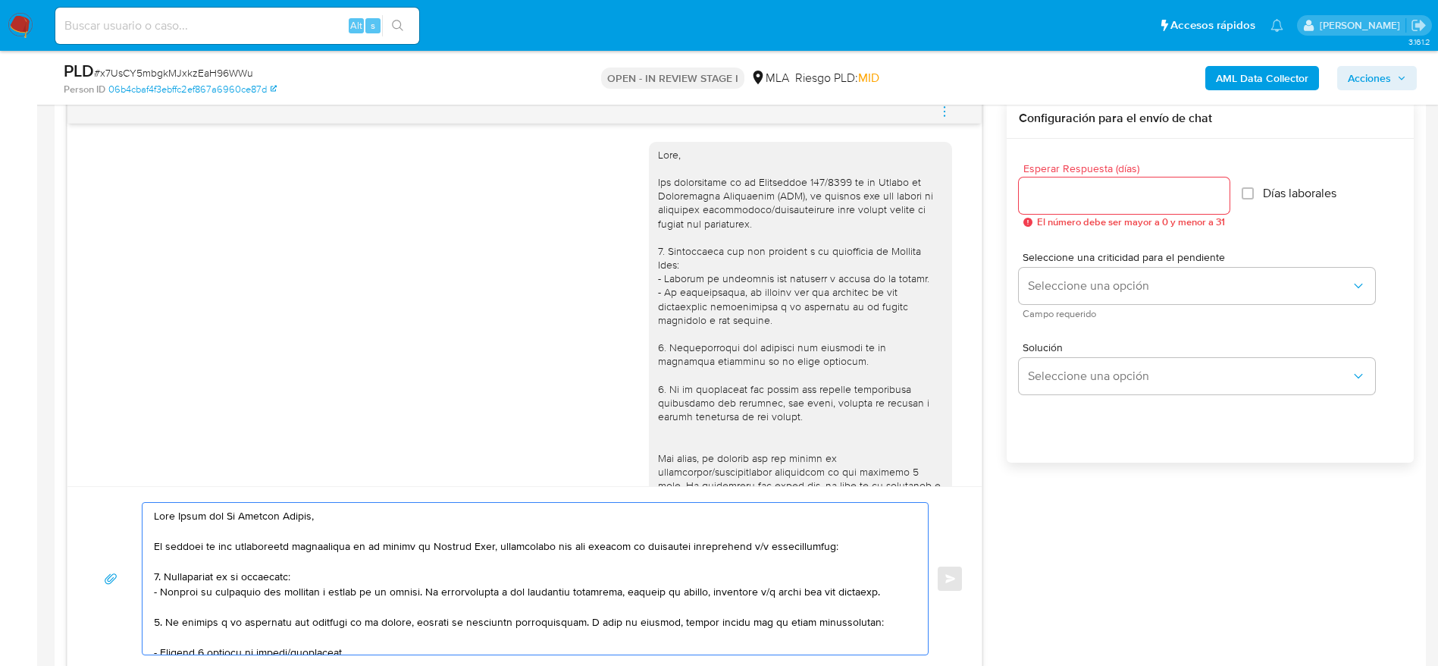
drag, startPoint x: 253, startPoint y: 525, endPoint x: 237, endPoint y: 524, distance: 15.9
click at [237, 524] on textarea at bounding box center [531, 579] width 755 height 152
drag, startPoint x: 248, startPoint y: 515, endPoint x: 215, endPoint y: 544, distance: 44.6
click at [208, 547] on textarea at bounding box center [531, 579] width 755 height 152
click at [328, 516] on textarea at bounding box center [531, 579] width 755 height 152
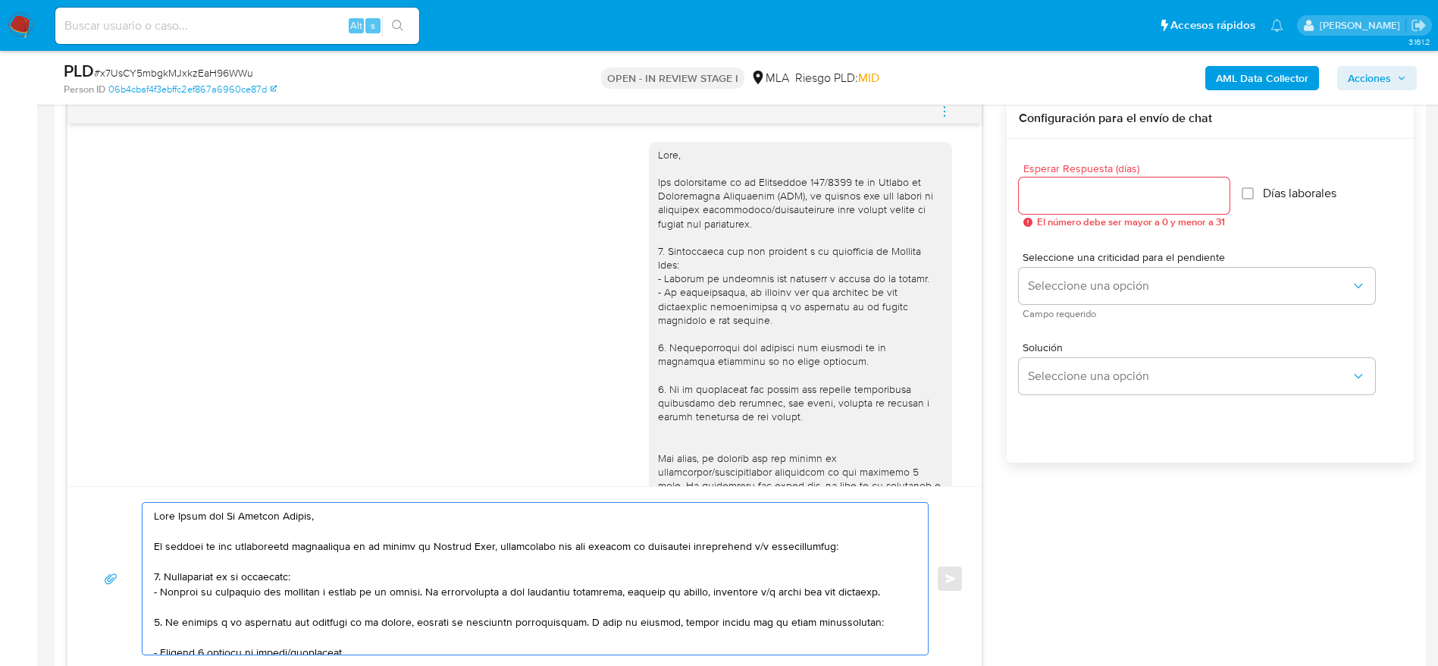
click at [287, 574] on textarea at bounding box center [531, 579] width 755 height 152
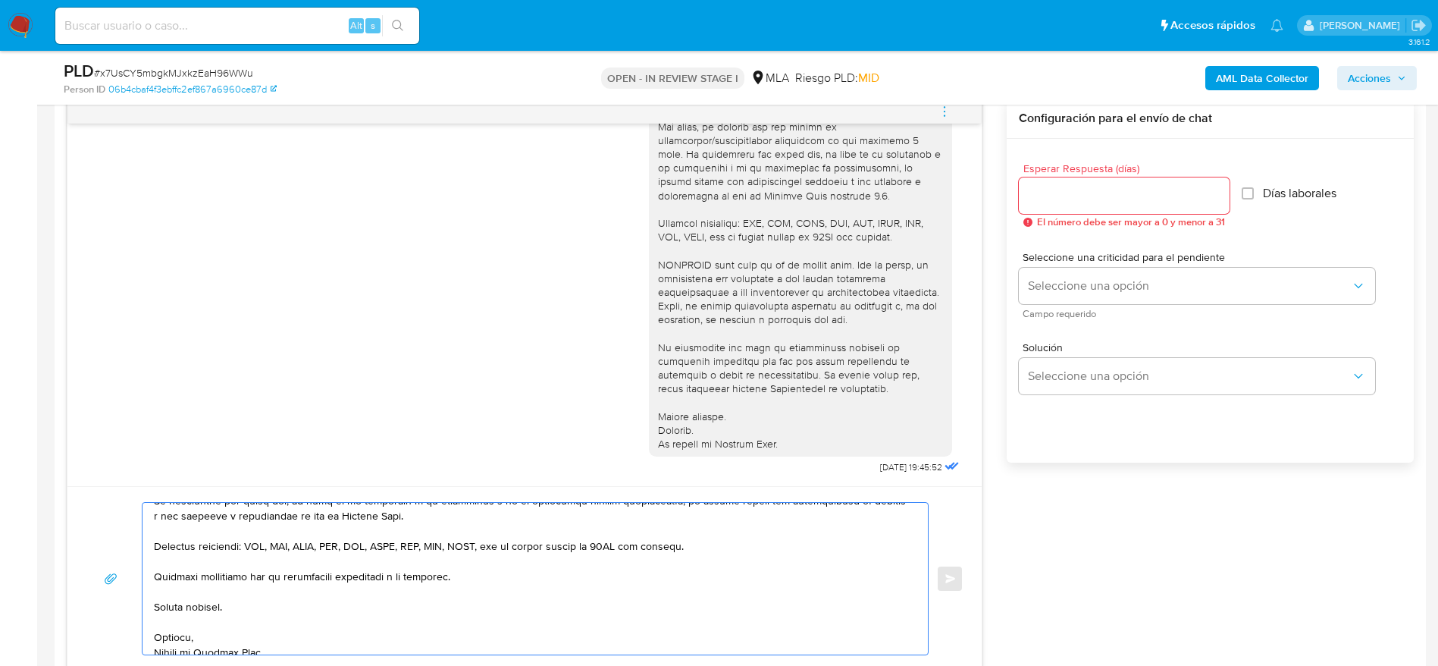
scroll to position [420, 0]
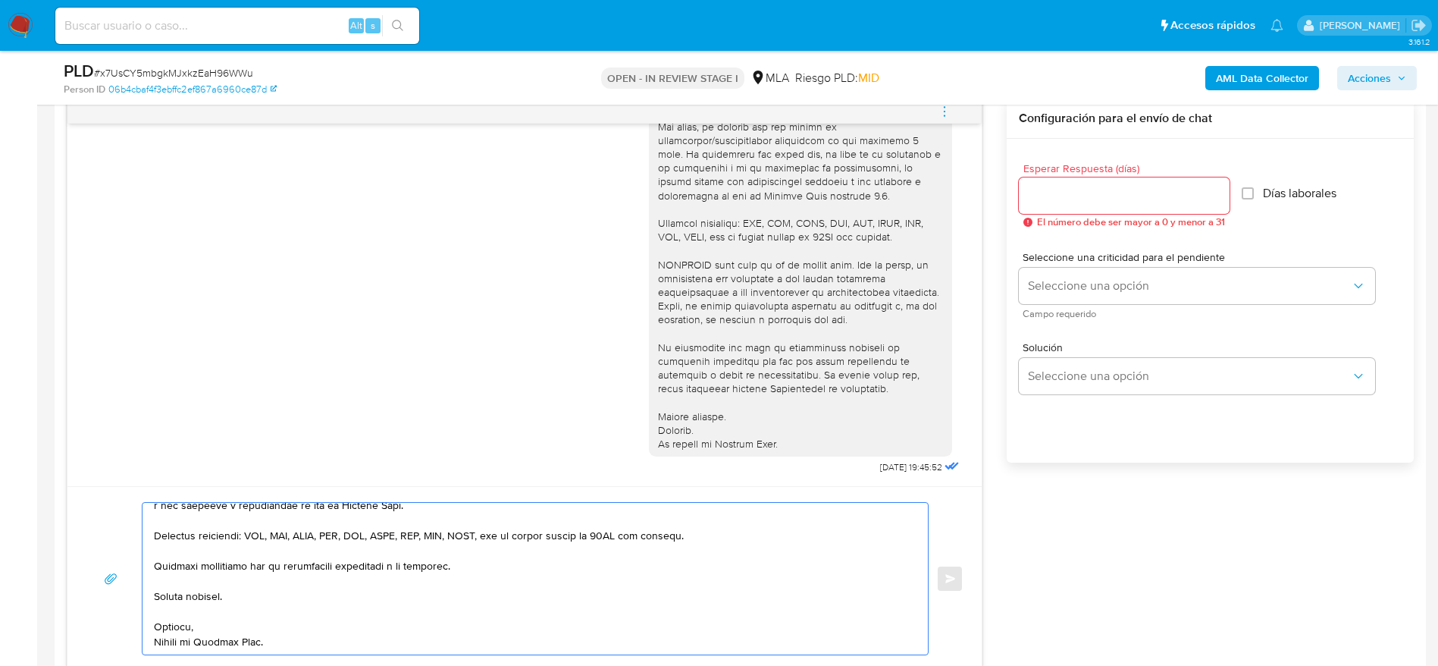
type textarea "Hola Anahí del Ro Sanchez Ibañez, En función de las operaciones registradas en …"
click at [1069, 199] on input "Esperar Respuesta (días)" at bounding box center [1124, 196] width 211 height 20
type input "1"
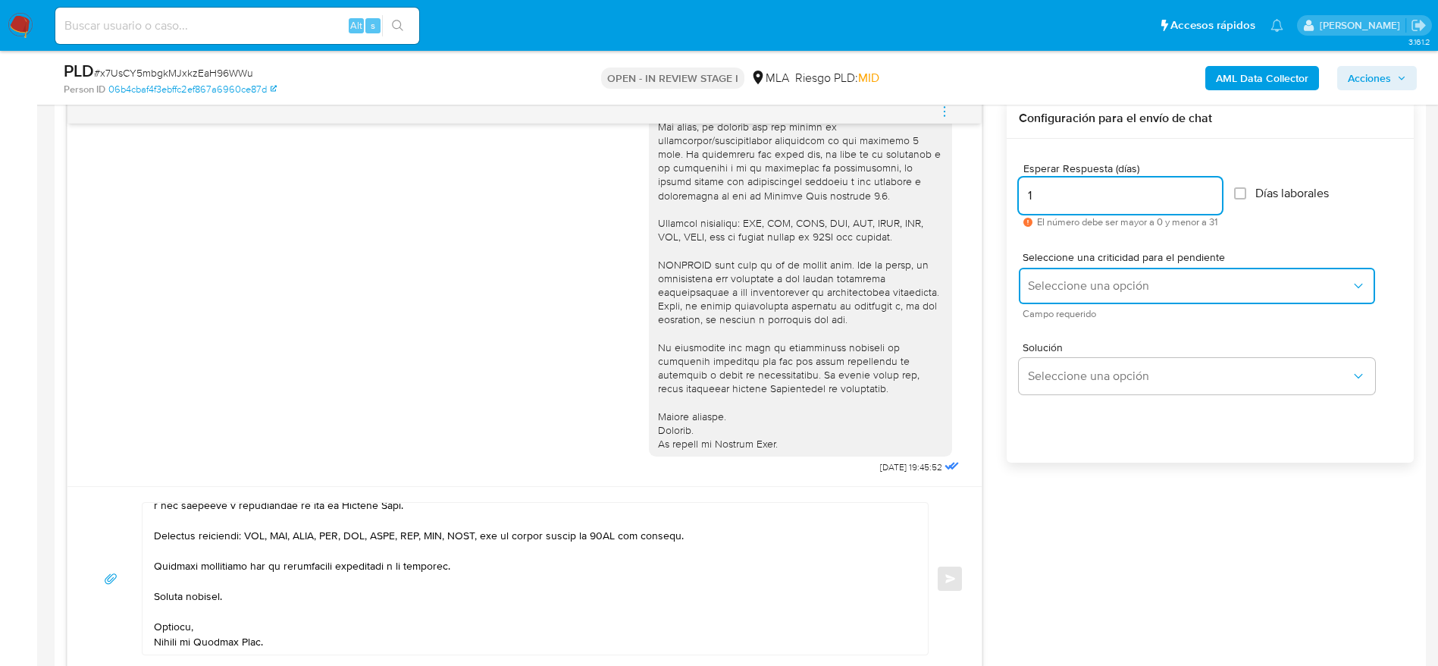
click at [1049, 290] on span "Seleccione una opción" at bounding box center [1189, 285] width 323 height 15
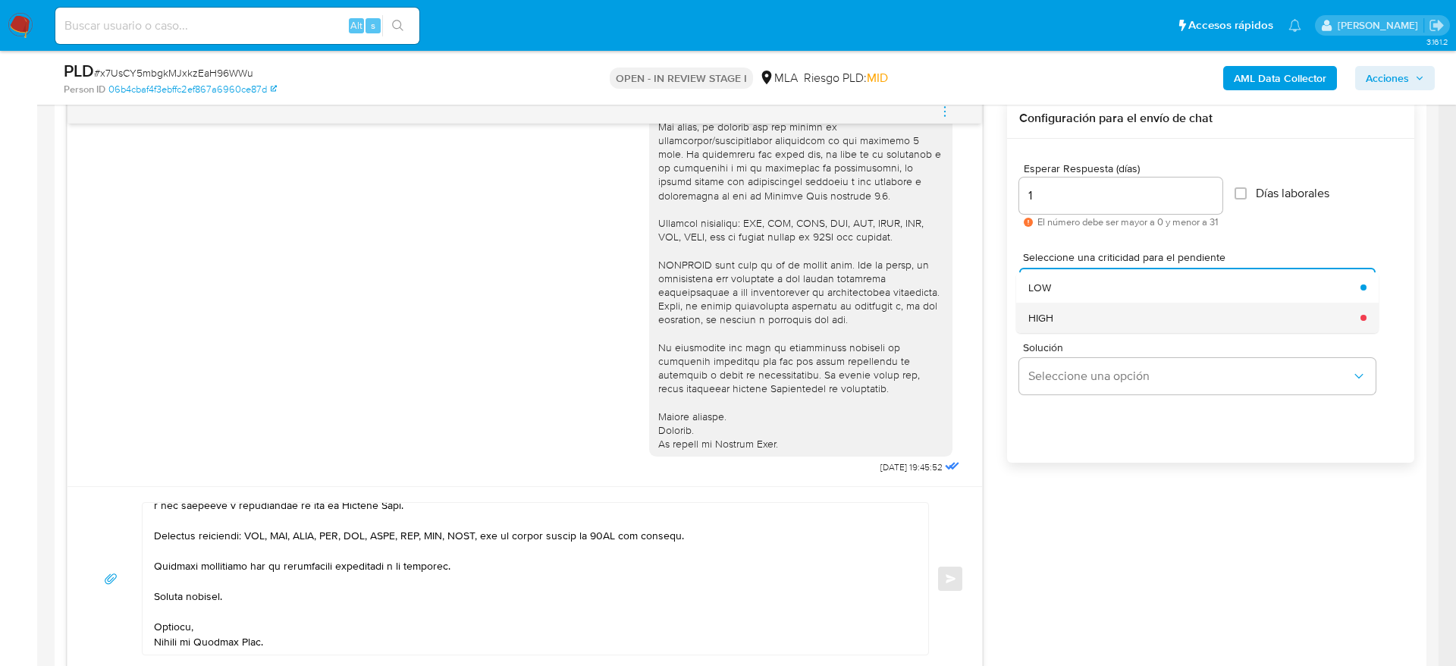
click at [1040, 317] on span "HIGH" at bounding box center [1040, 318] width 25 height 14
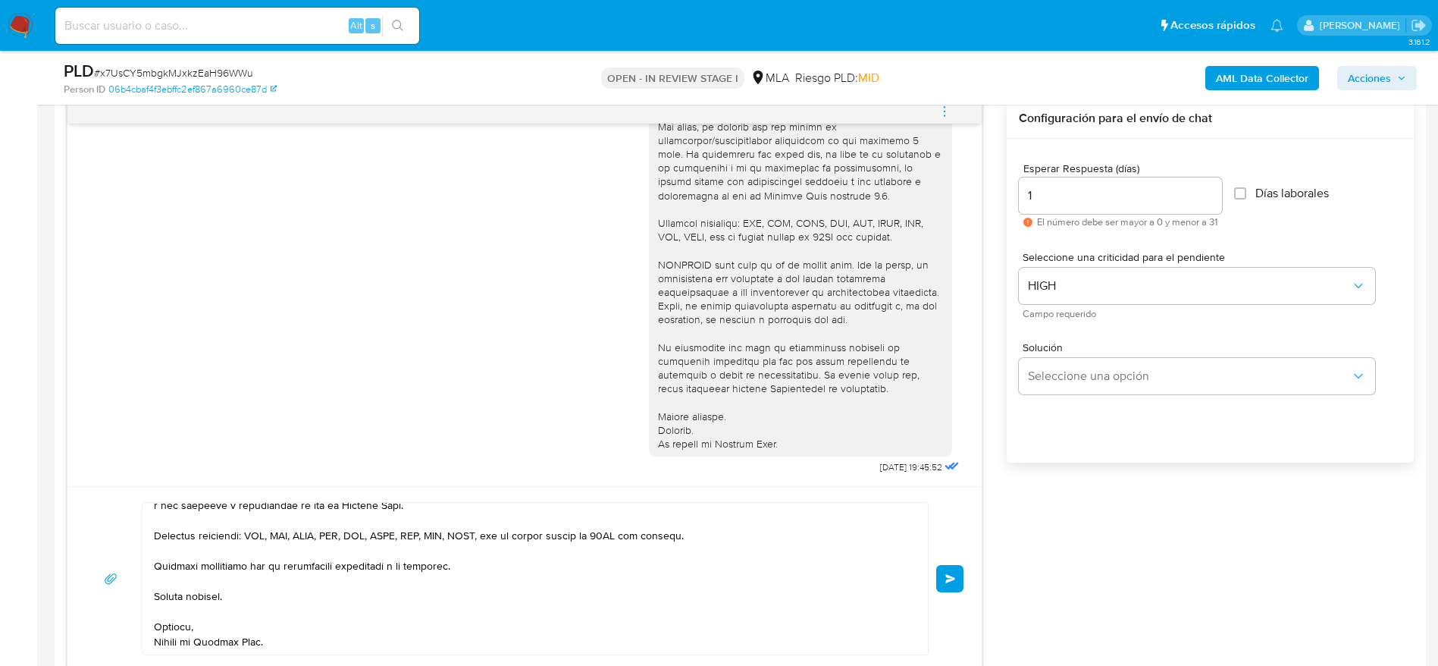
click at [948, 584] on button "Enviar" at bounding box center [949, 578] width 27 height 27
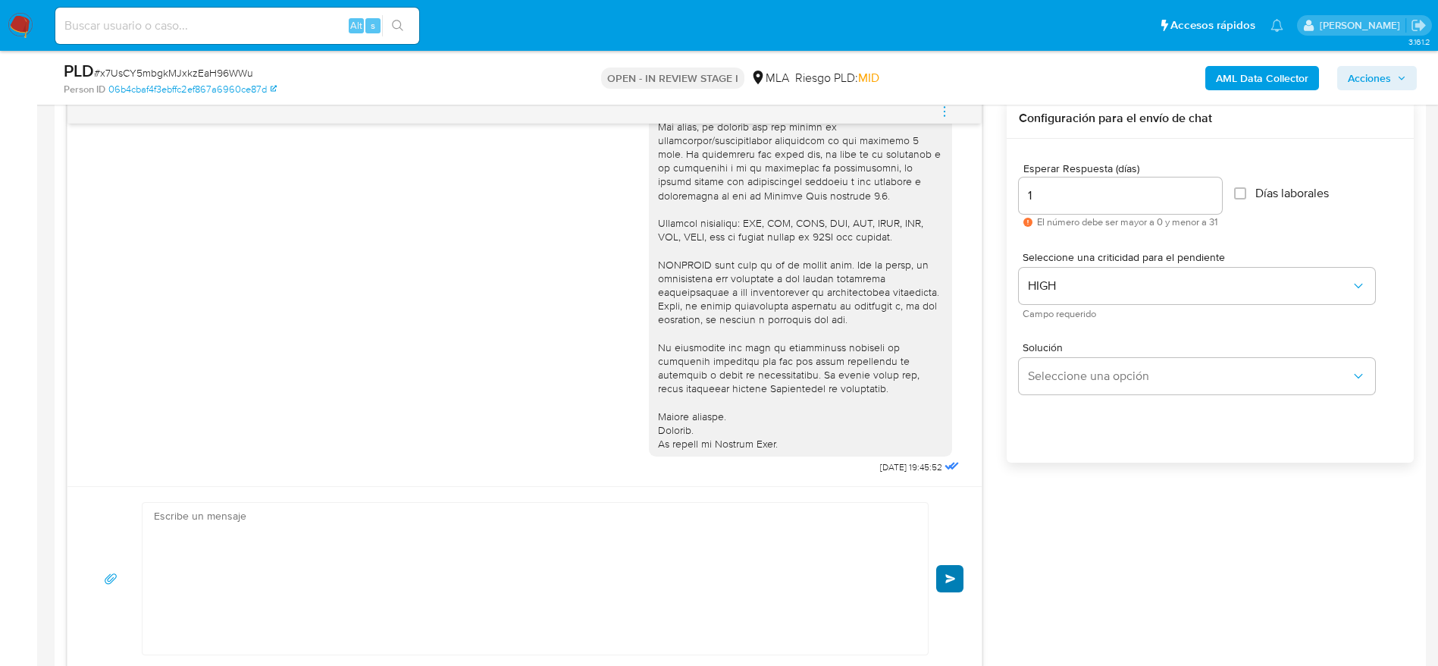
scroll to position [0, 0]
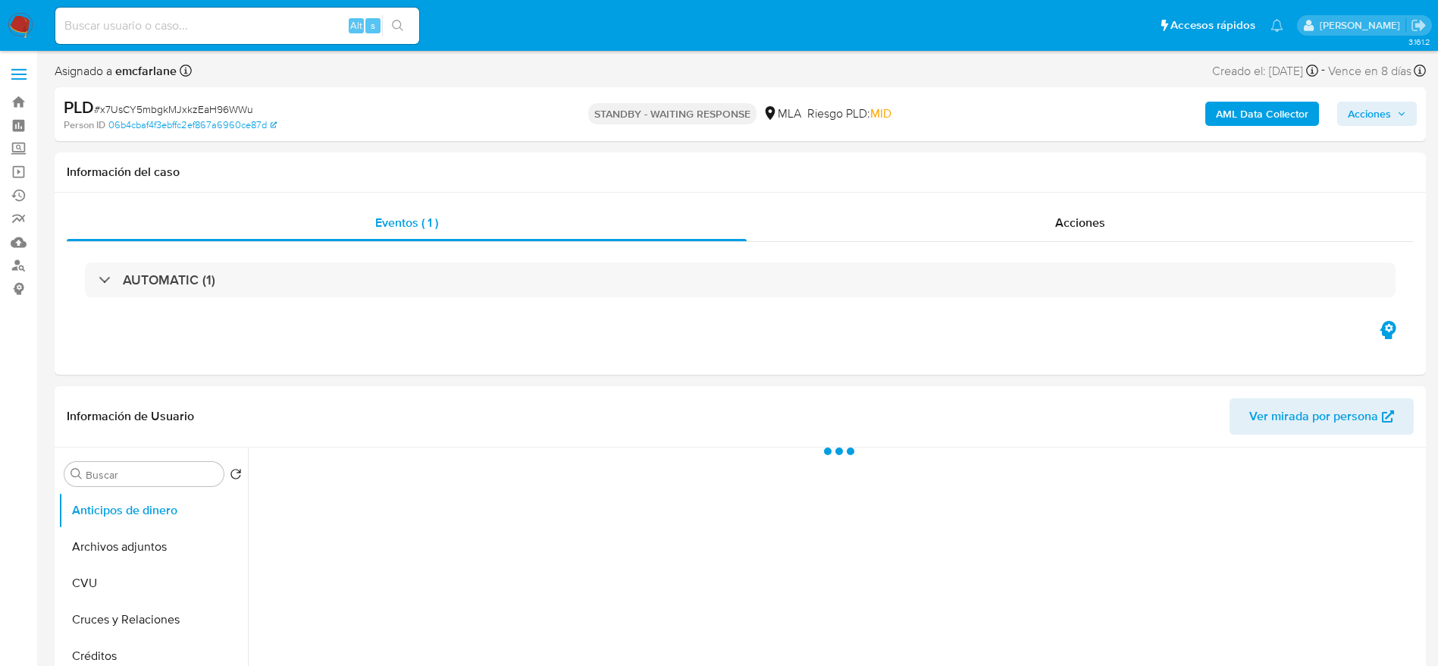
select select "10"
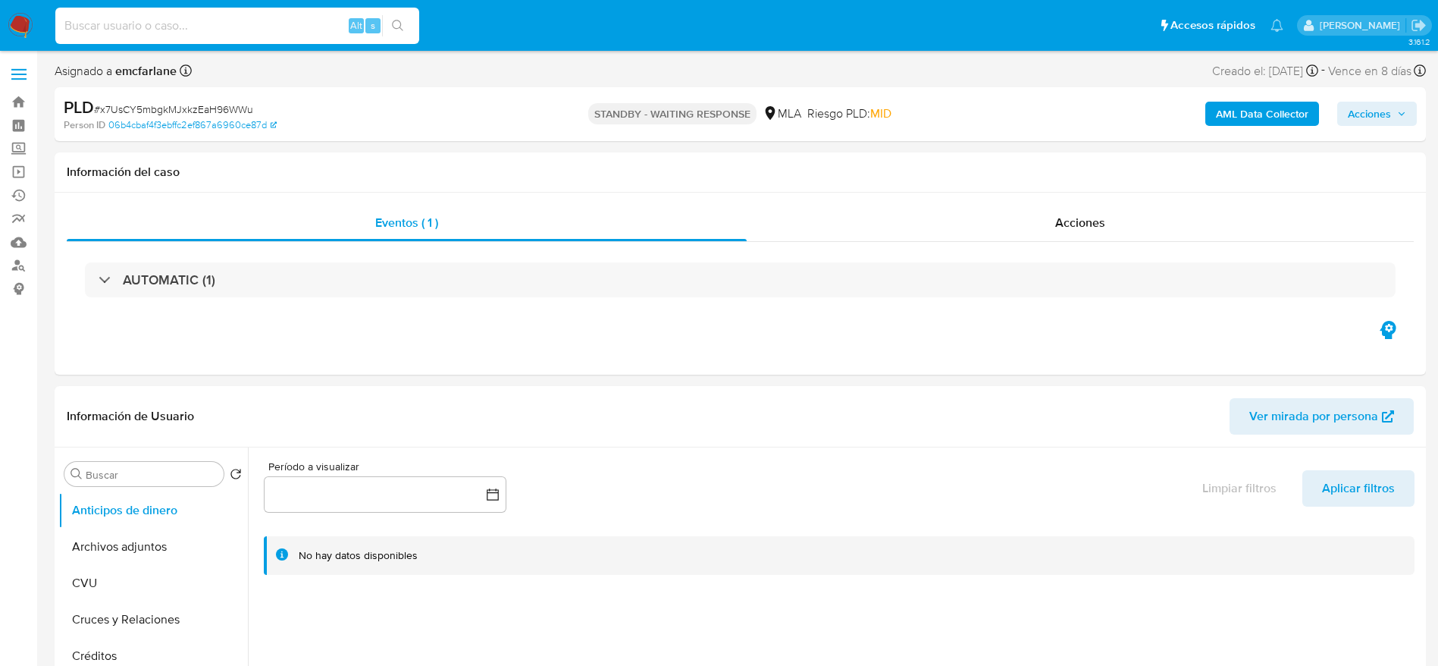
click at [242, 28] on input at bounding box center [237, 26] width 364 height 20
paste input "cuiKZAAp1R9X2aIRmZxyElZH"
type input "cuiKZAAp1R9X2aIRmZxyElZH"
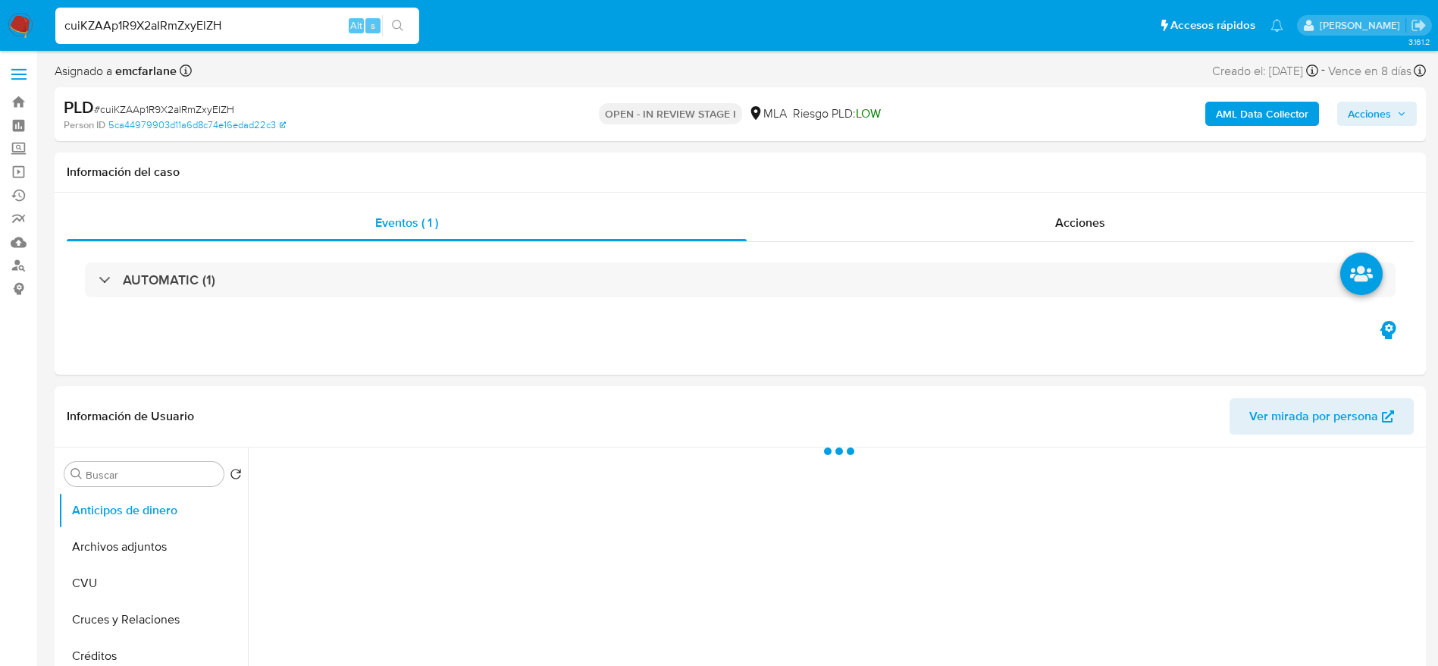
select select "10"
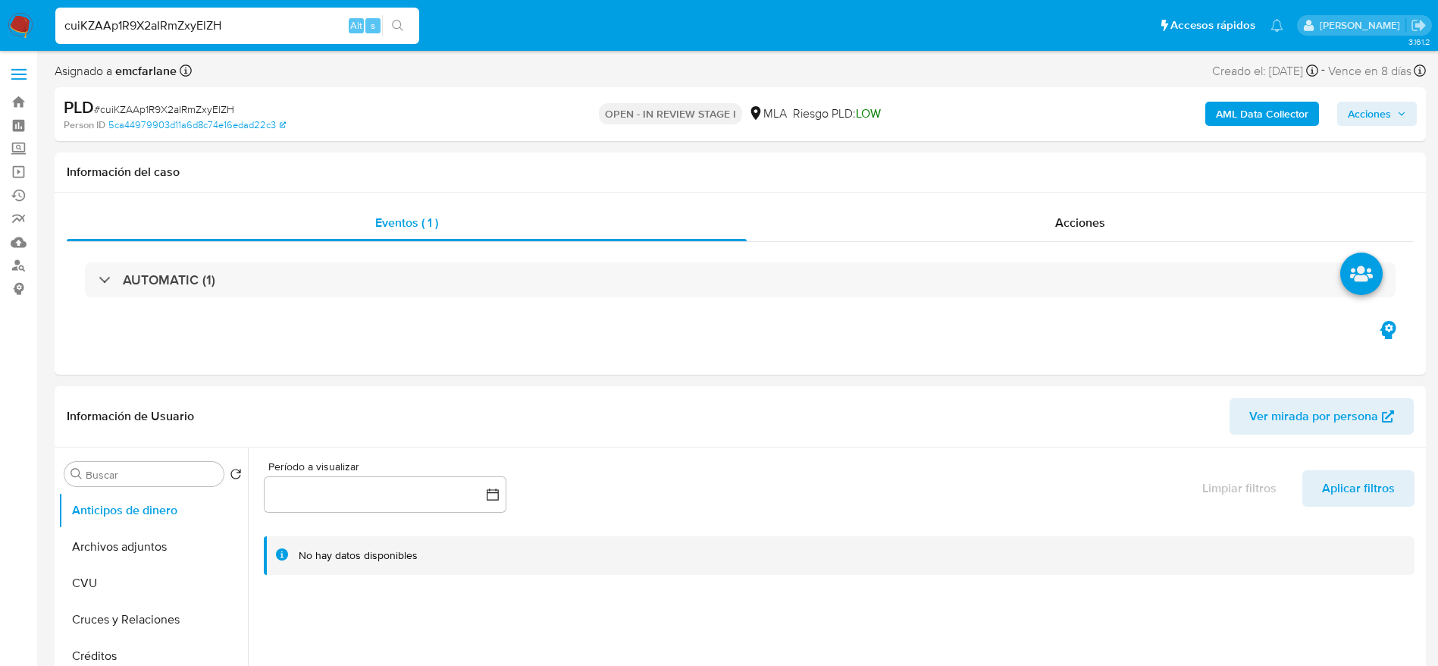
click at [243, 18] on input "cuiKZAAp1R9X2aIRmZxyElZH" at bounding box center [237, 26] width 364 height 20
paste input "8P1zs5uzaDhnPhPY6pTxSKm2"
type input "8P1zs5uzaDhnPhPY6pTxSKm2"
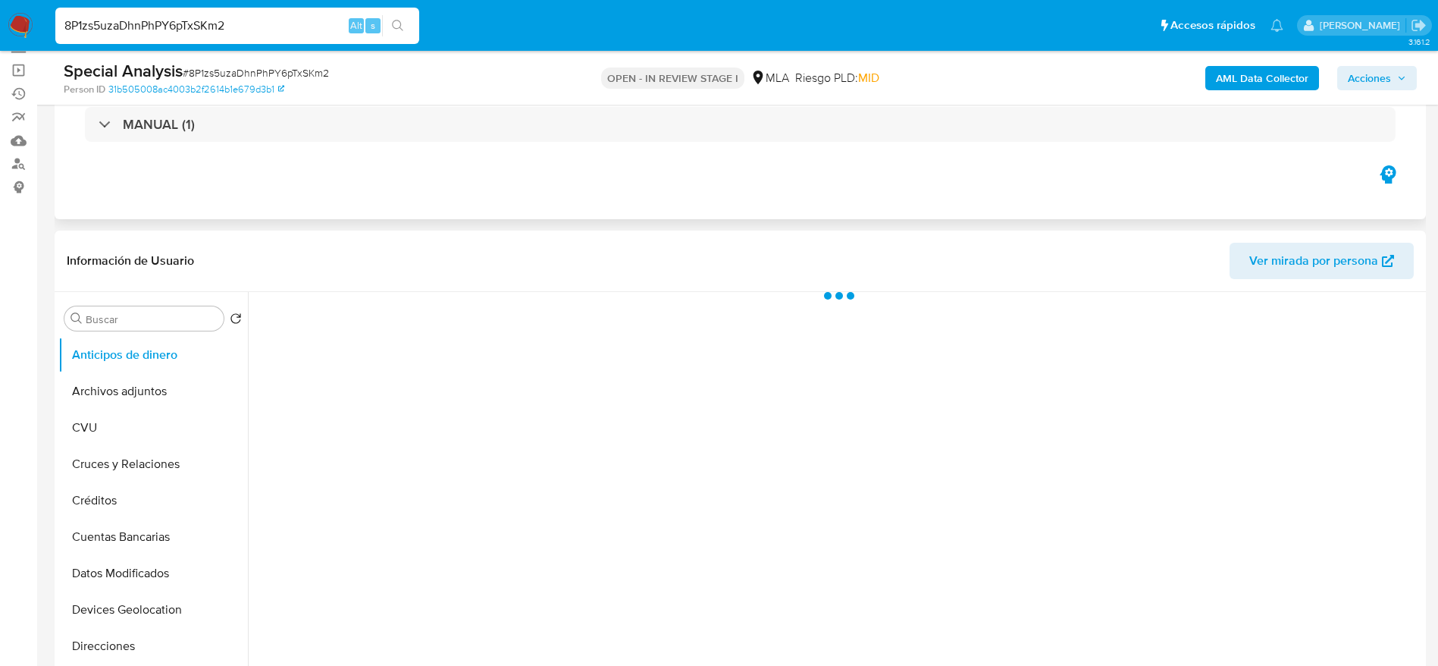
scroll to position [227, 0]
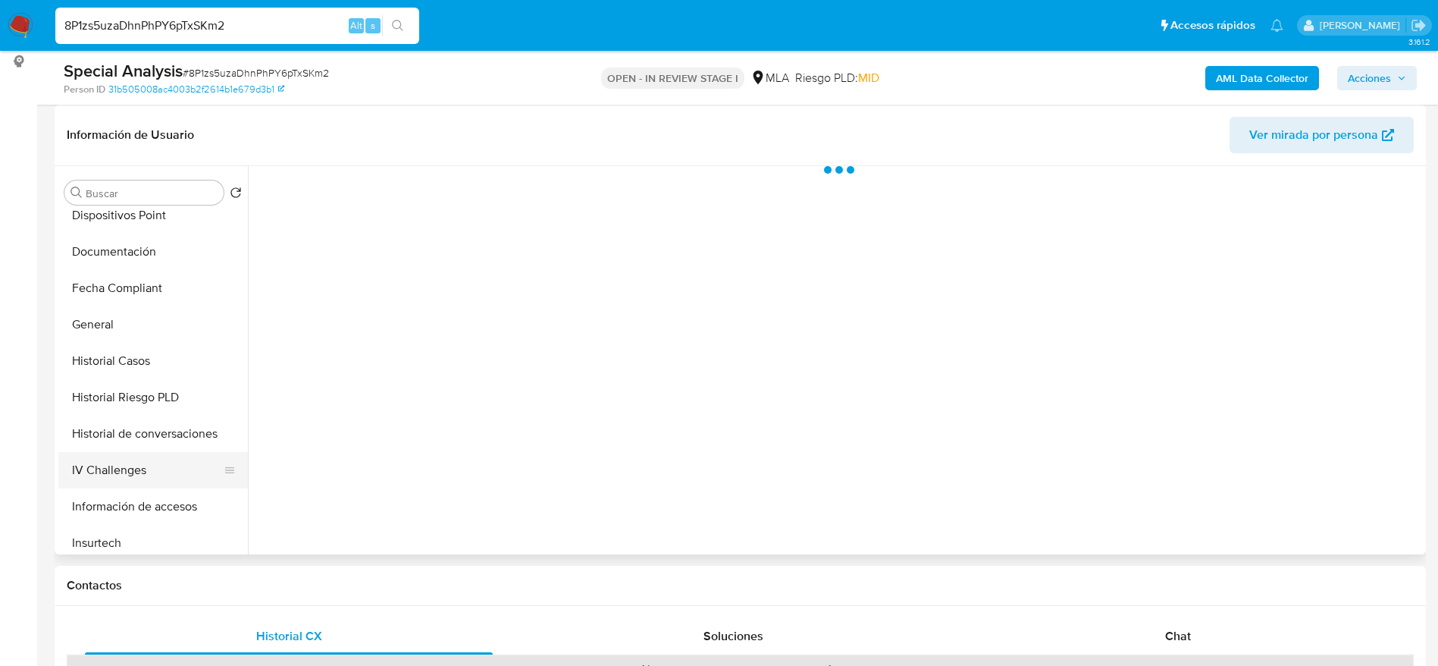
select select "10"
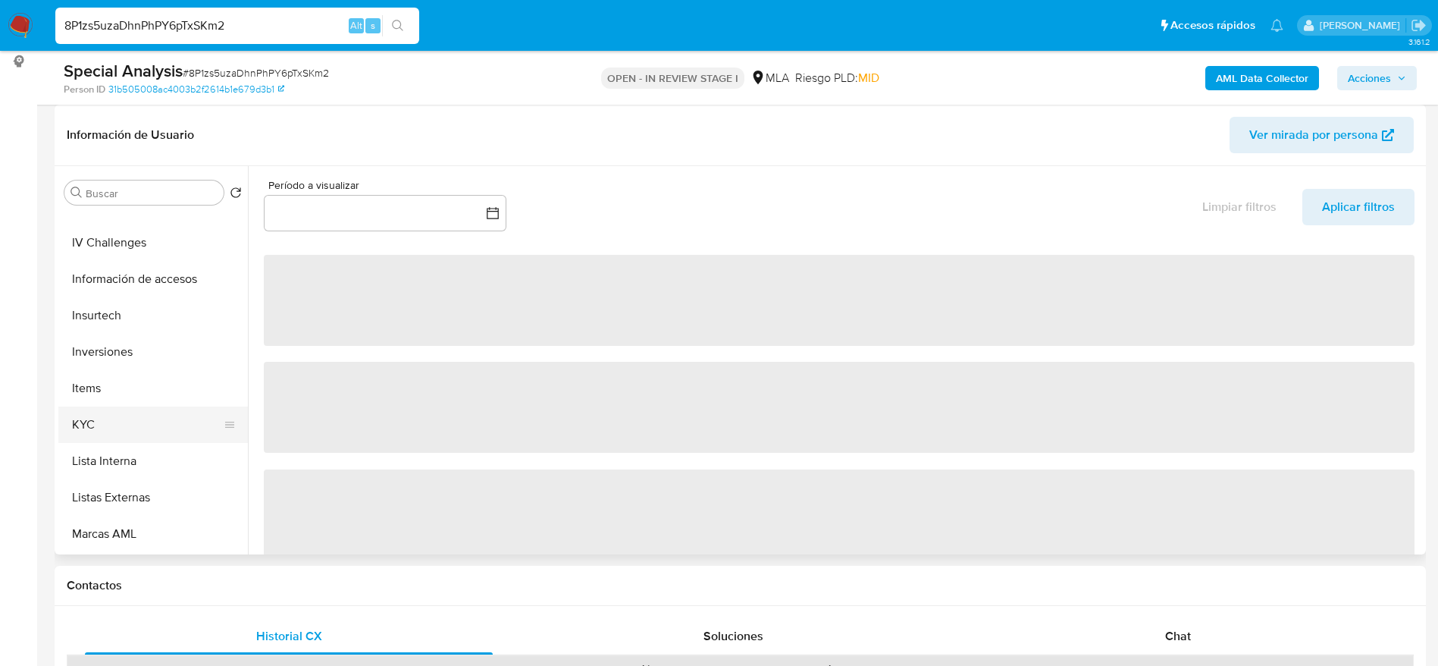
click at [111, 423] on button "KYC" at bounding box center [146, 424] width 177 height 36
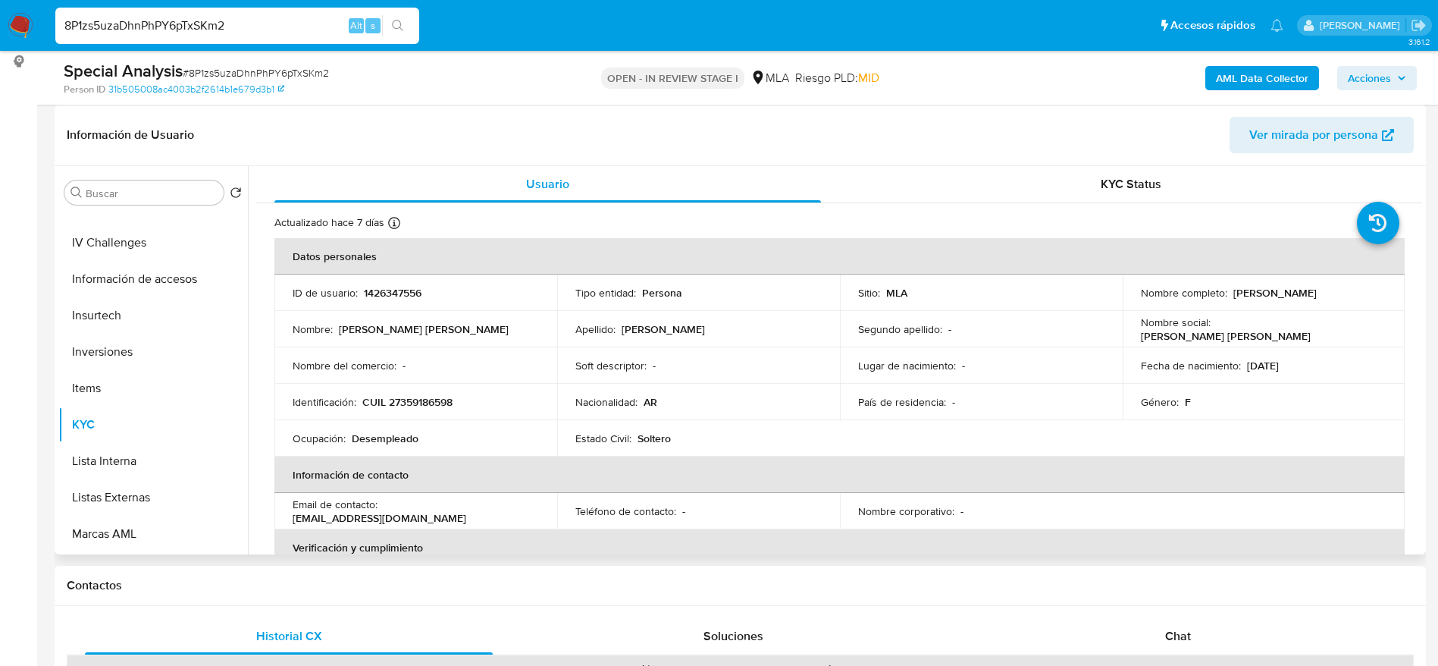
drag, startPoint x: 374, startPoint y: 277, endPoint x: 375, endPoint y: 289, distance: 11.4
click at [374, 278] on td "ID de usuario : 1426347556" at bounding box center [415, 292] width 283 height 36
click at [383, 299] on p "1426347556" at bounding box center [393, 293] width 58 height 14
copy p "1426347556"
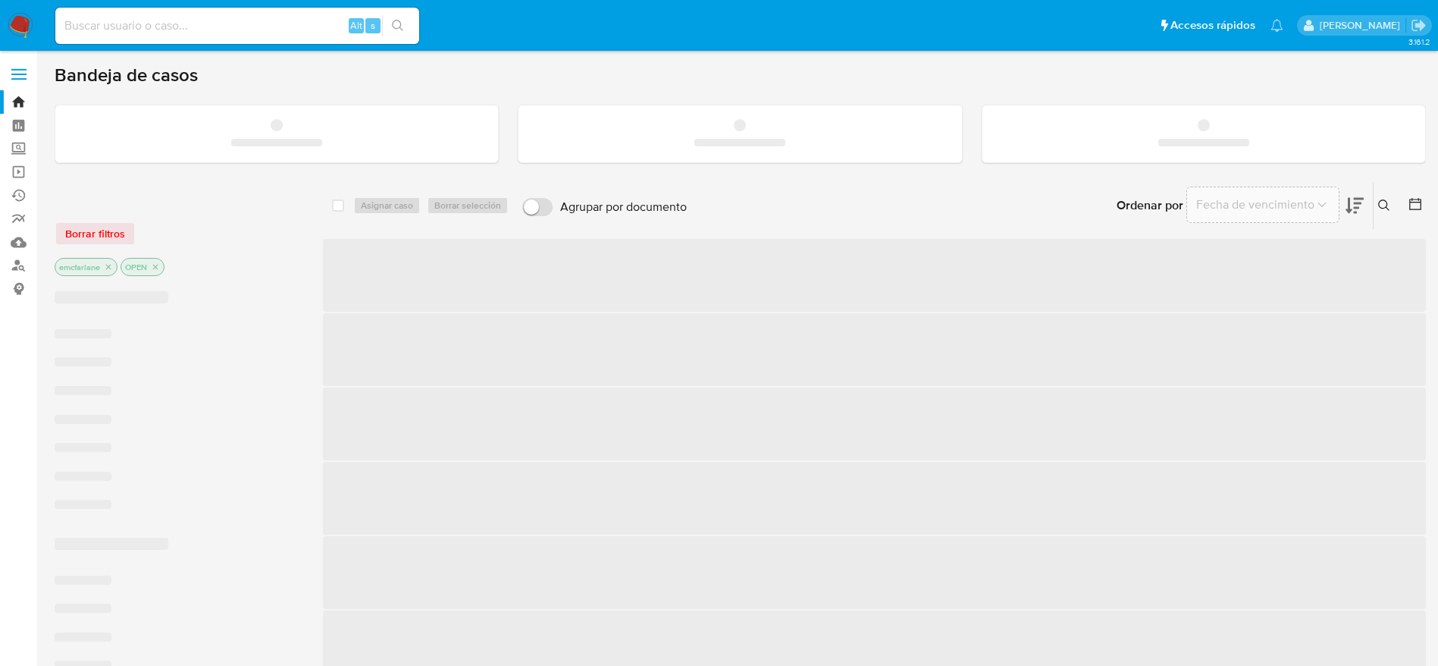
click at [172, 30] on input at bounding box center [237, 26] width 364 height 20
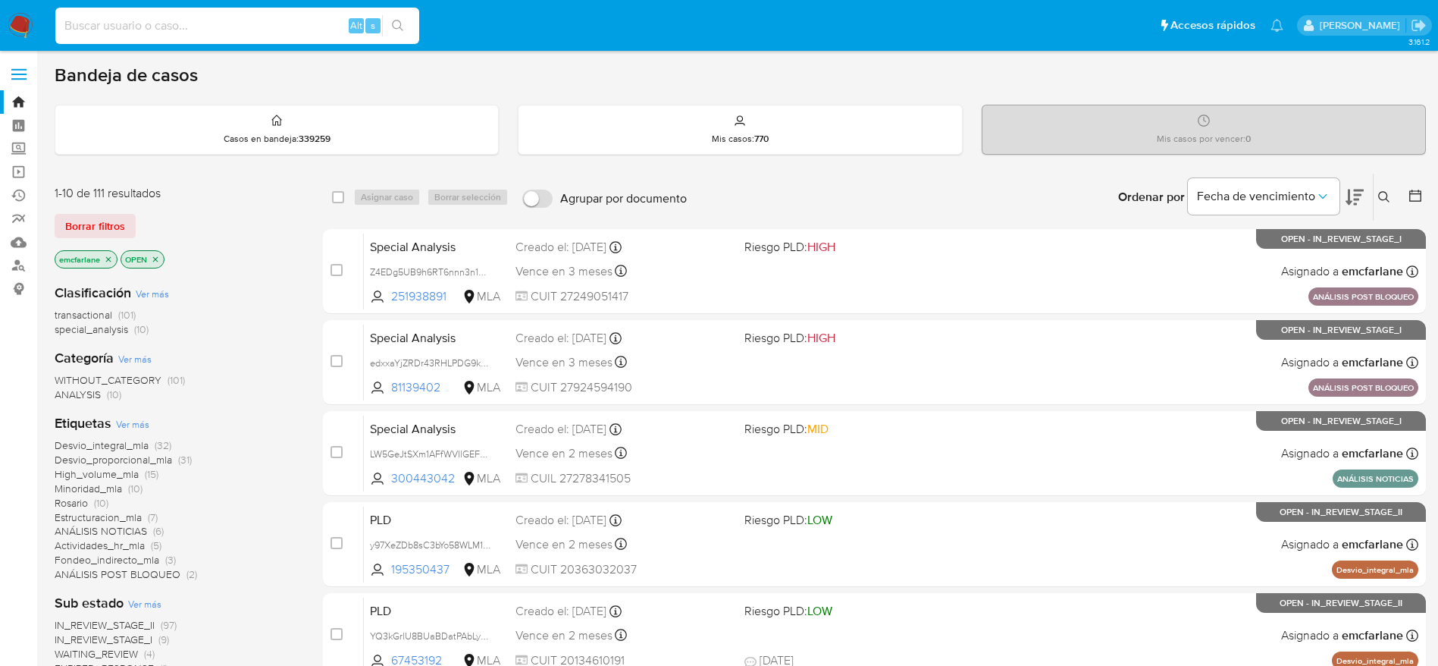
paste input "2280554860"
type input "2280554860"
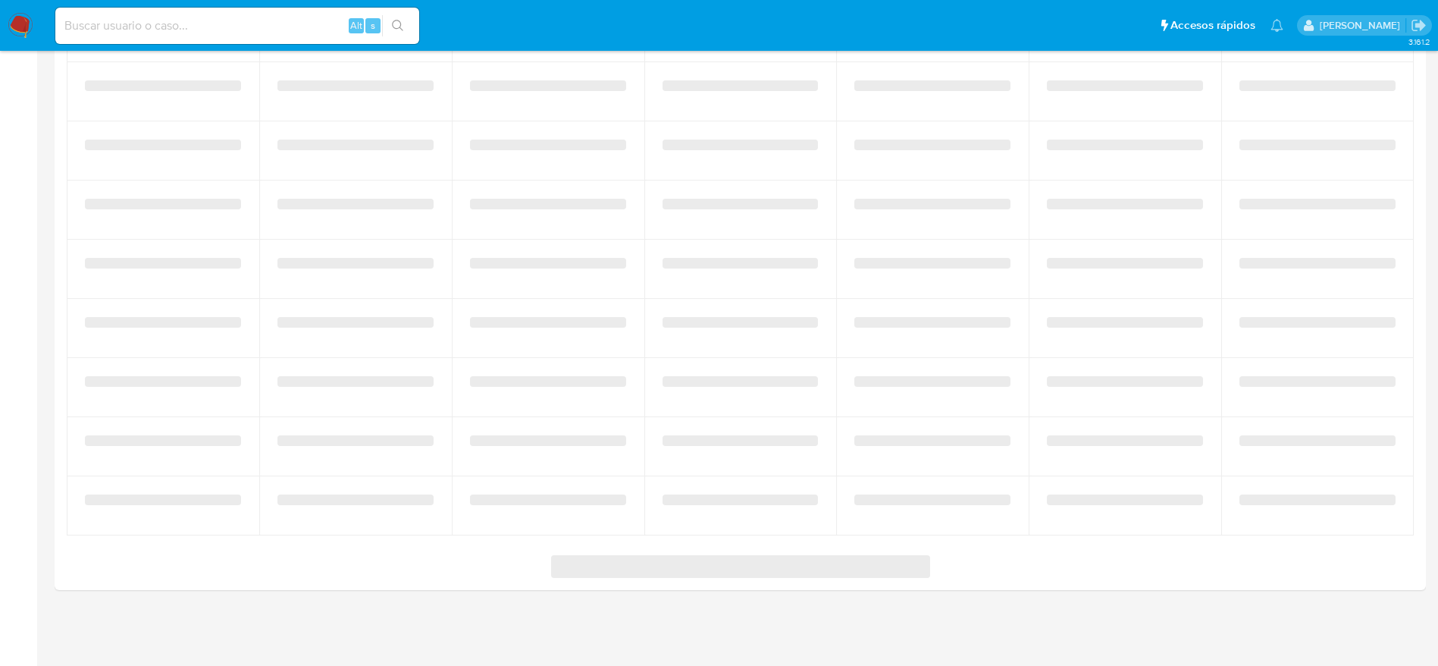
select select "10"
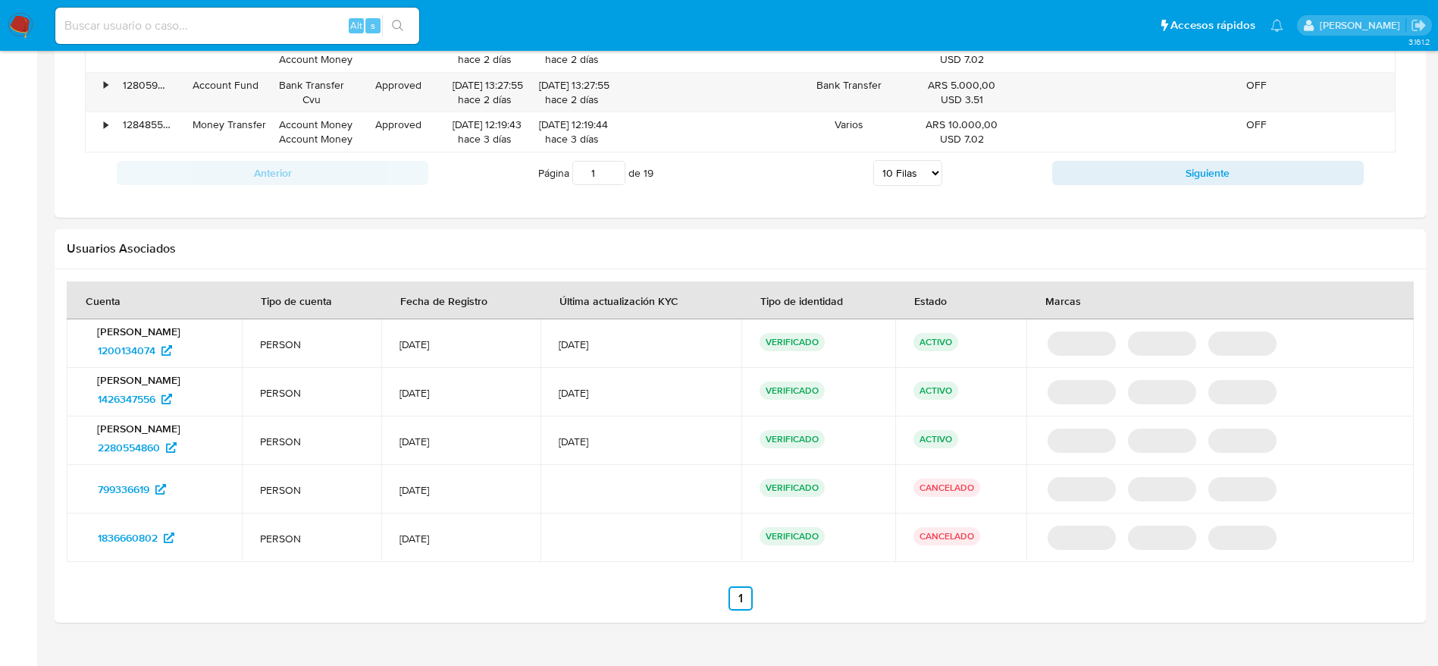
scroll to position [1472, 0]
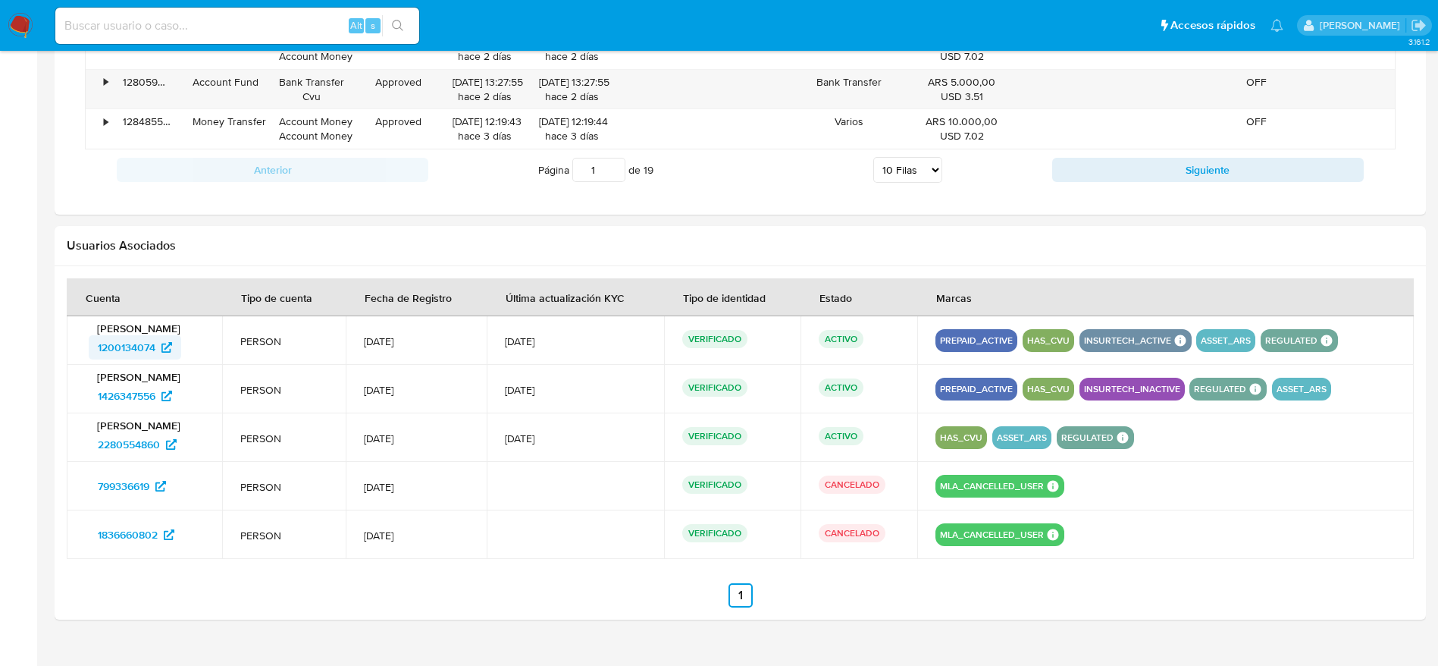
click at [119, 346] on span "1200134074" at bounding box center [127, 347] width 58 height 24
click at [139, 397] on span "1426347556" at bounding box center [127, 396] width 58 height 24
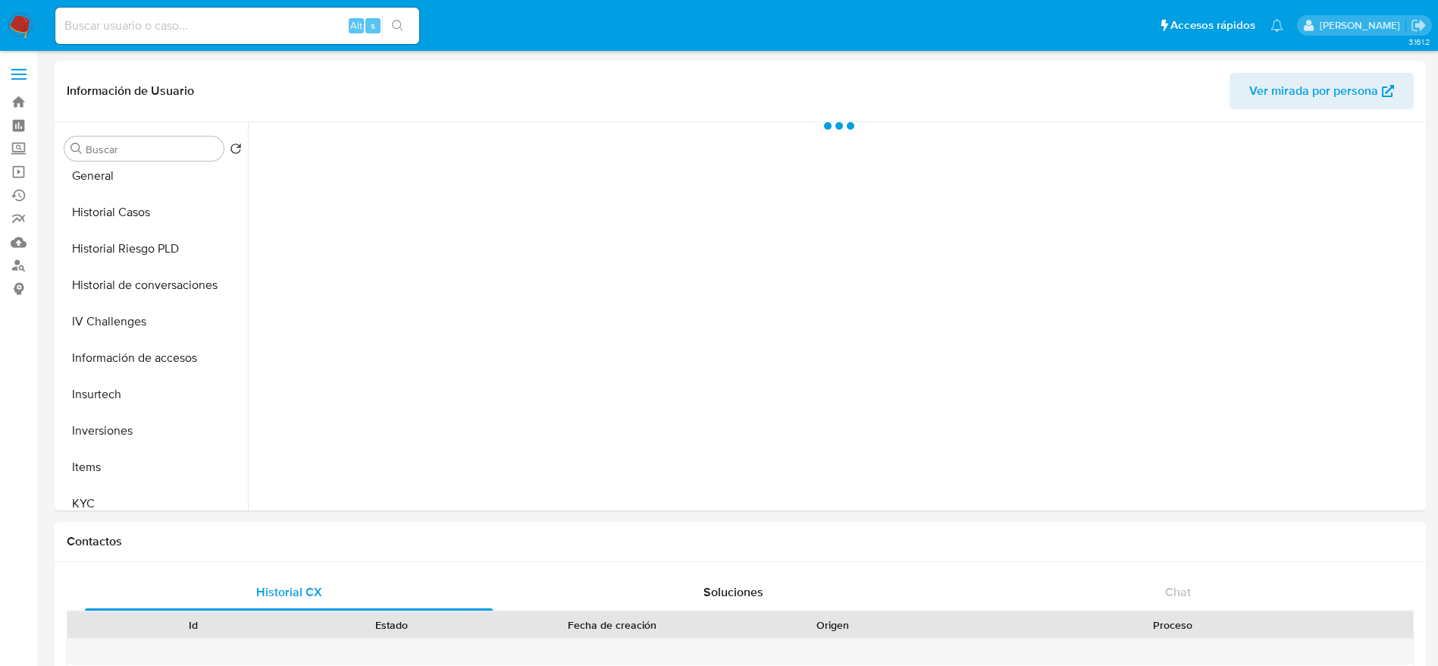
scroll to position [455, 0]
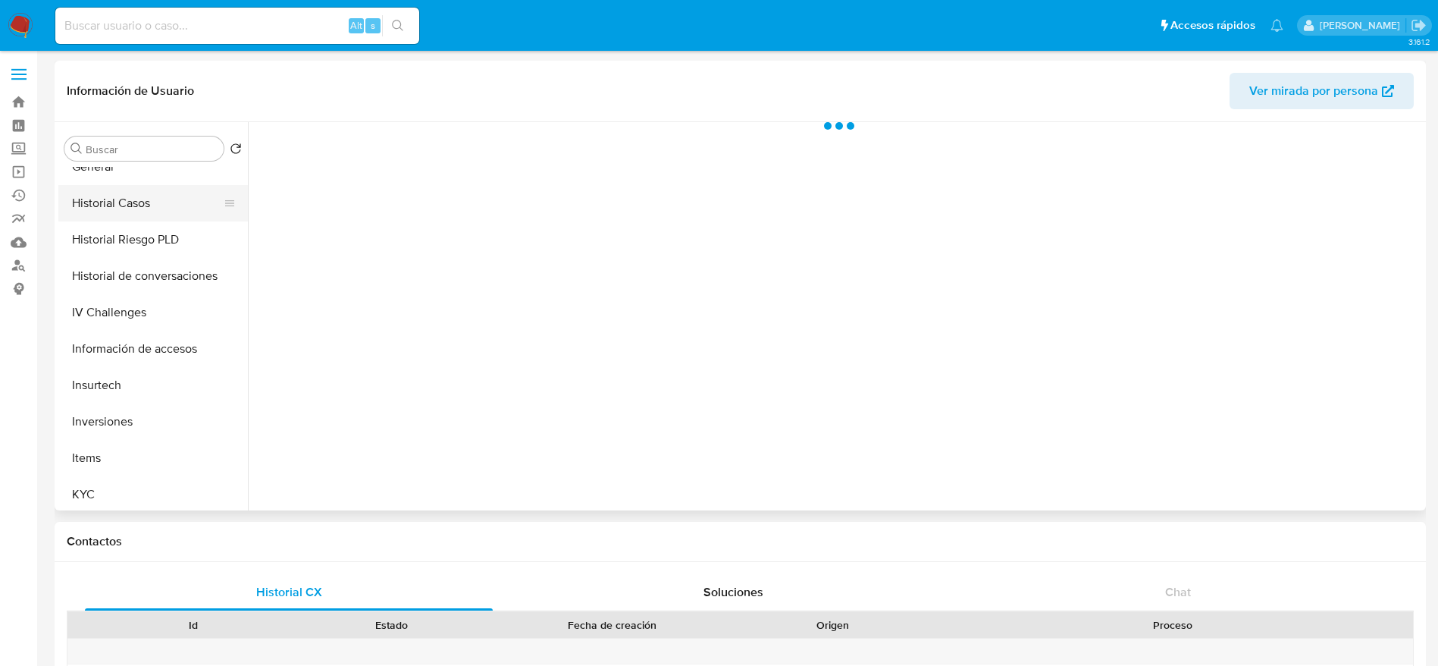
click at [95, 187] on button "Historial Casos" at bounding box center [146, 203] width 177 height 36
select select "10"
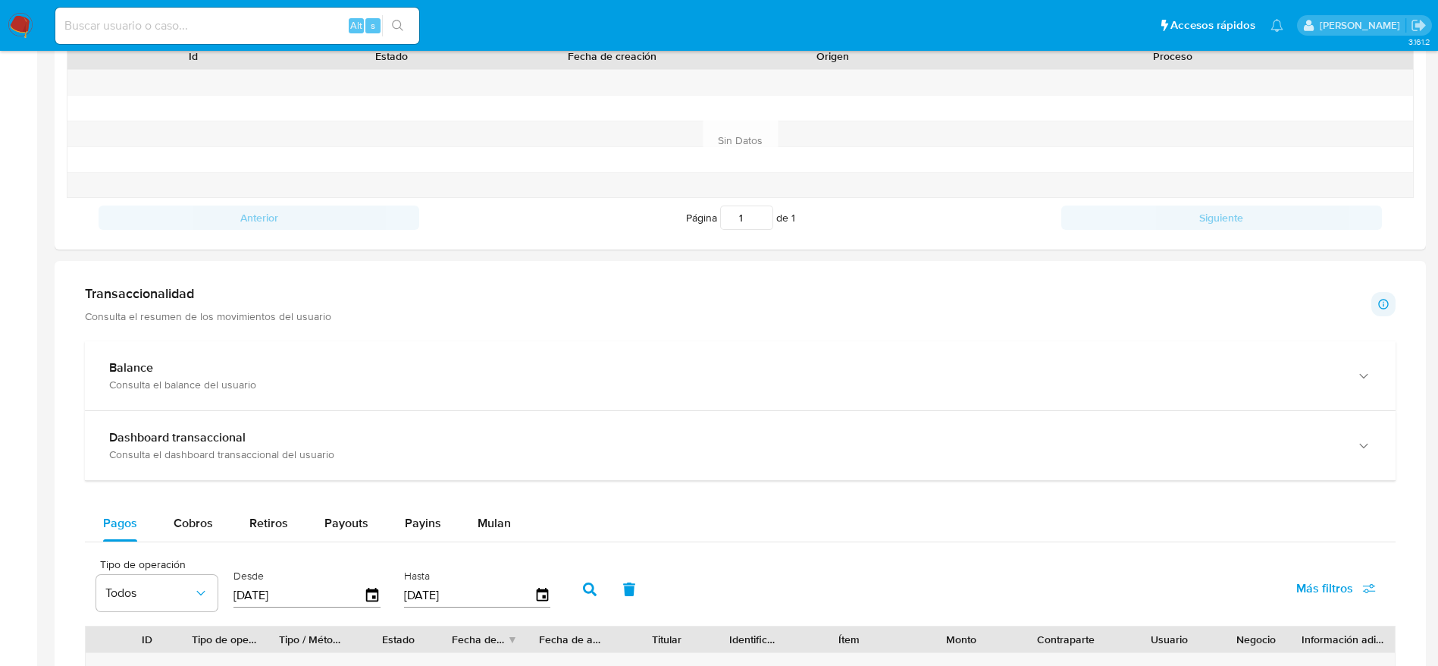
scroll to position [0, 0]
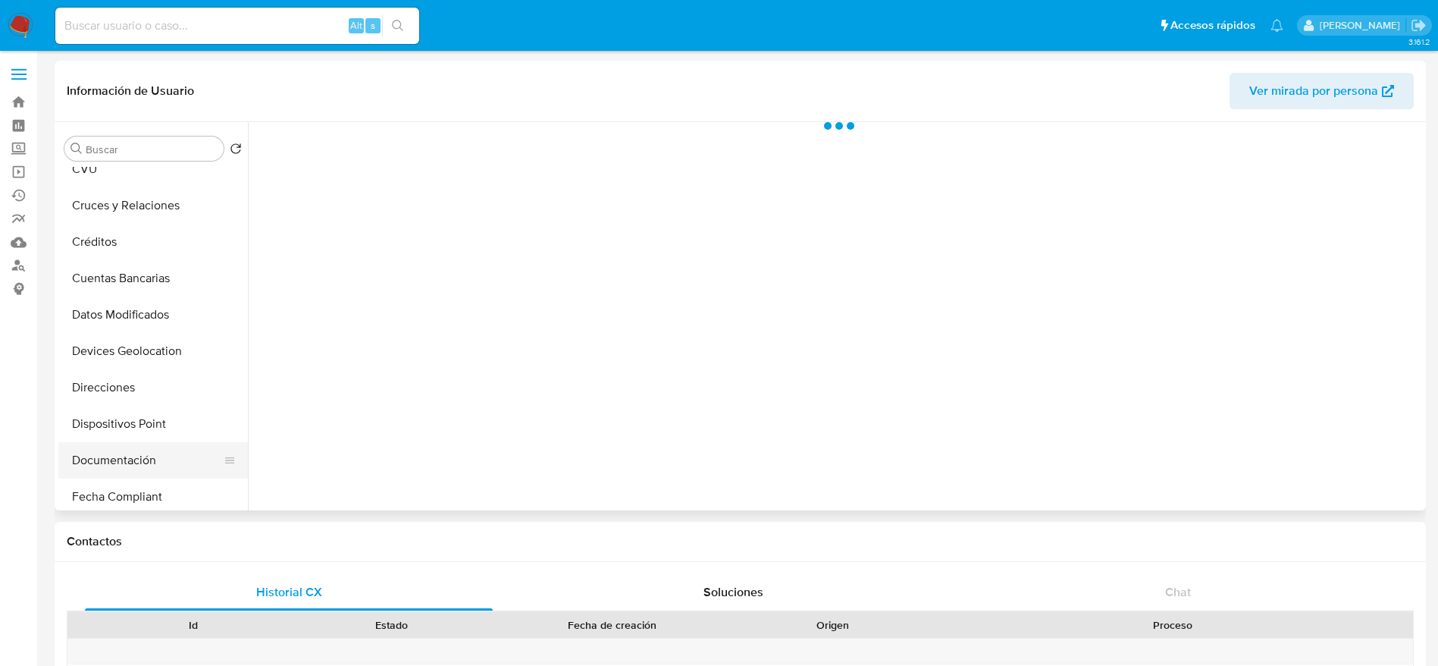
scroll to position [227, 0]
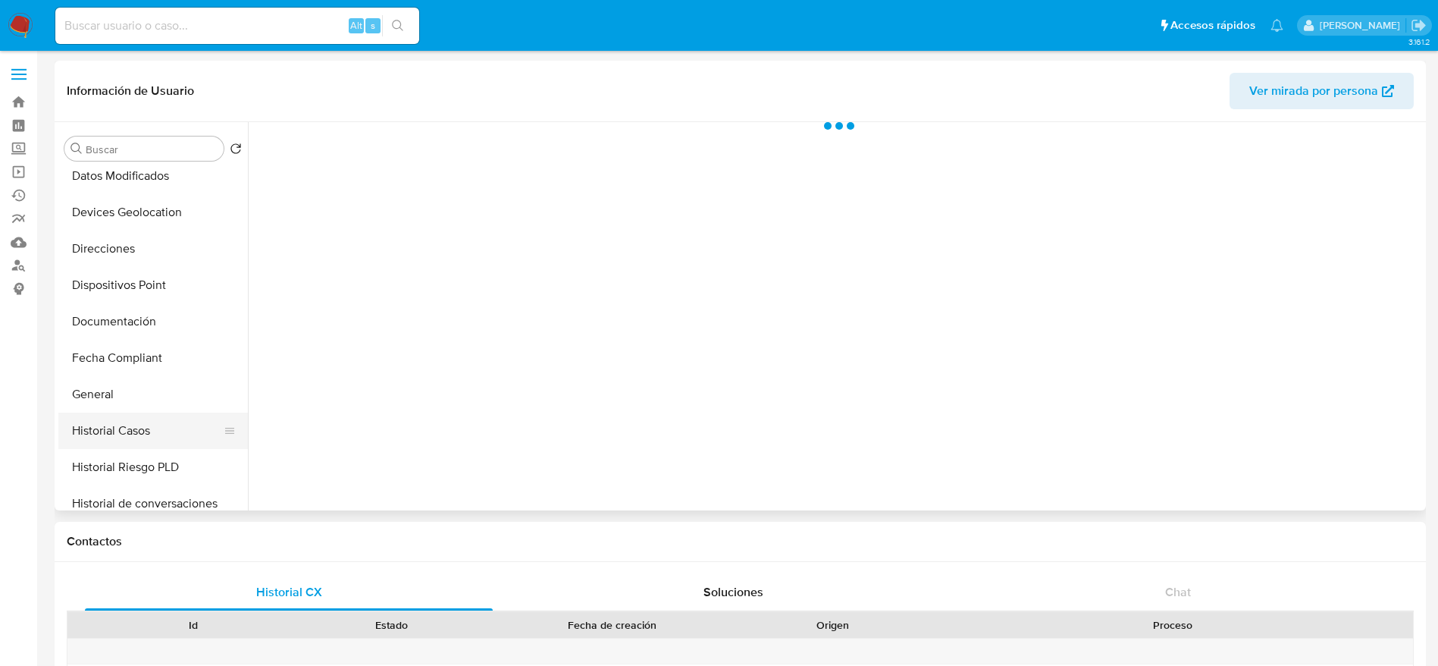
click at [136, 429] on button "Historial Casos" at bounding box center [146, 430] width 177 height 36
select select "10"
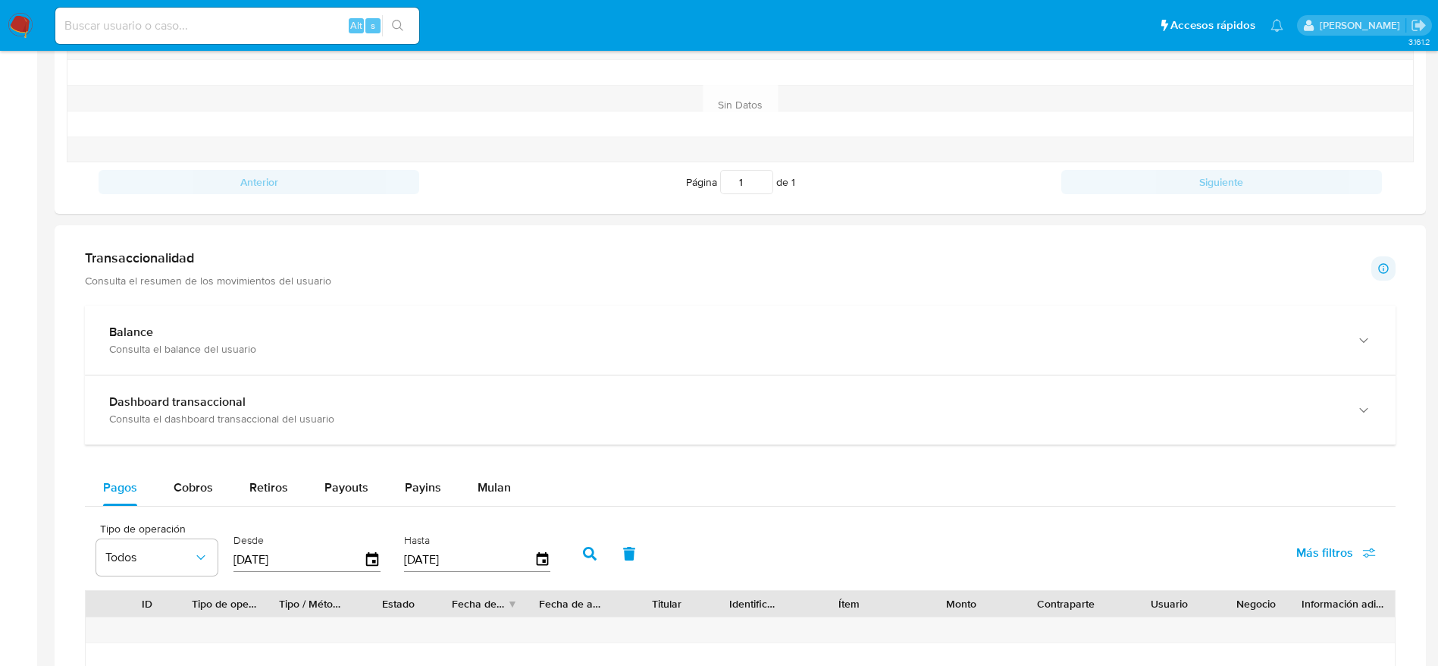
scroll to position [569, 0]
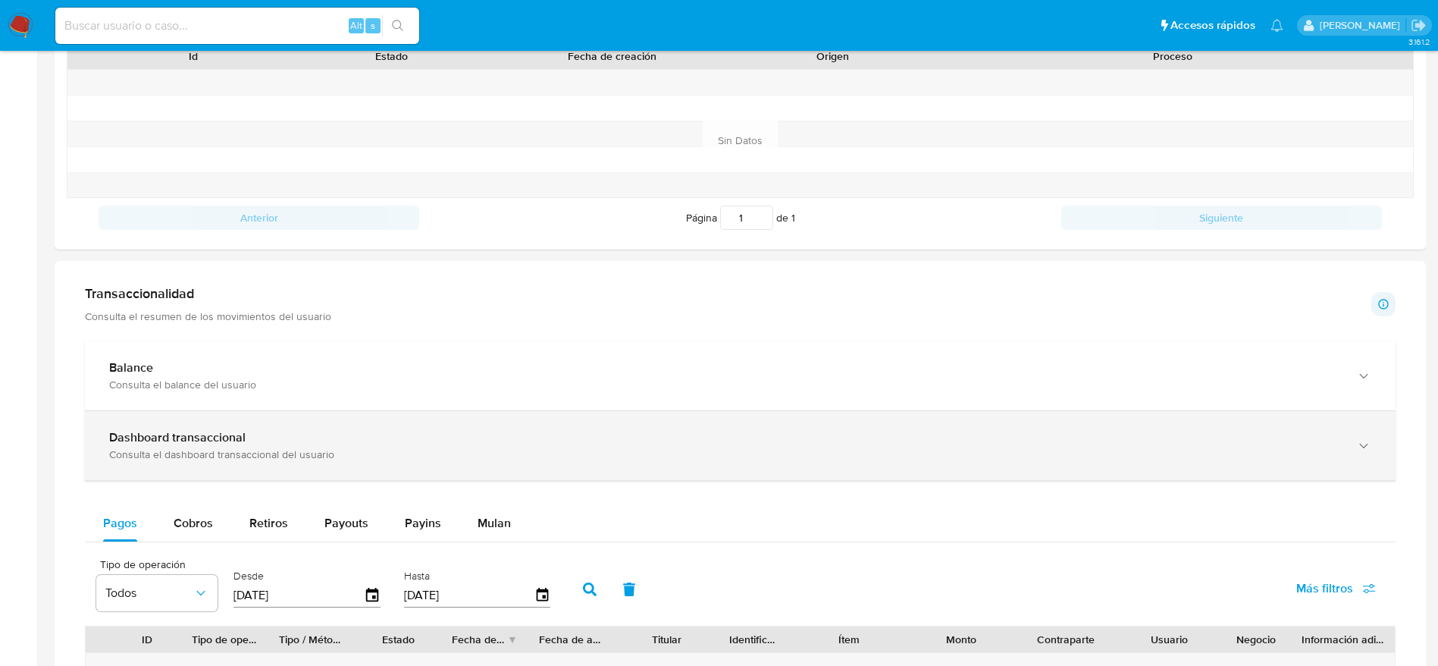
click at [265, 441] on div "Dashboard transaccional" at bounding box center [725, 437] width 1232 height 15
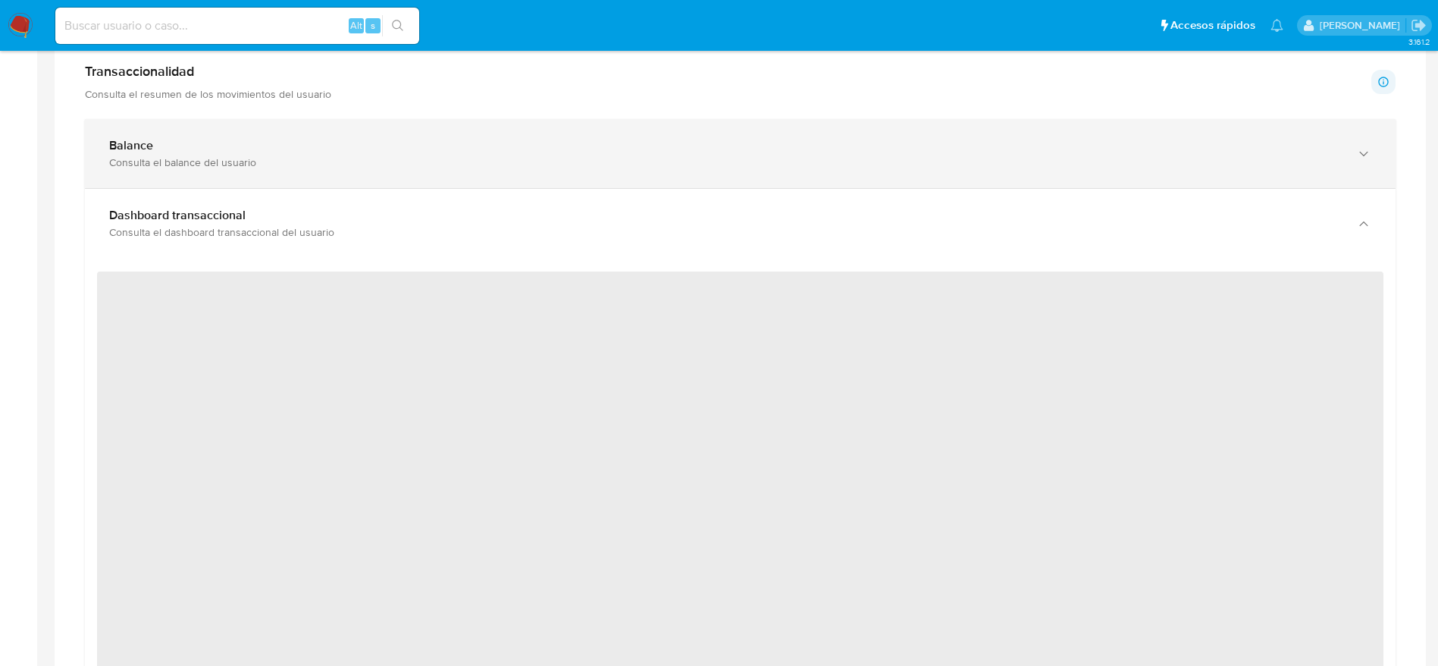
scroll to position [796, 0]
